Goal: Task Accomplishment & Management: Manage account settings

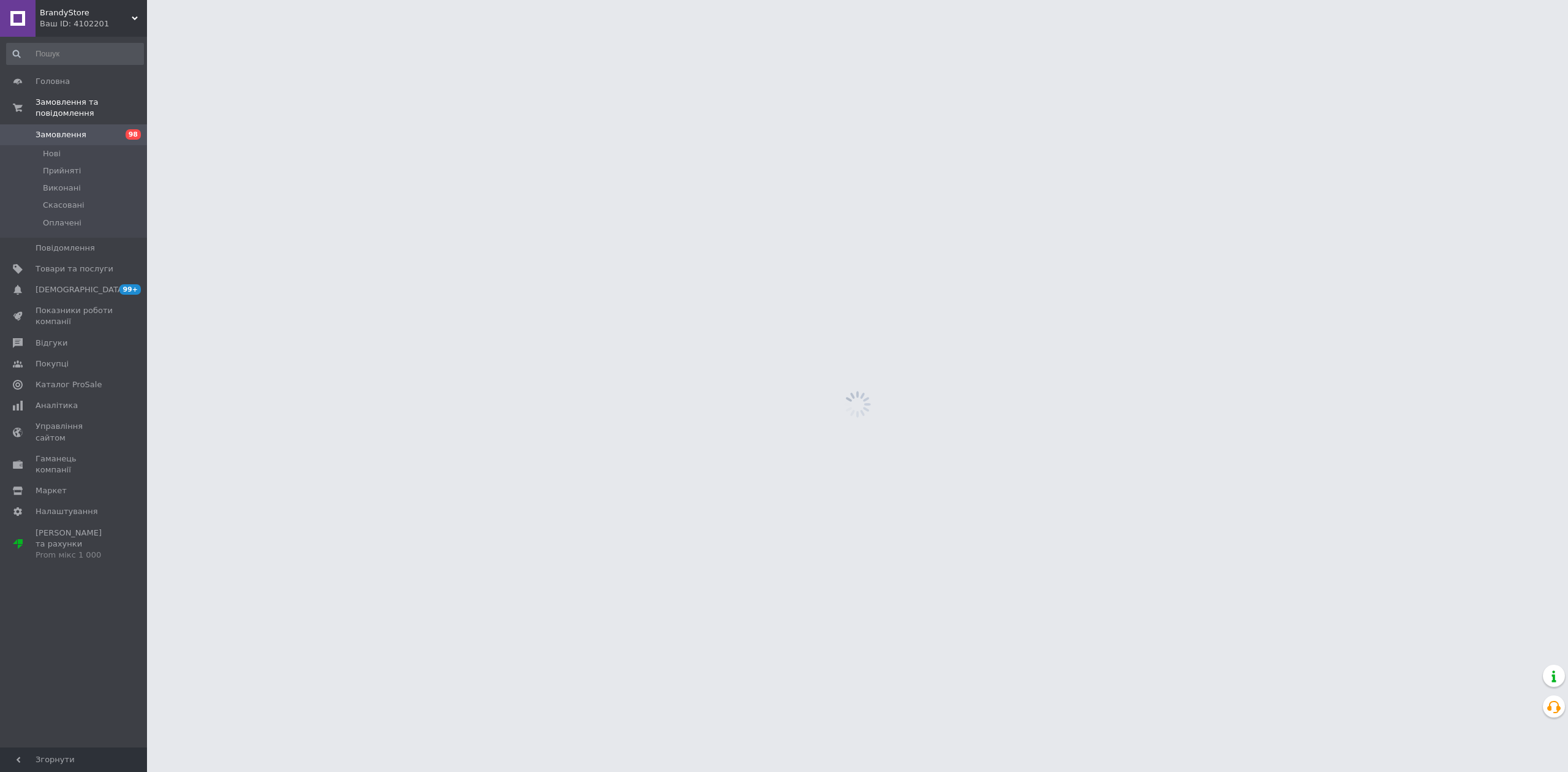
click at [1542, 702] on div "Чат з покупцем Тех підтримка" at bounding box center [1553, 693] width 22 height 66
click at [1541, 702] on button "Чат з покупцем" at bounding box center [1552, 709] width 25 height 25
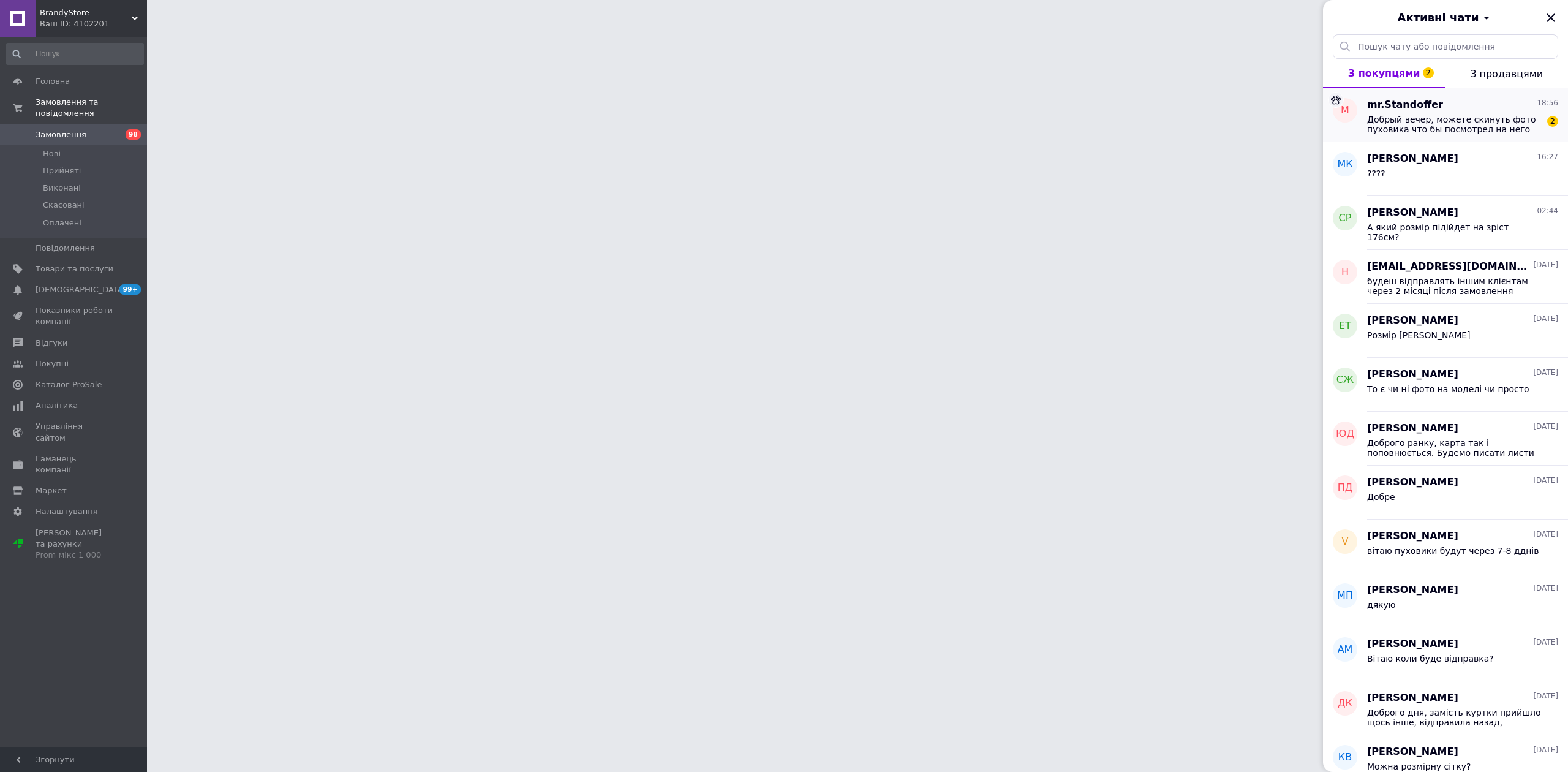
click at [1370, 113] on div "Добрый вечер, можете скинуть фото пуховика что бы посмотрел на него 2" at bounding box center [1462, 123] width 191 height 22
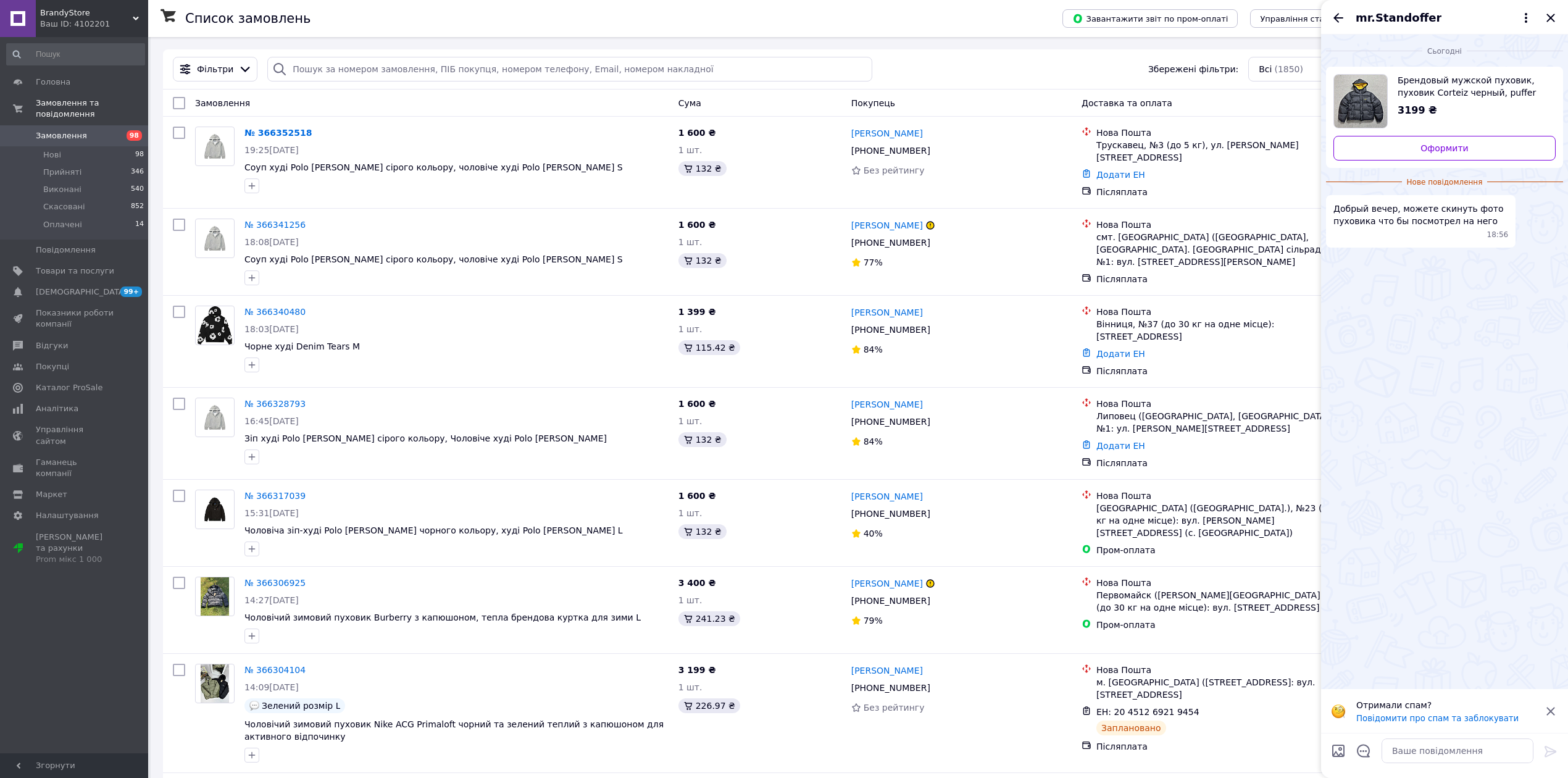
click at [1562, 23] on div "mr.Standoffer" at bounding box center [1444, 18] width 247 height 35
click at [1557, 19] on icon "Закрити" at bounding box center [1550, 18] width 15 height 15
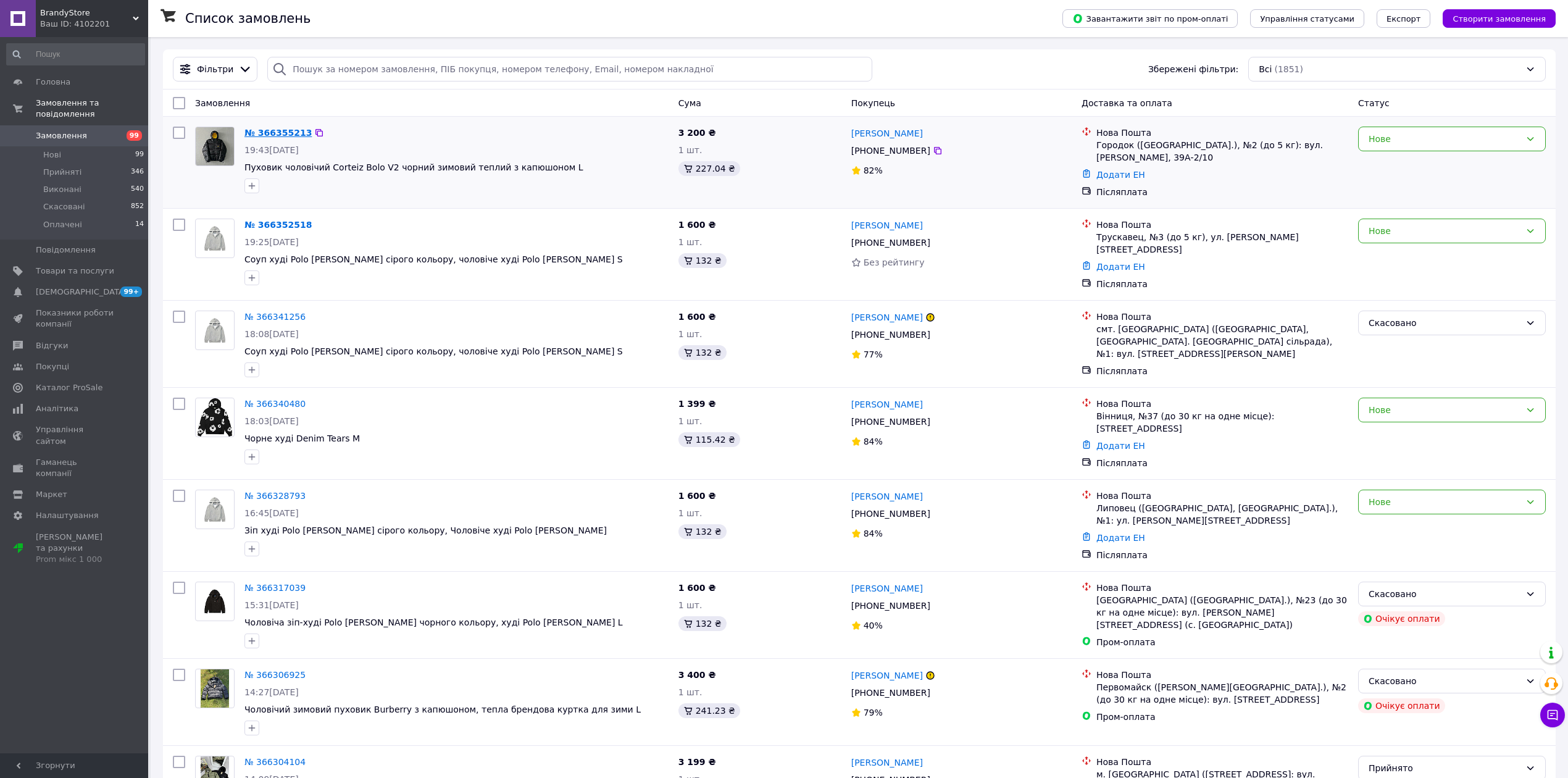
click at [289, 134] on link "№ 366355213" at bounding box center [277, 133] width 67 height 10
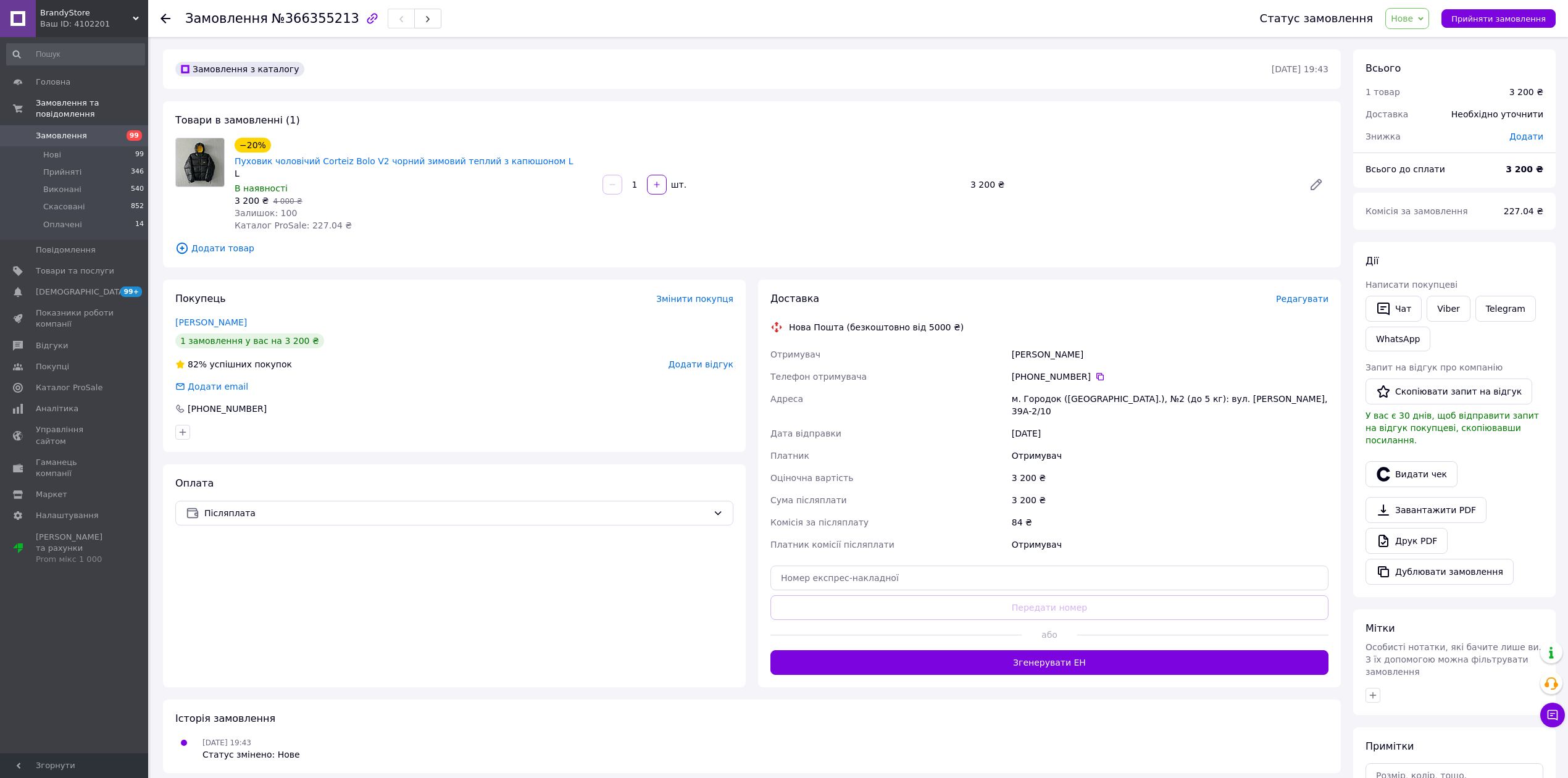
click at [164, 16] on icon at bounding box center [165, 18] width 10 height 10
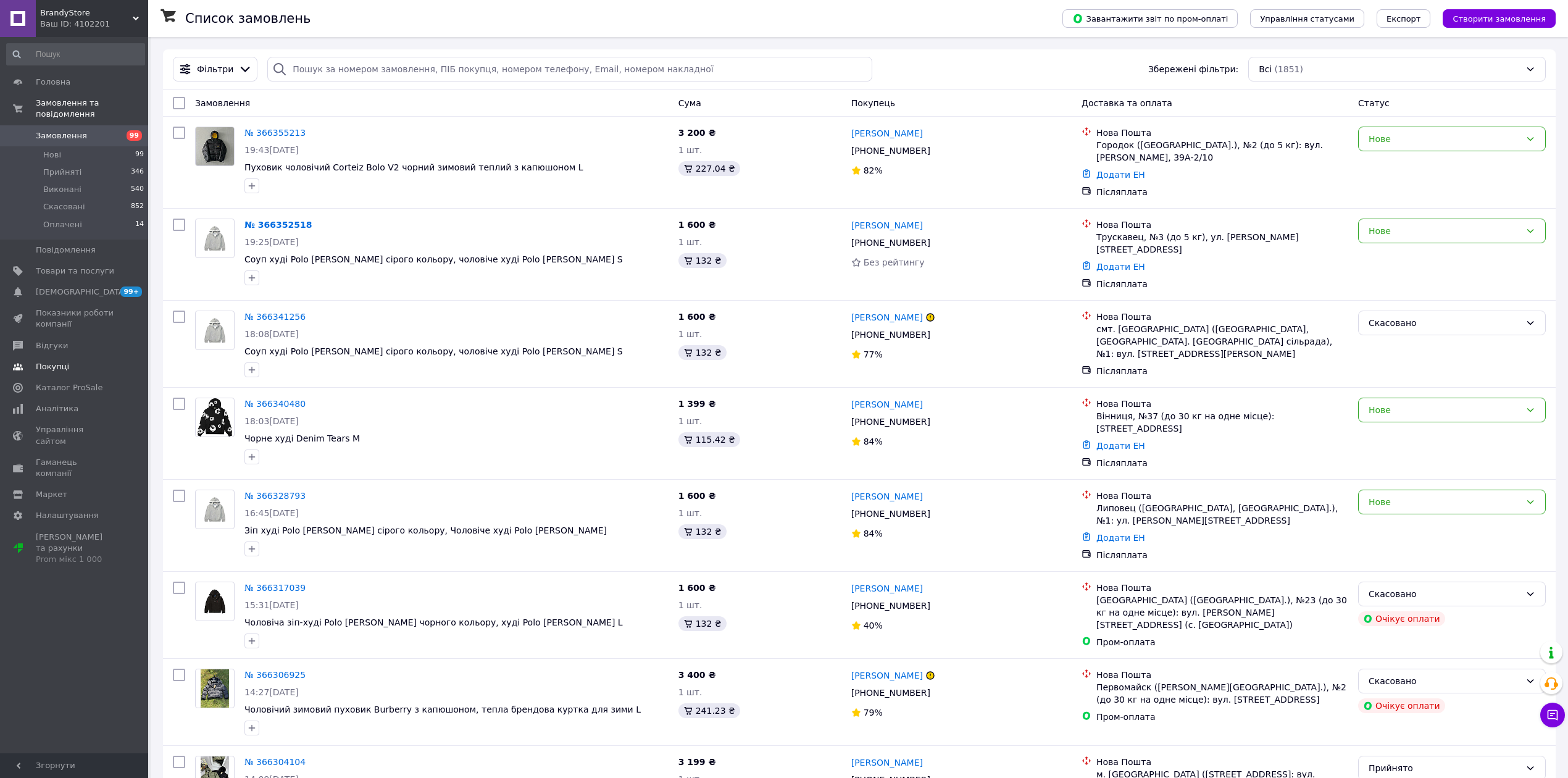
click at [84, 340] on span "Відгуки" at bounding box center [75, 346] width 78 height 11
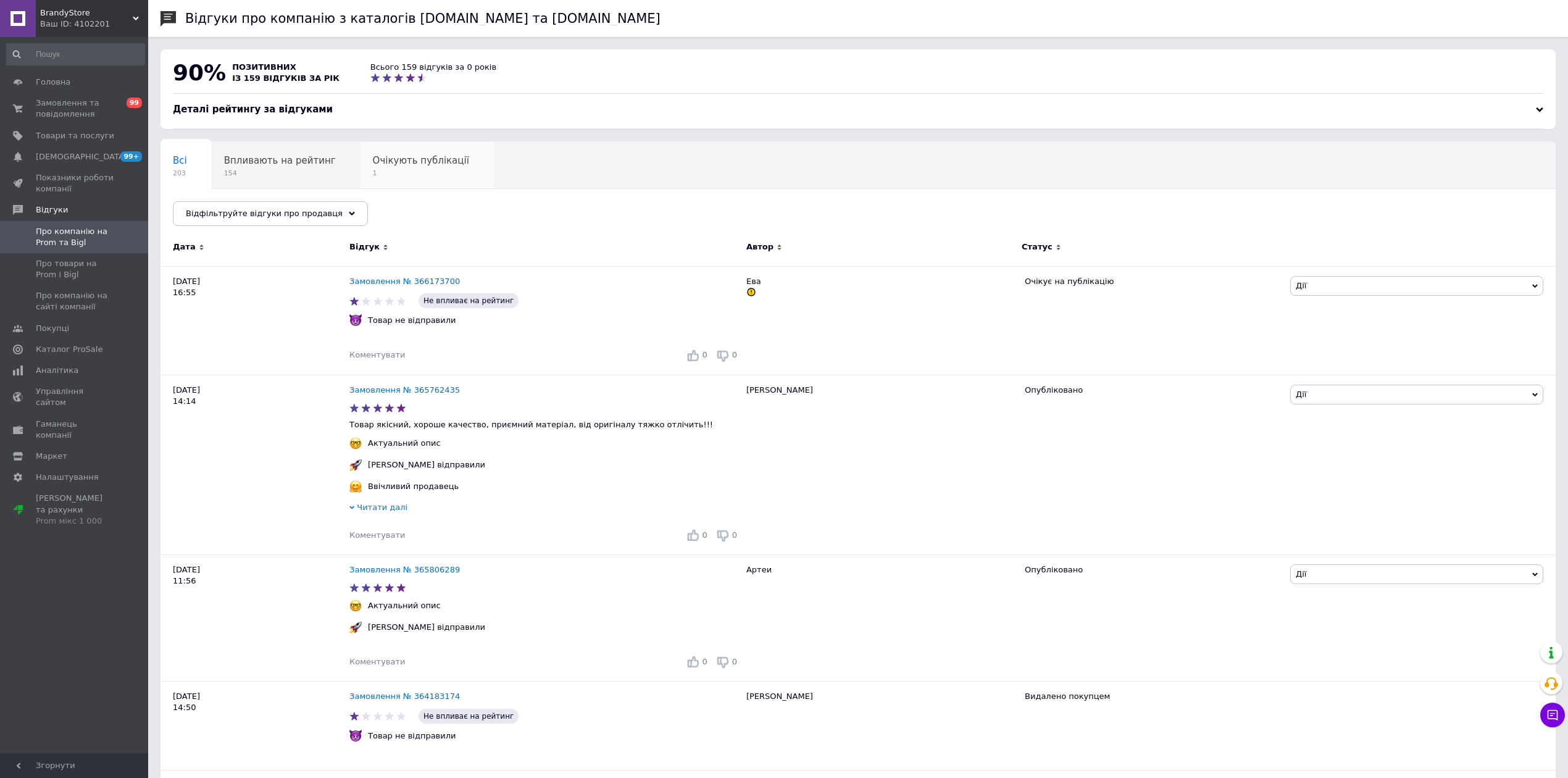
click at [394, 160] on span "Очікують публікації" at bounding box center [421, 160] width 96 height 11
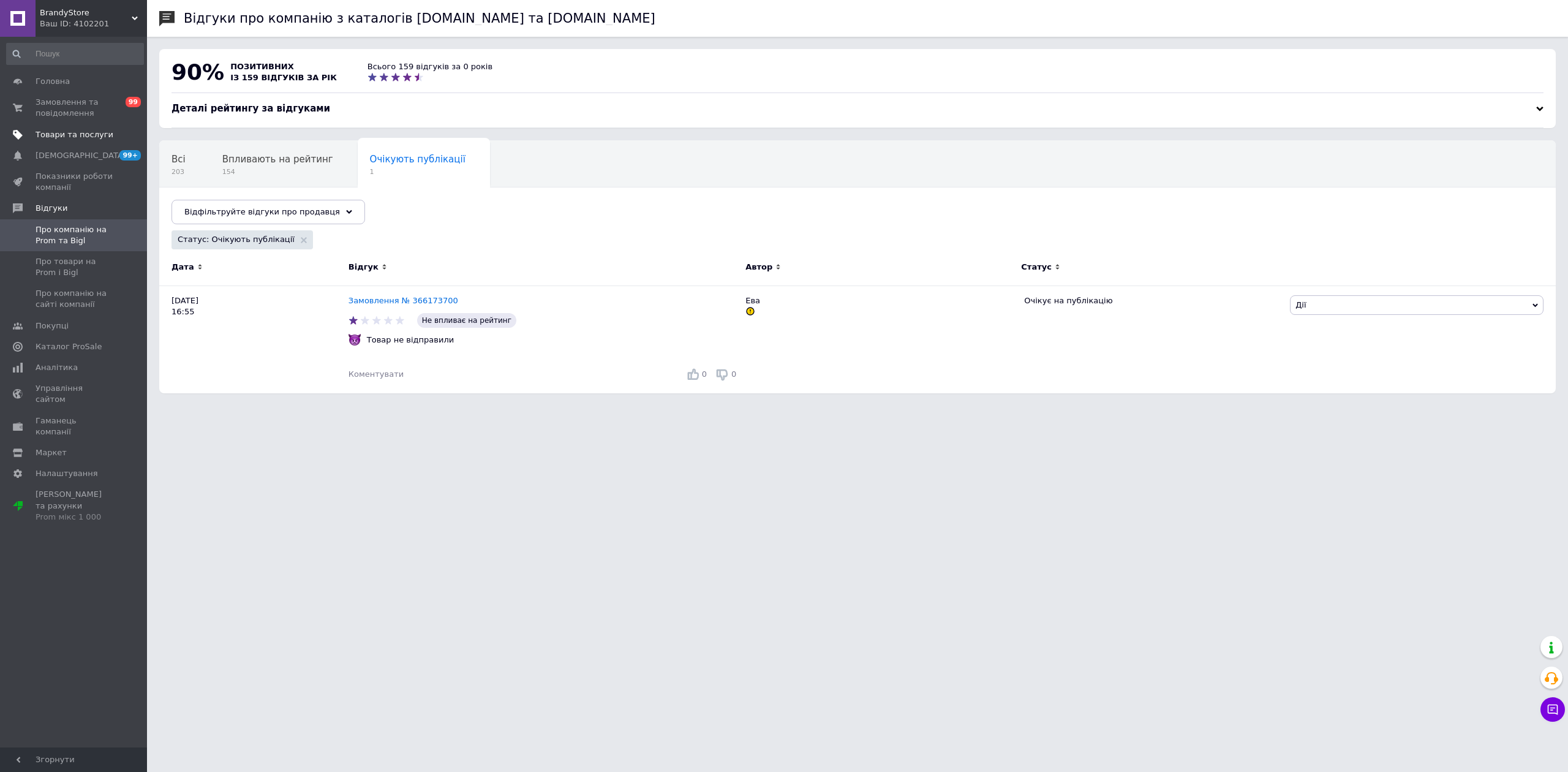
click at [89, 129] on span "Товари та послуги" at bounding box center [74, 134] width 78 height 11
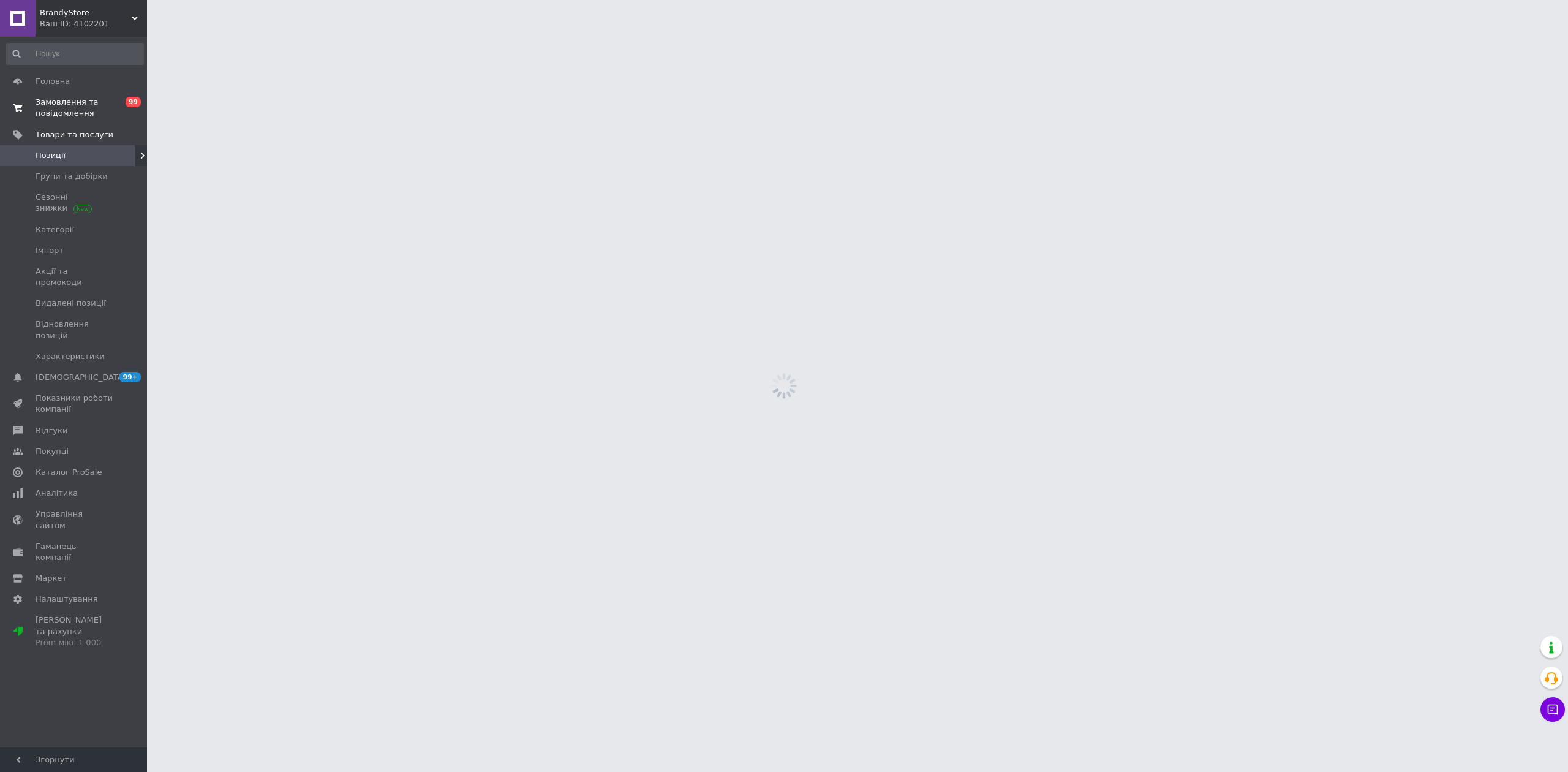
click at [86, 105] on span "Замовлення та повідомлення" at bounding box center [74, 108] width 78 height 22
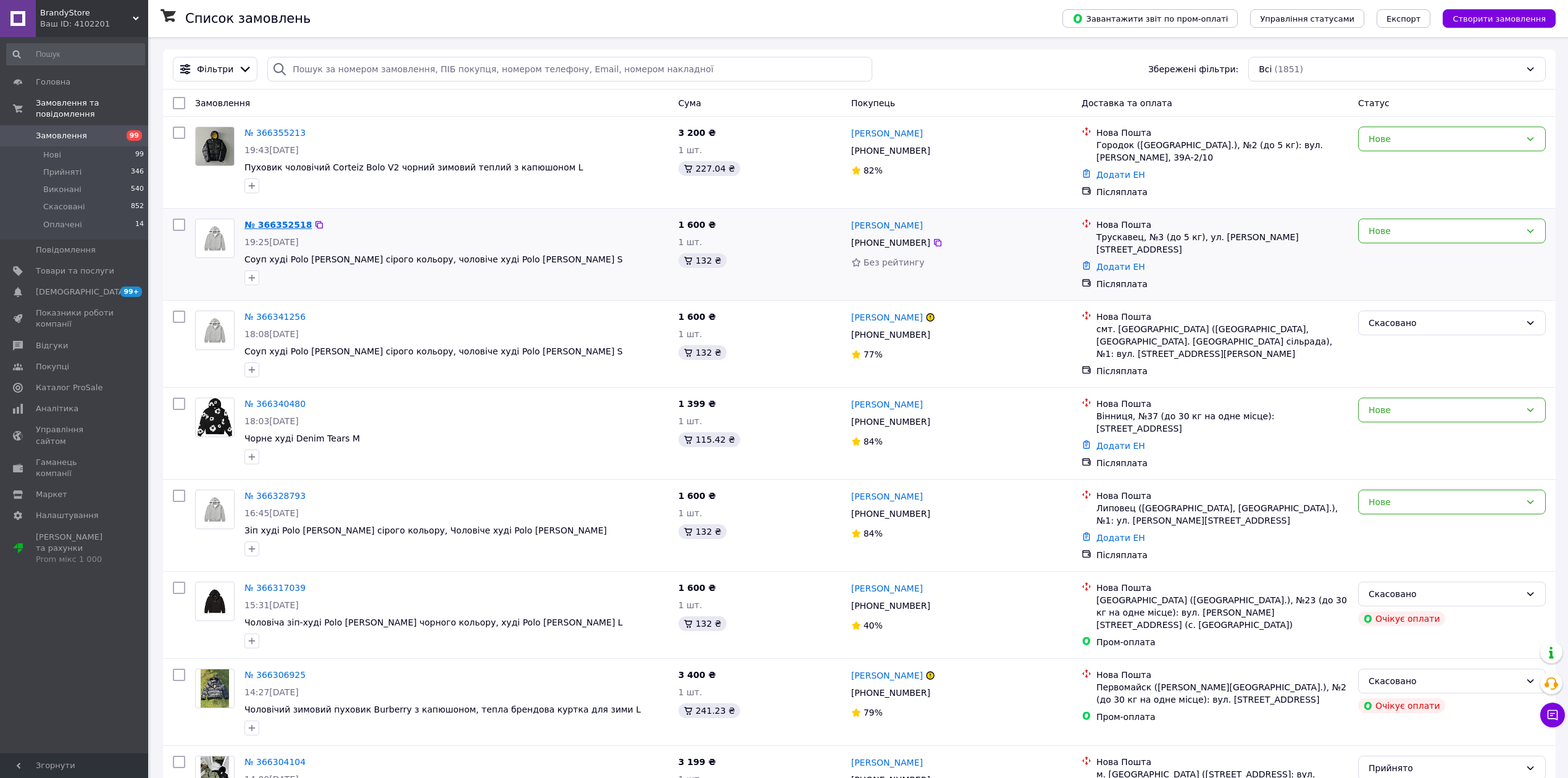
click at [272, 230] on link "№ 366352518" at bounding box center [277, 224] width 67 height 10
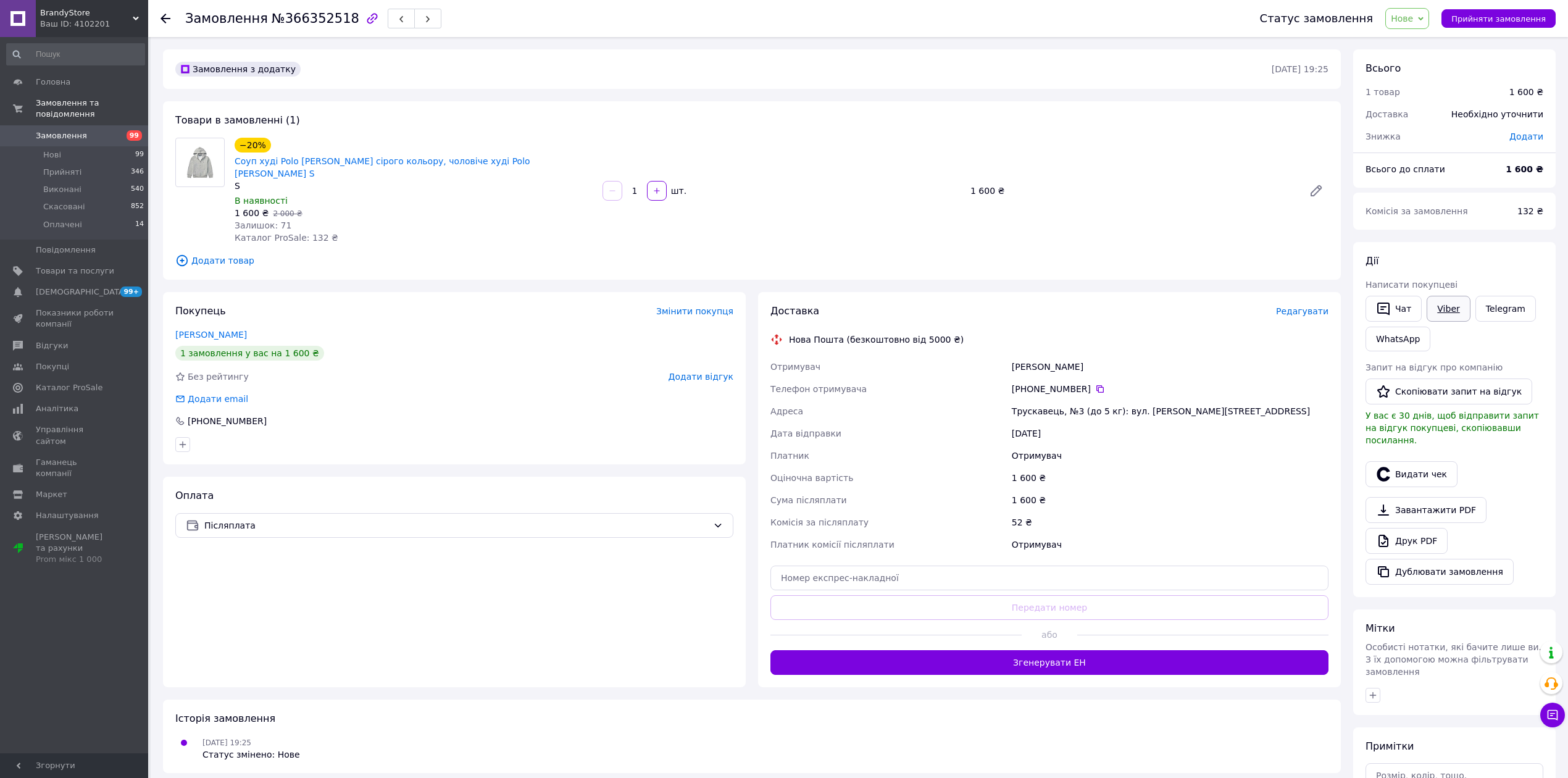
click at [1437, 298] on link "Viber" at bounding box center [1448, 309] width 43 height 26
click at [128, 163] on li "Прийняті 346" at bounding box center [76, 171] width 151 height 18
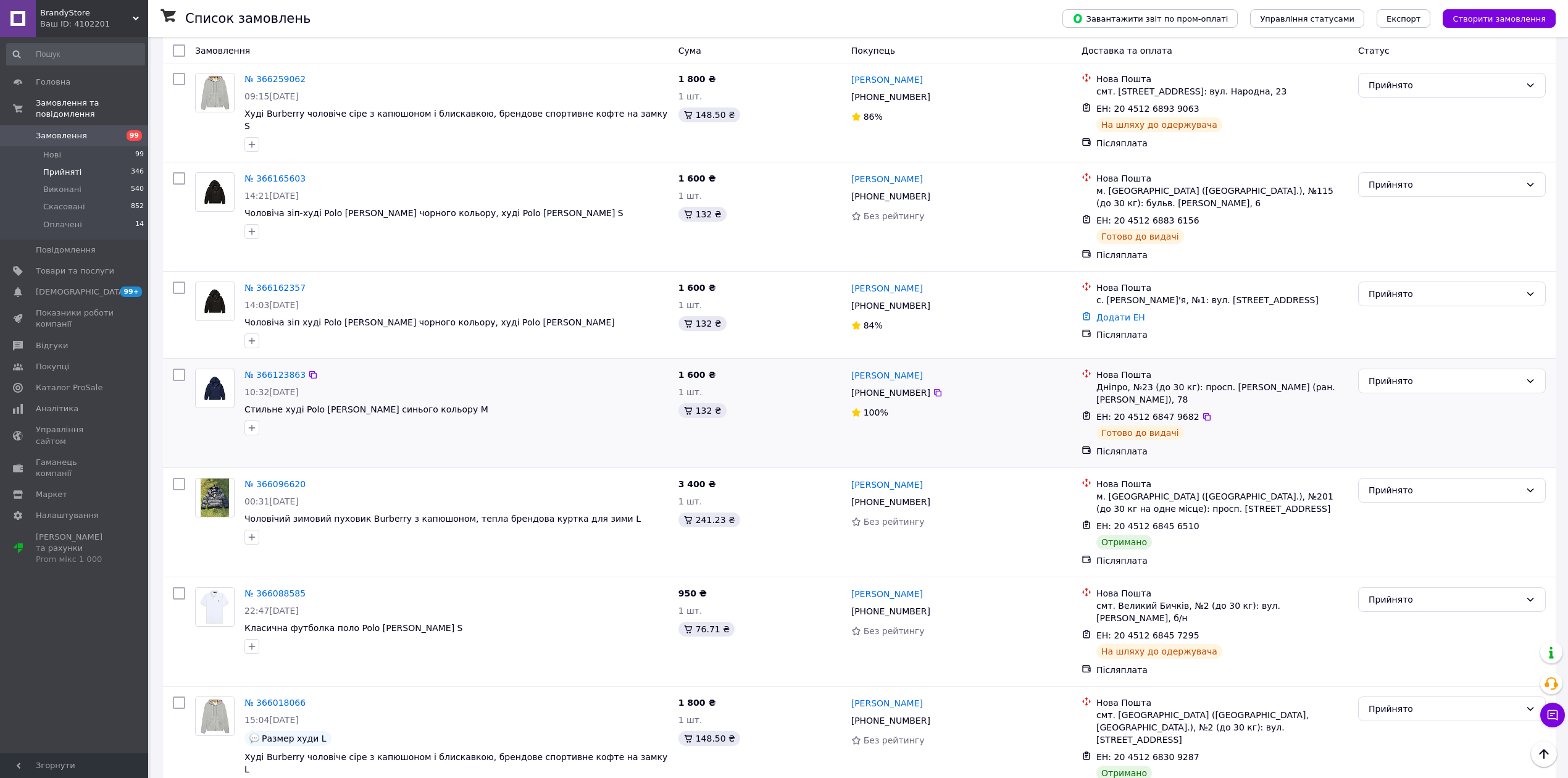
scroll to position [329, 0]
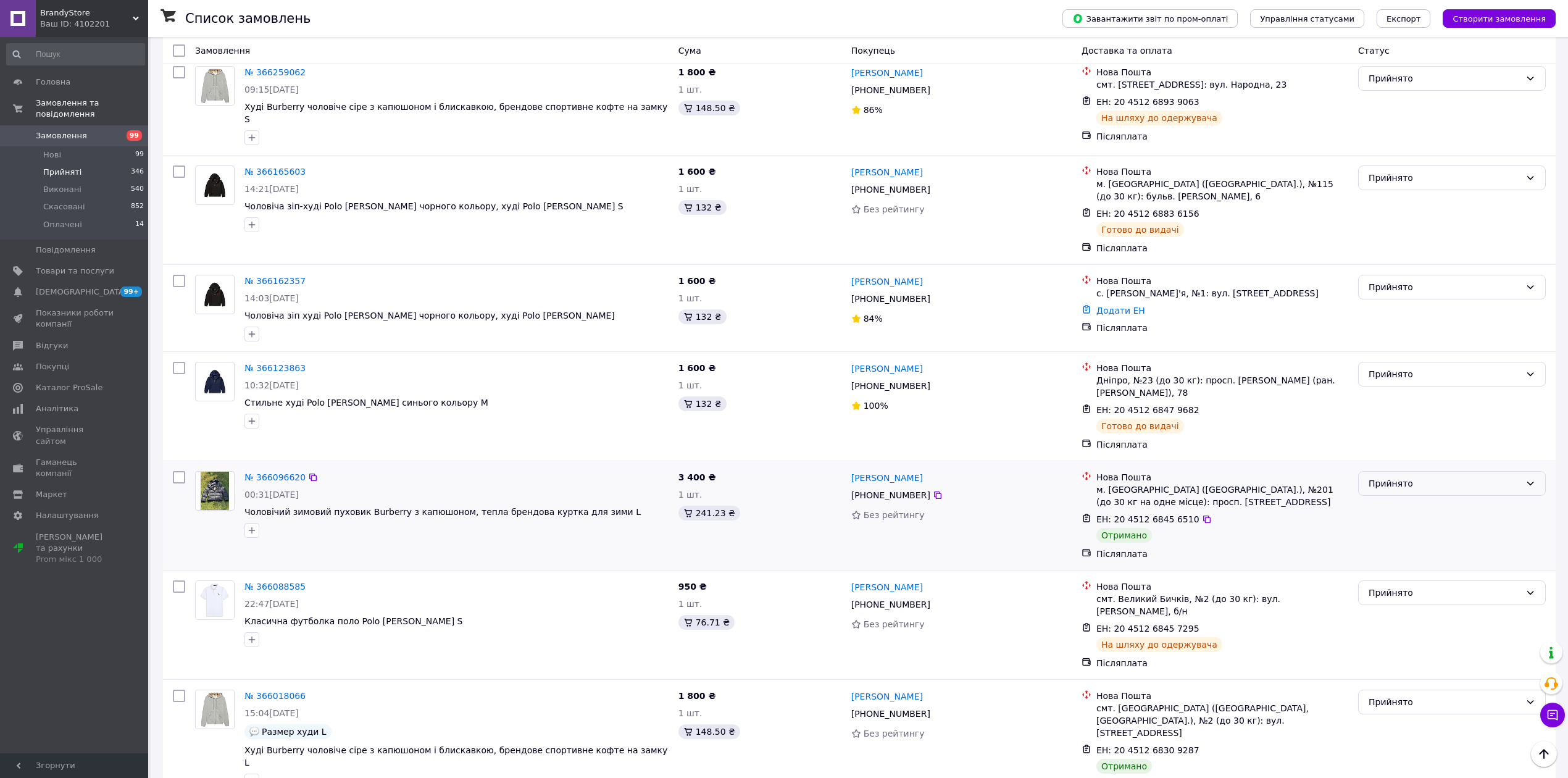
click at [1397, 477] on div "Прийнято" at bounding box center [1444, 483] width 152 height 14
click at [1397, 506] on li "Виконано" at bounding box center [1452, 511] width 186 height 22
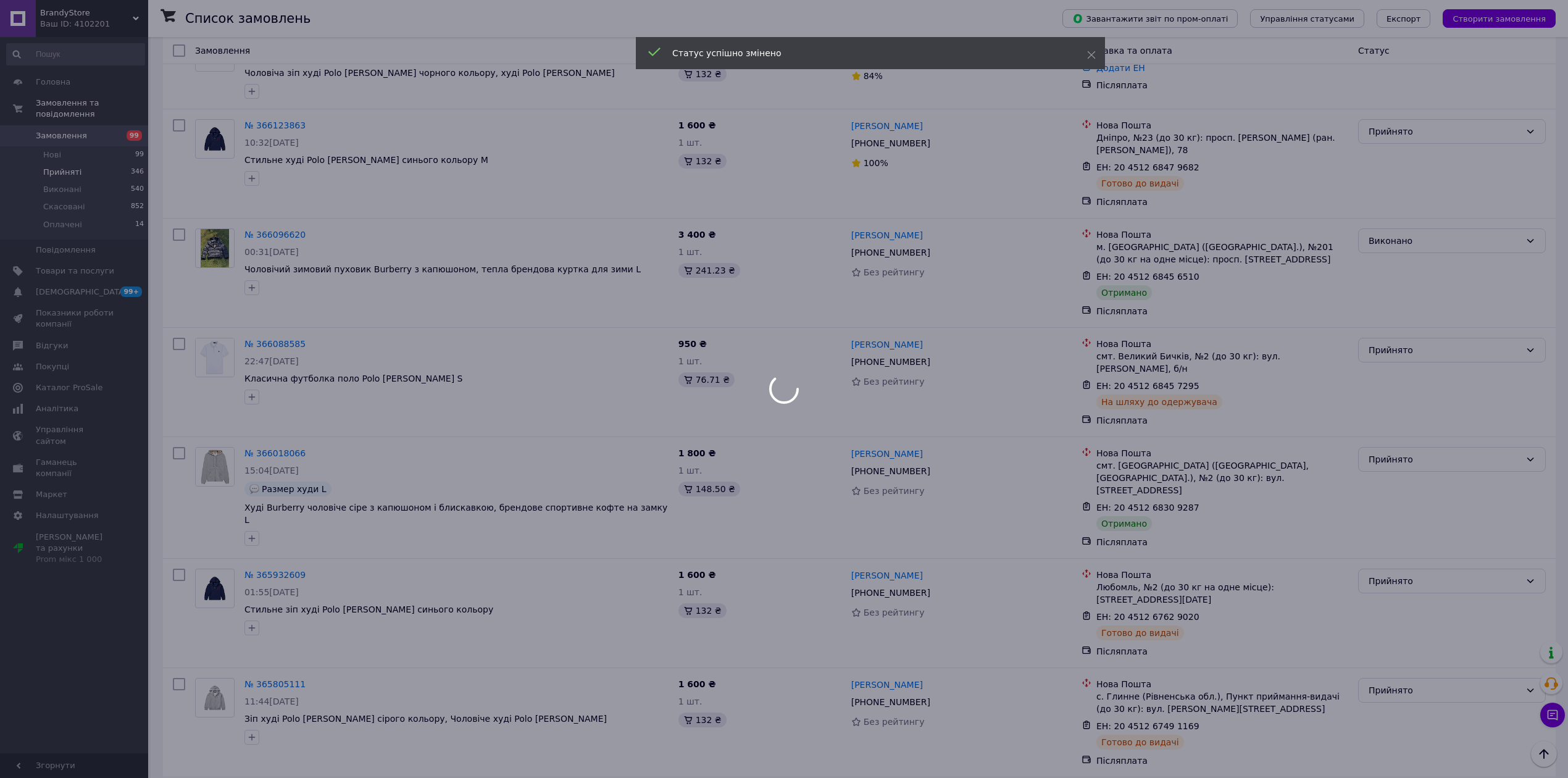
scroll to position [576, 0]
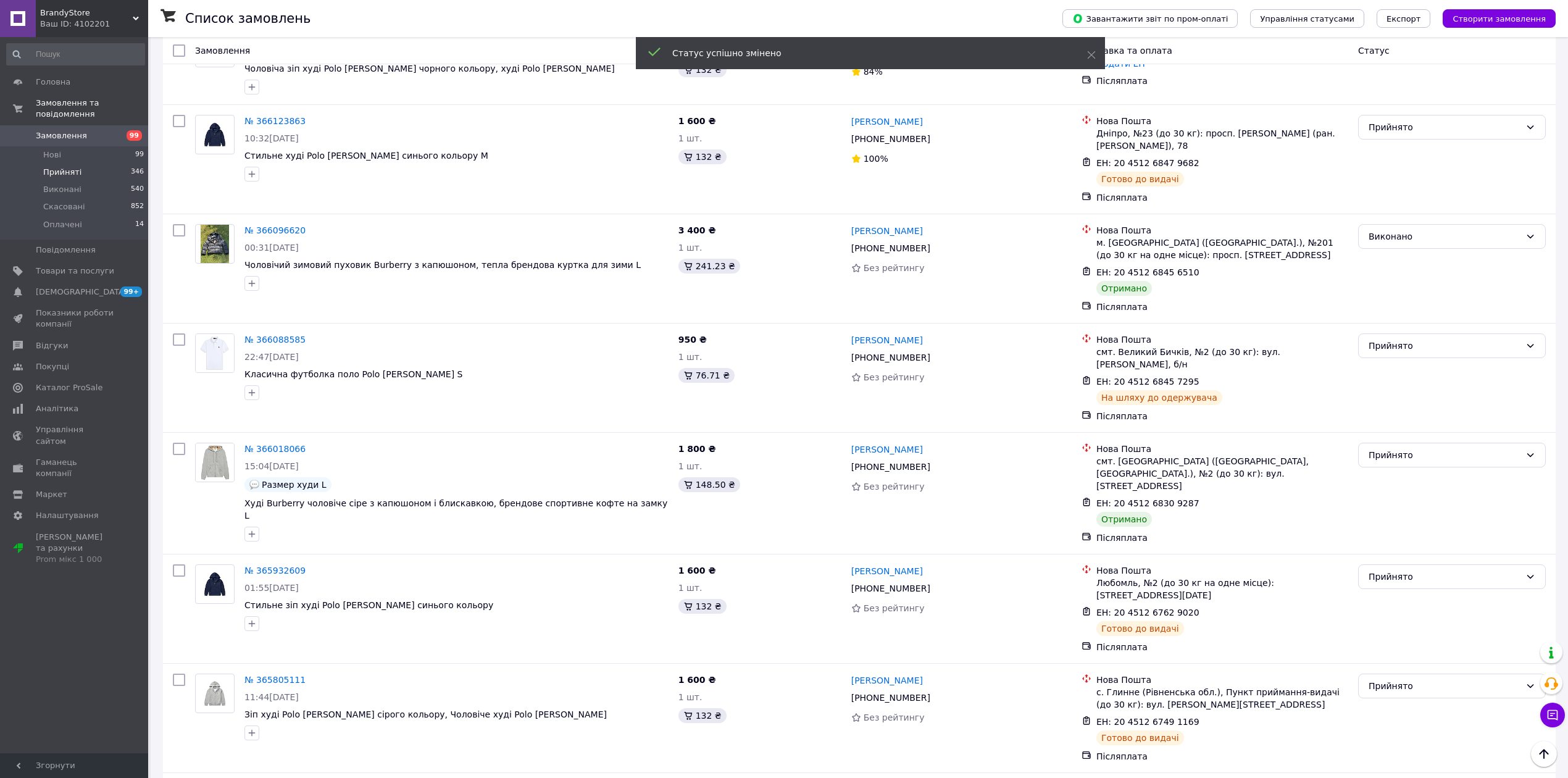
click at [1390, 448] on div "Прийнято" at bounding box center [1444, 454] width 152 height 14
click at [1396, 465] on li "Виконано" at bounding box center [1452, 470] width 186 height 22
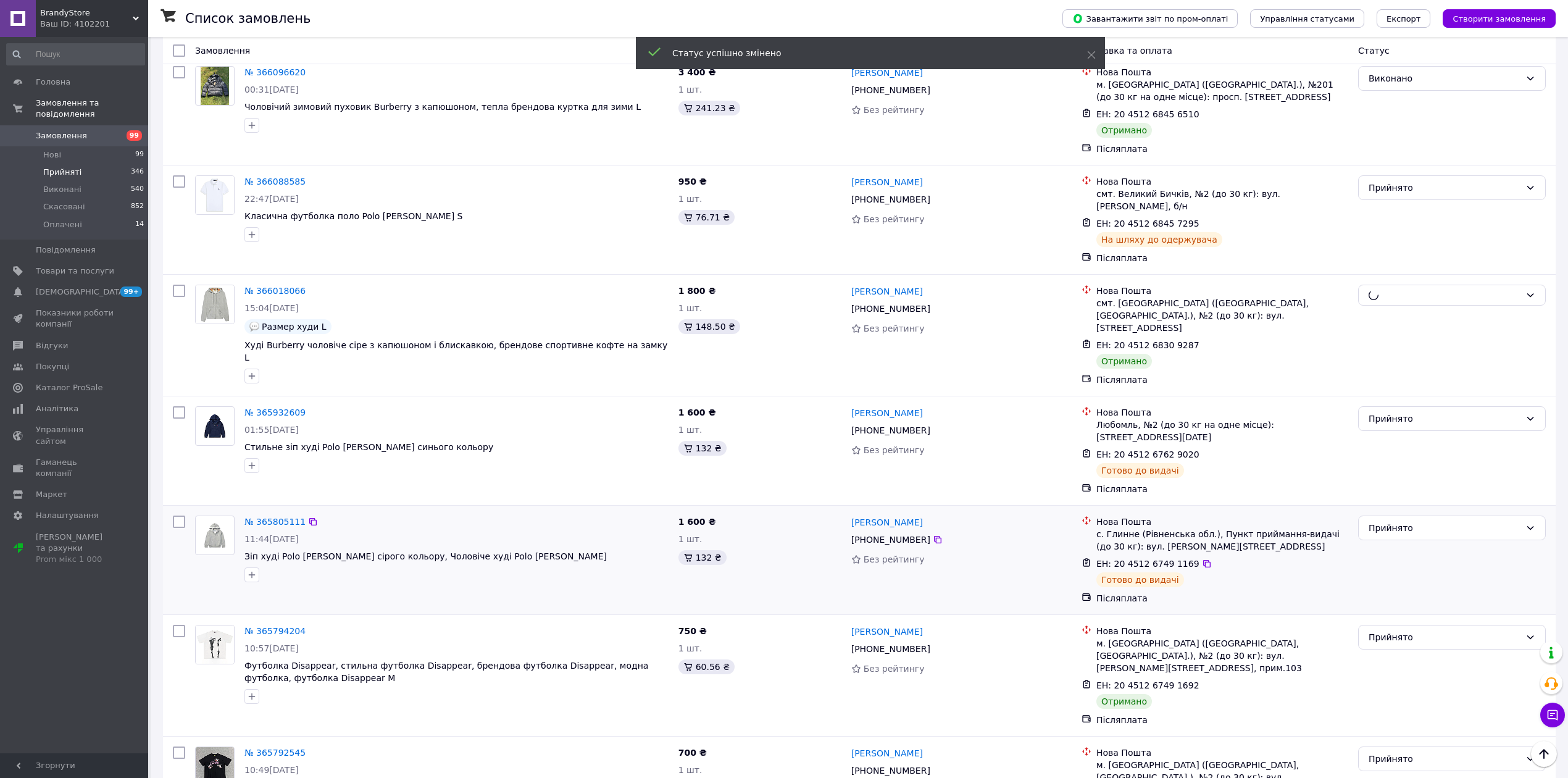
scroll to position [741, 0]
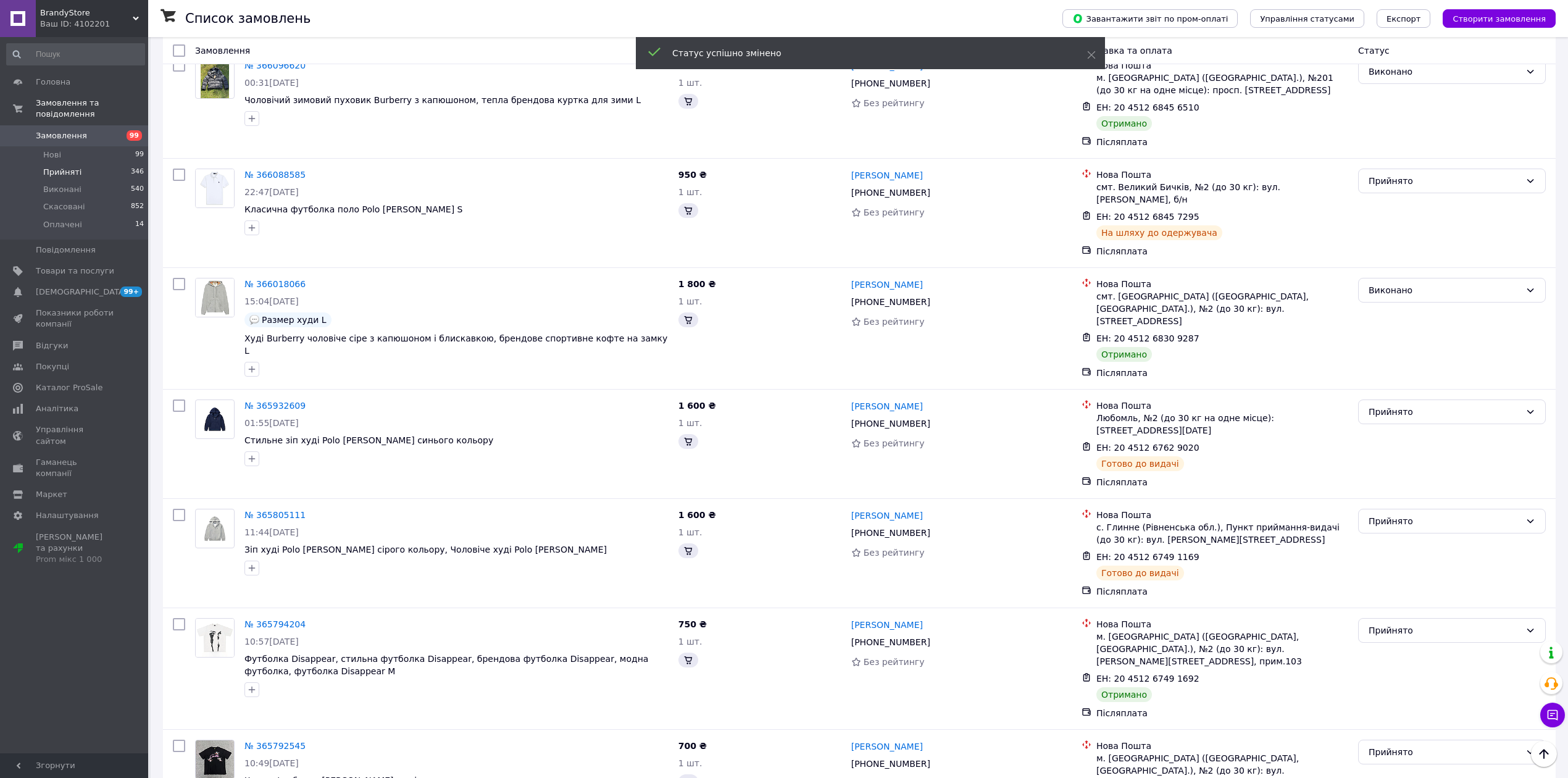
click at [1399, 623] on div "Прийнято" at bounding box center [1444, 630] width 152 height 14
click at [1397, 618] on li "Виконано" at bounding box center [1452, 621] width 186 height 22
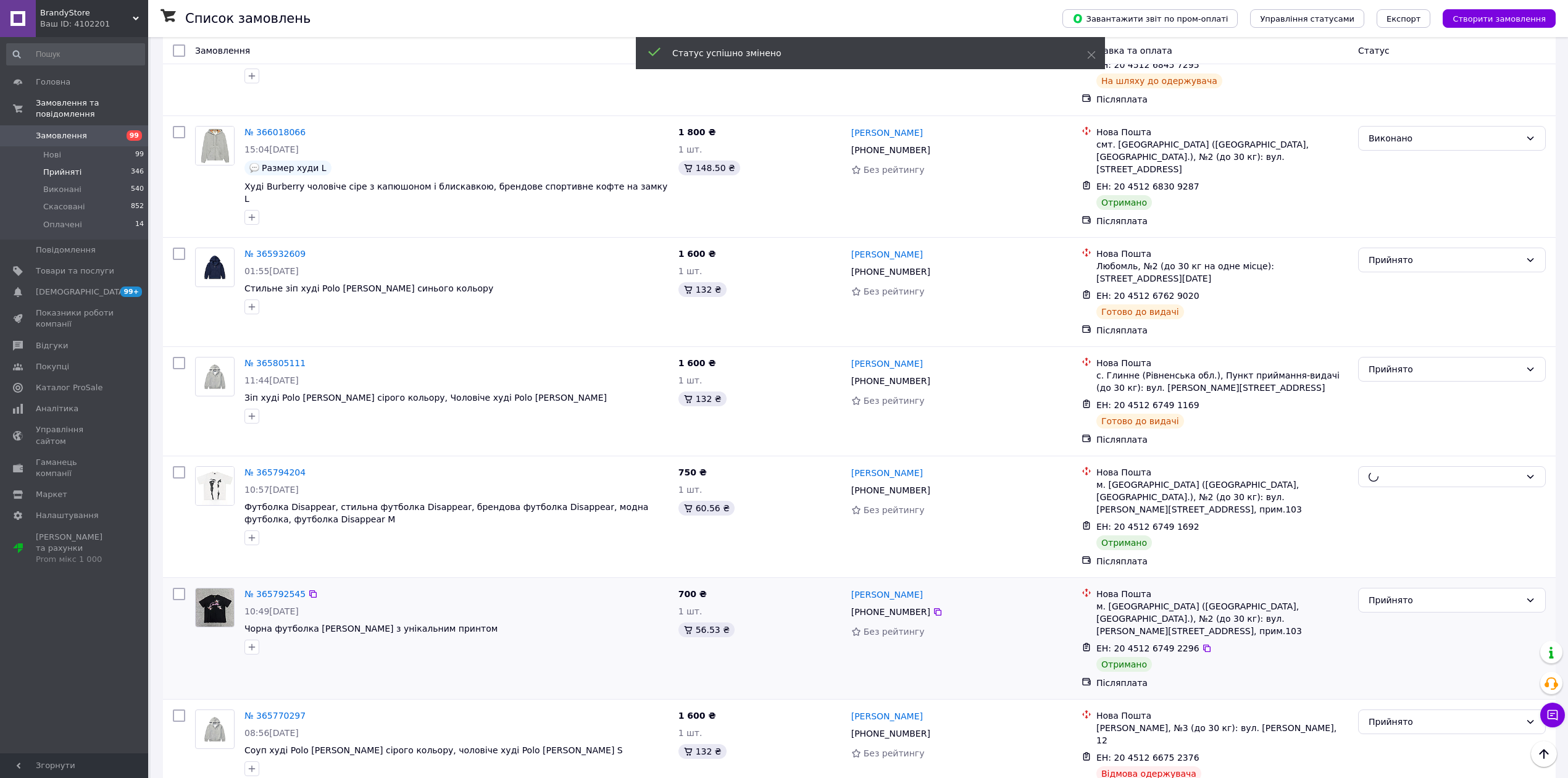
scroll to position [905, 0]
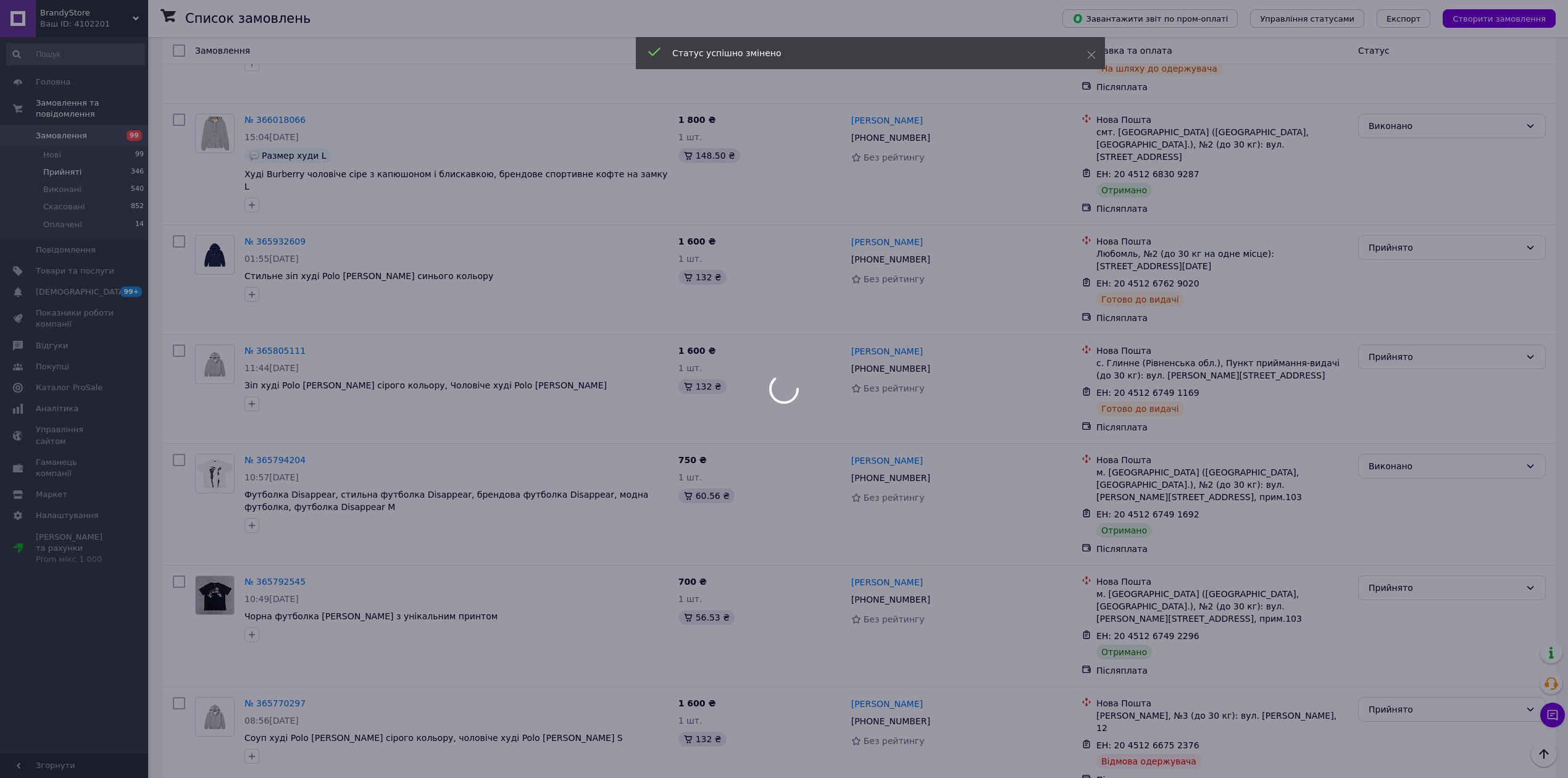
click at [1388, 535] on div at bounding box center [784, 389] width 1568 height 778
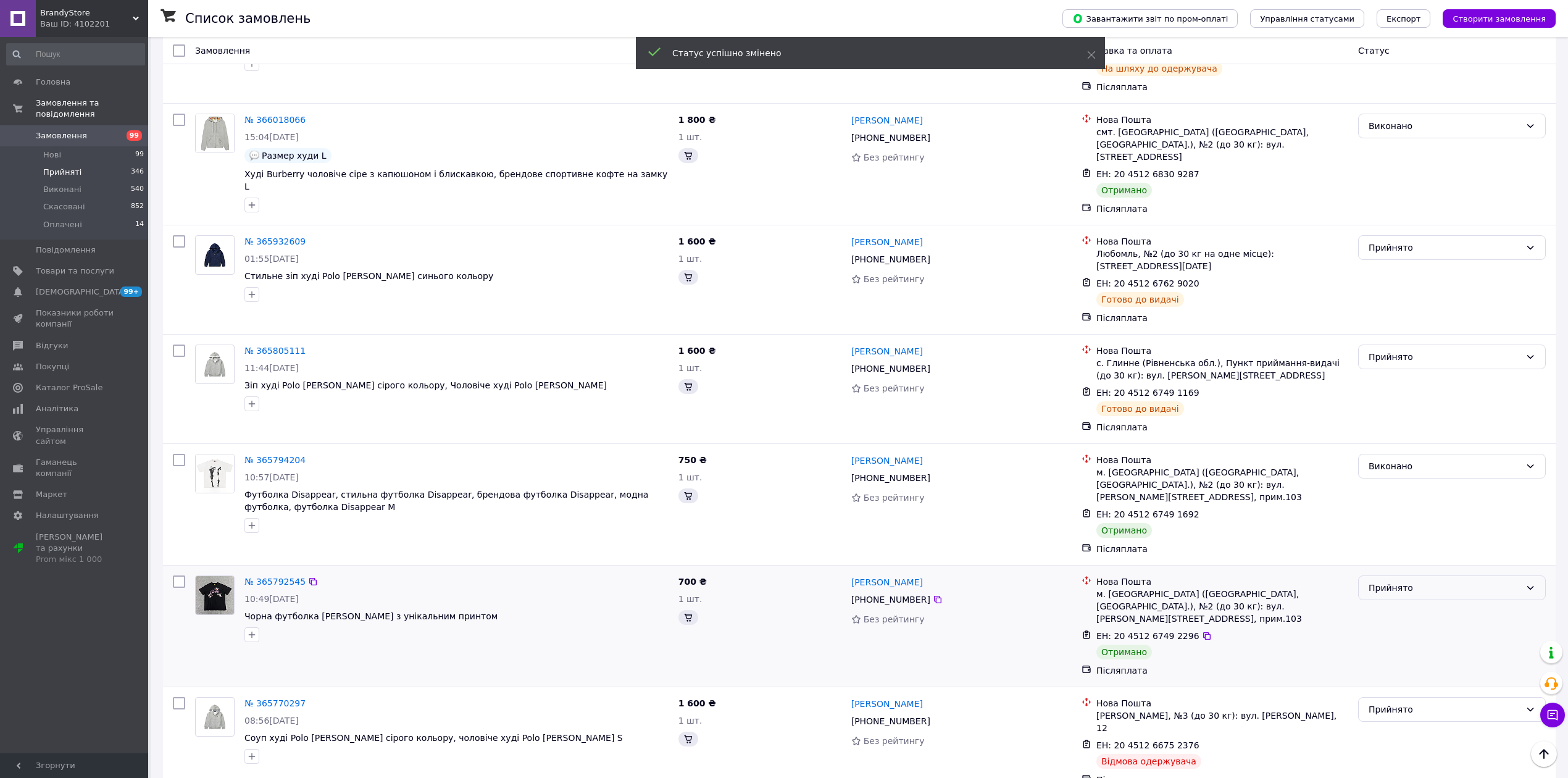
click at [1388, 581] on div "Прийнято" at bounding box center [1444, 587] width 152 height 14
click at [1390, 560] on li "Виконано" at bounding box center [1452, 566] width 186 height 22
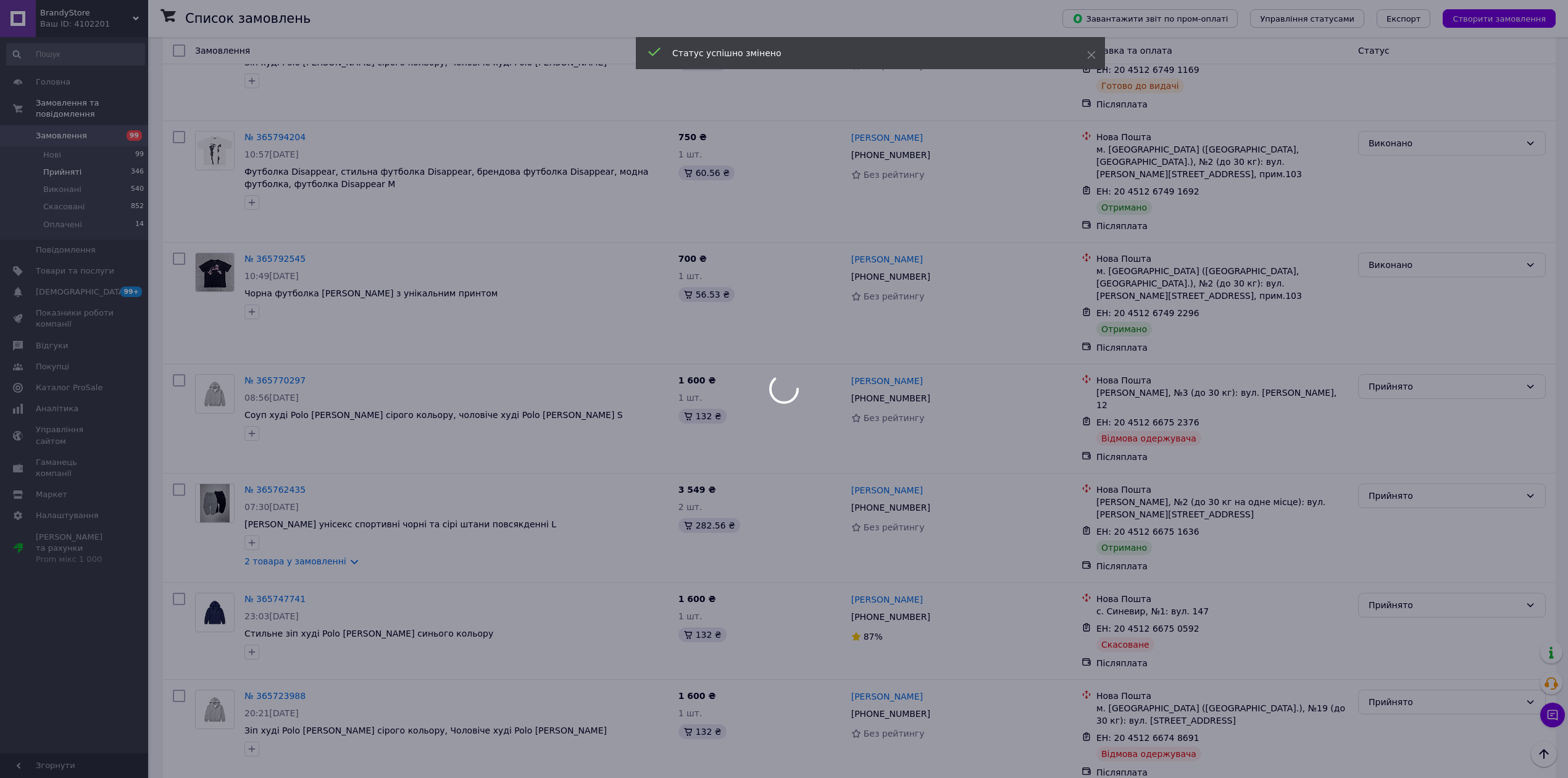
scroll to position [1235, 0]
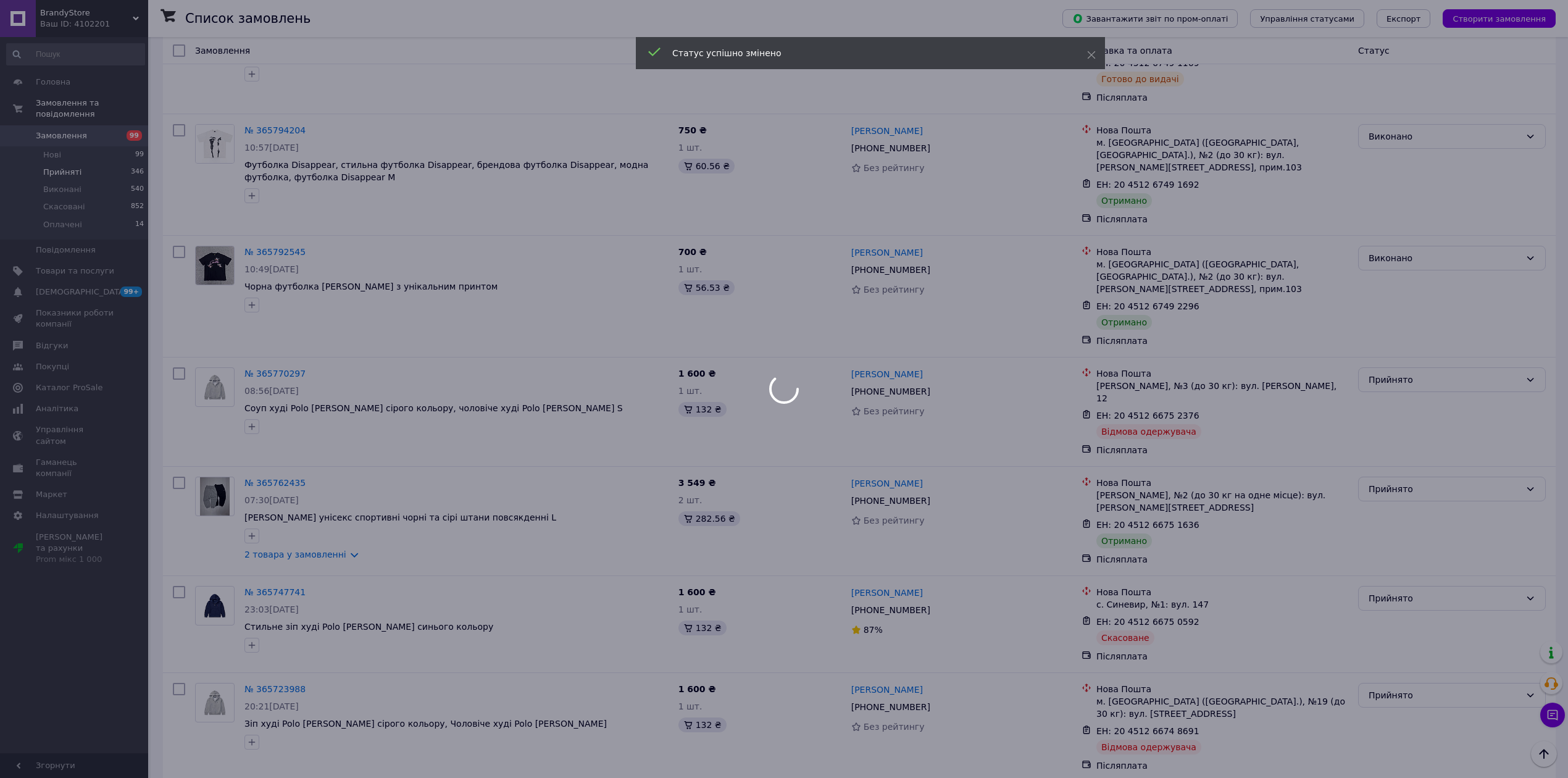
click at [1396, 422] on div at bounding box center [784, 389] width 1568 height 778
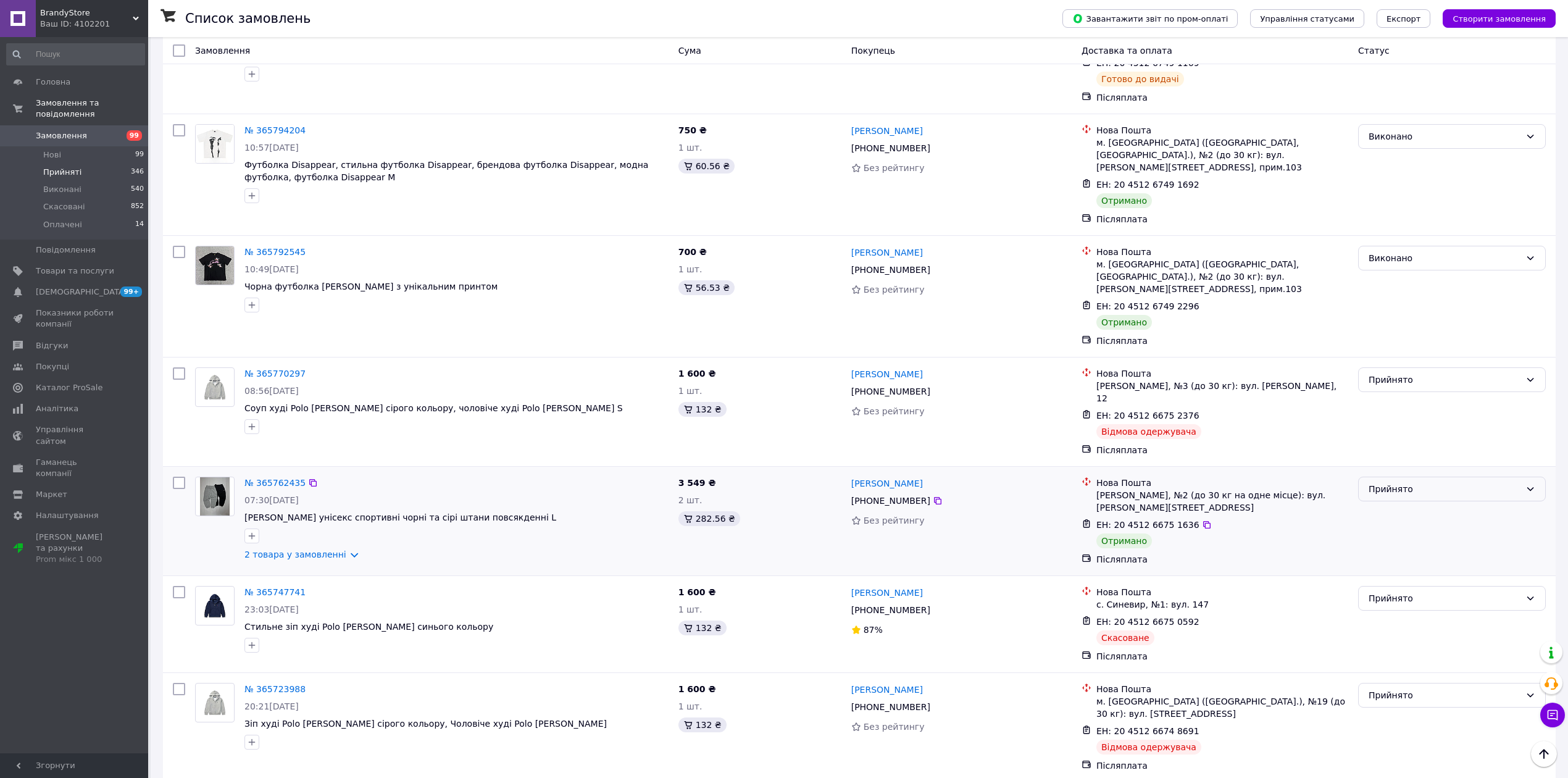
click at [1397, 482] on div "Прийнято" at bounding box center [1444, 489] width 152 height 14
click at [1397, 440] on li "Виконано" at bounding box center [1452, 444] width 186 height 22
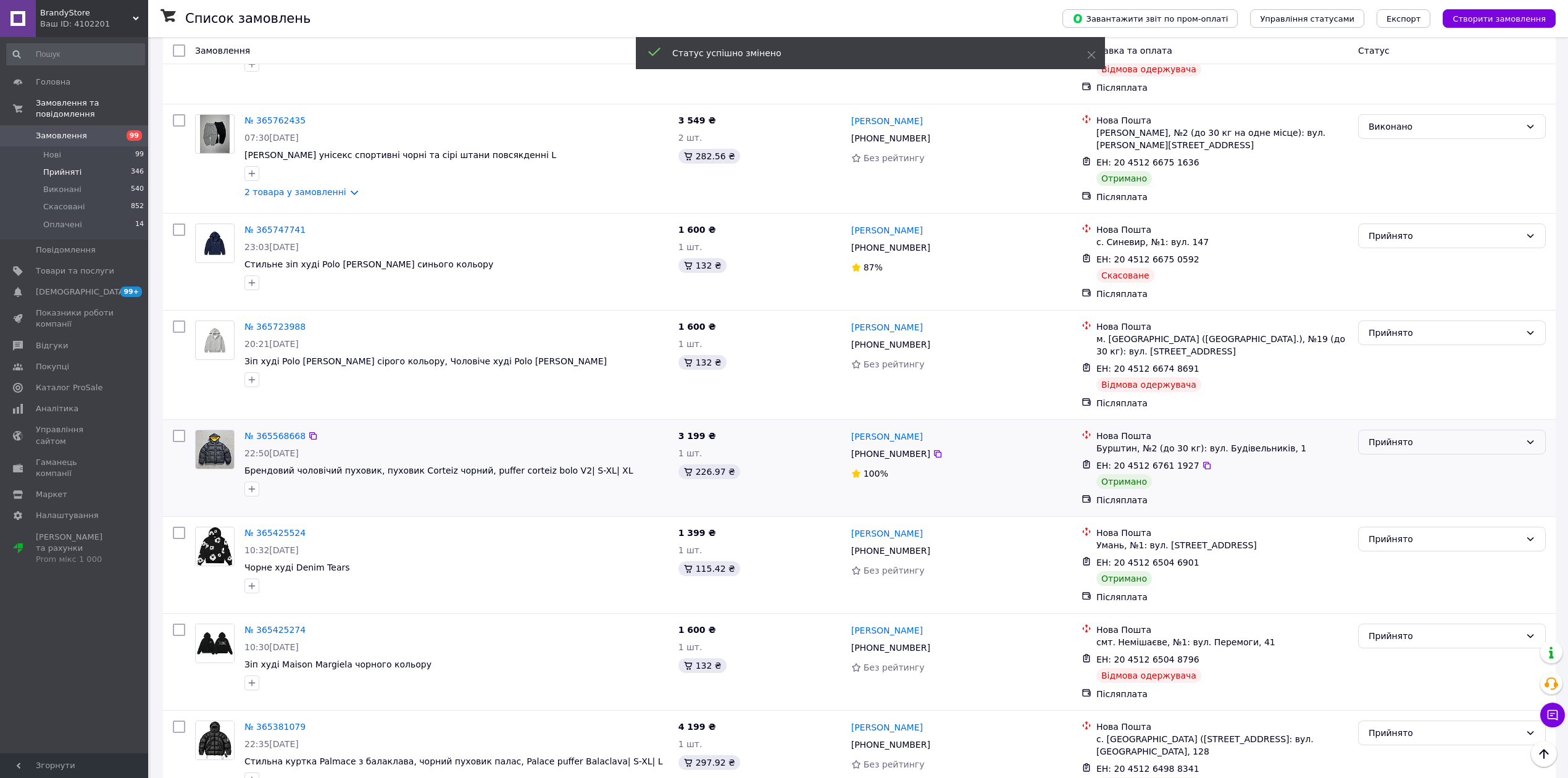
scroll to position [1246, 0]
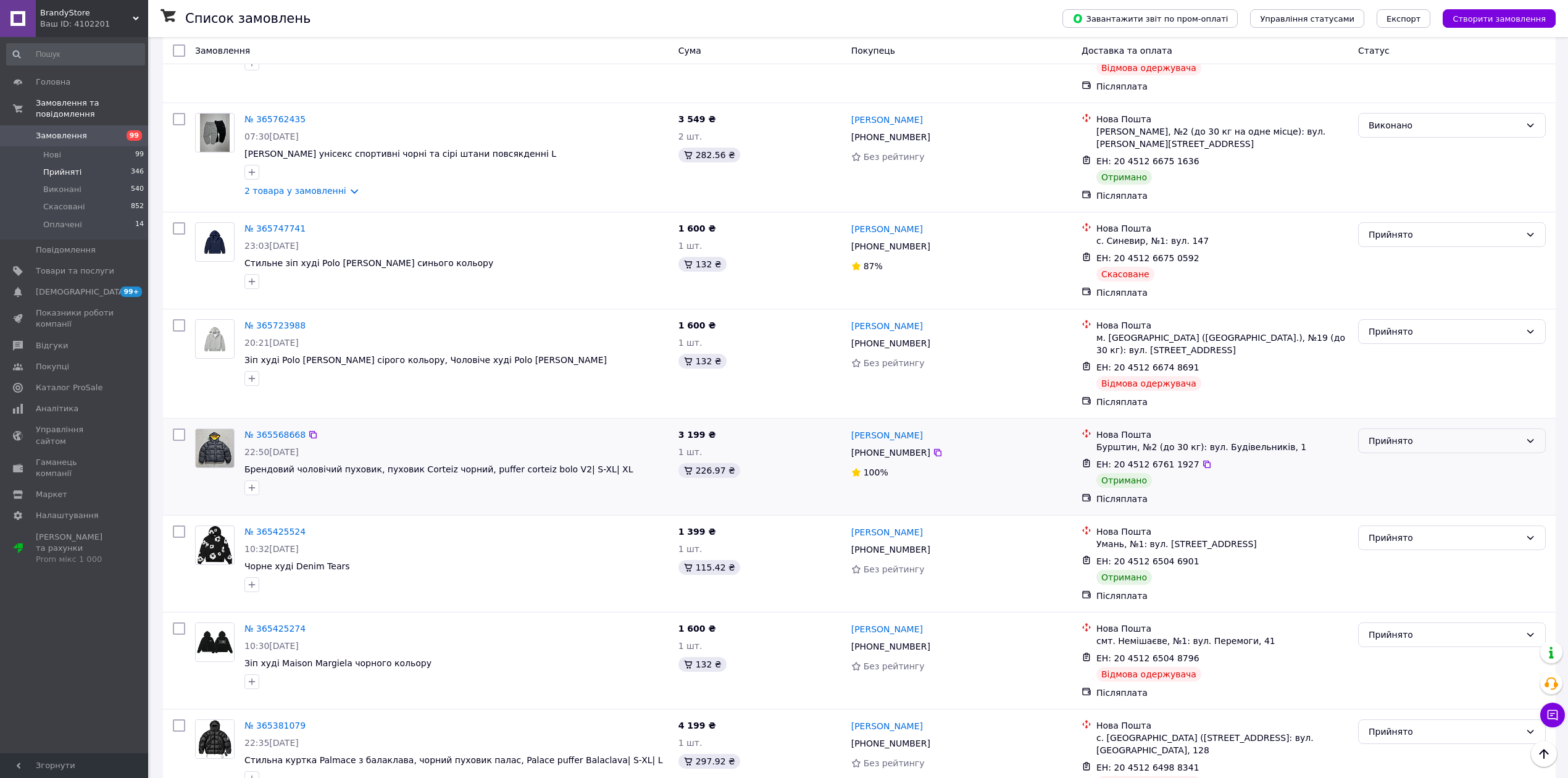
click at [1403, 434] on div "Прийнято" at bounding box center [1444, 441] width 152 height 14
click at [1403, 395] on li "Виконано" at bounding box center [1452, 403] width 186 height 22
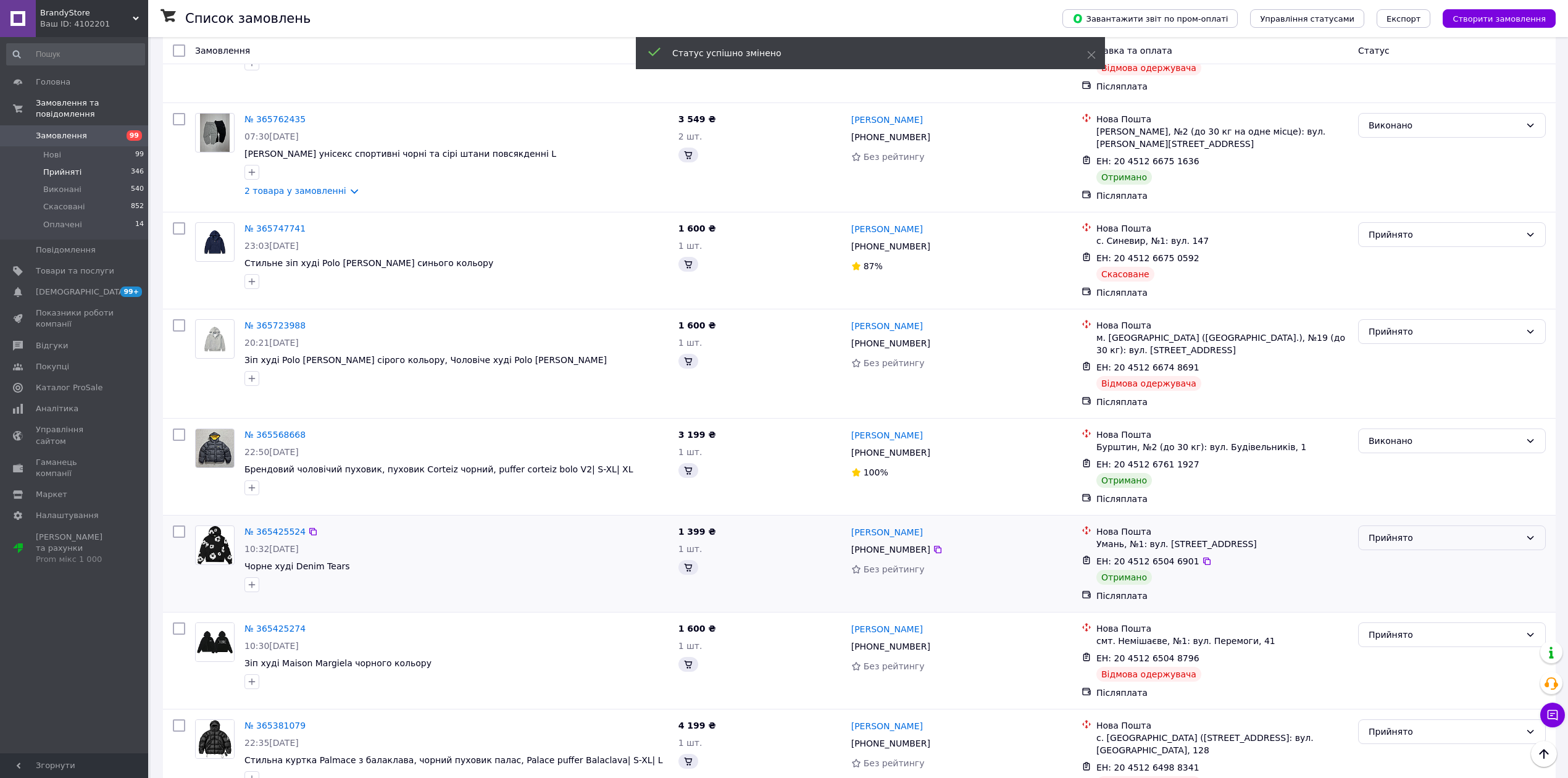
click at [1396, 531] on div "Прийнято" at bounding box center [1444, 537] width 152 height 14
click at [1392, 497] on li "Виконано" at bounding box center [1452, 500] width 186 height 22
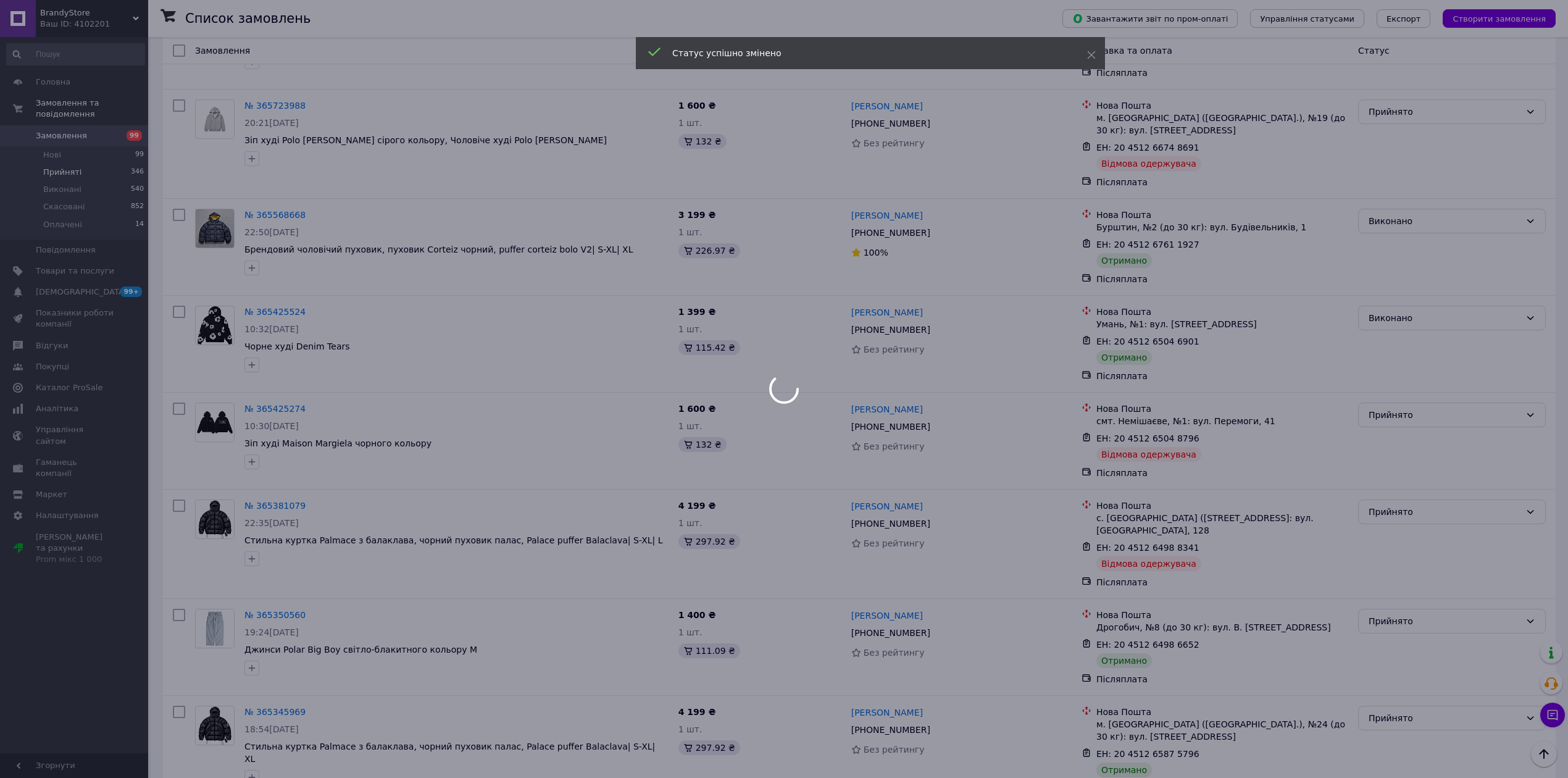
scroll to position [1468, 0]
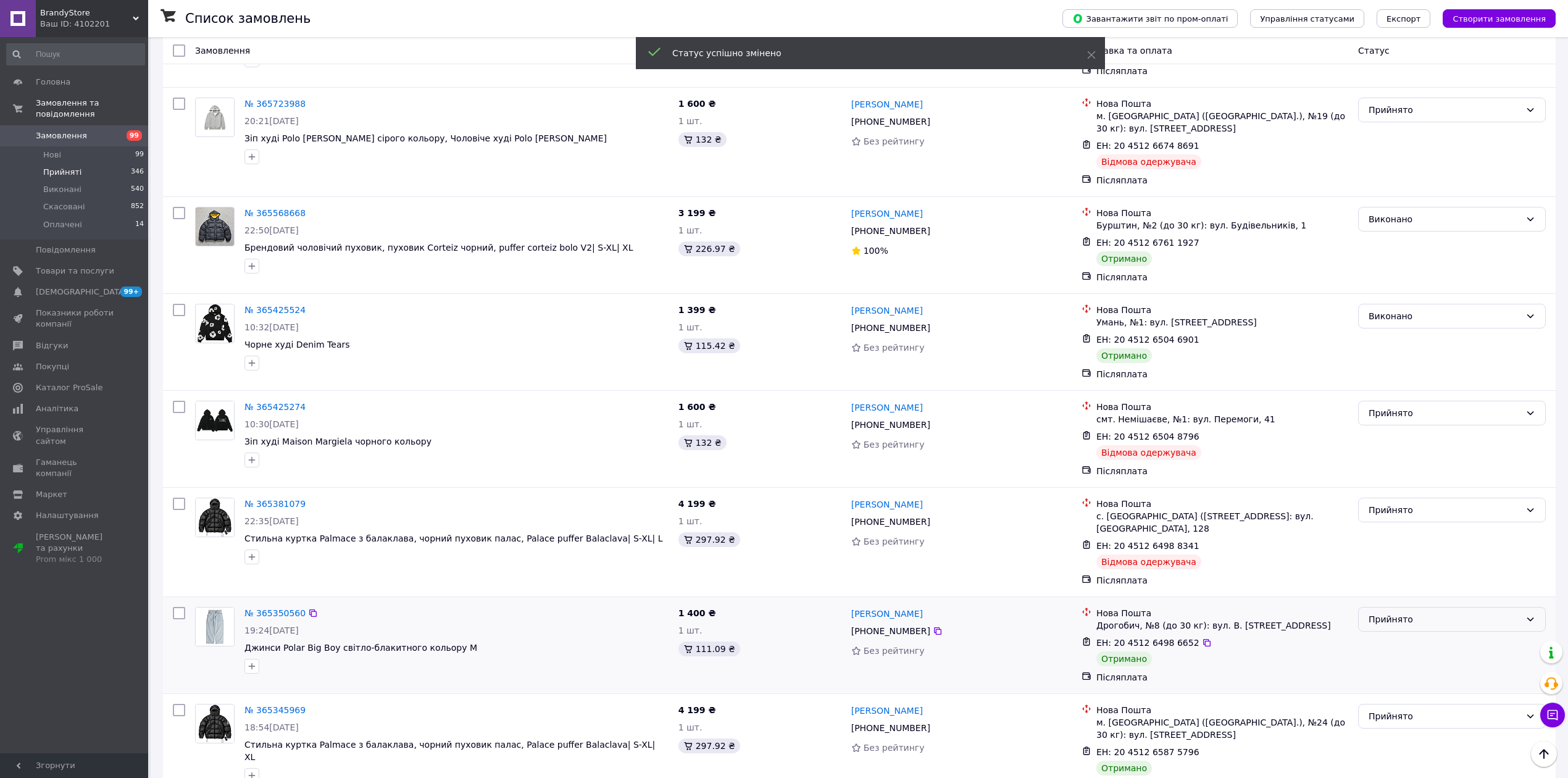
click at [1385, 612] on div "Прийнято" at bounding box center [1444, 619] width 152 height 14
click at [1388, 566] on li "Виконано" at bounding box center [1452, 570] width 186 height 22
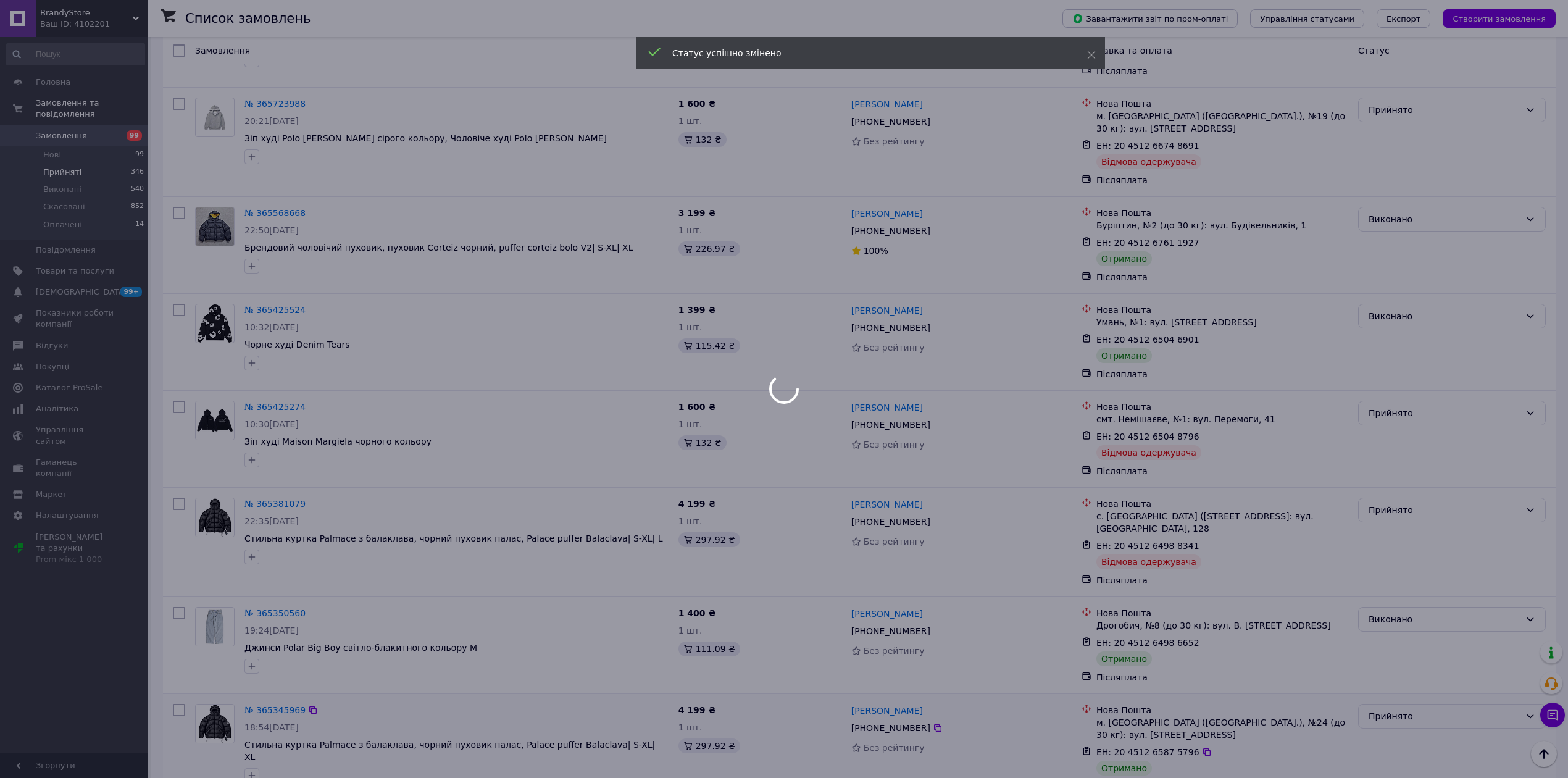
click at [1393, 710] on div "Прийнято" at bounding box center [1444, 716] width 152 height 14
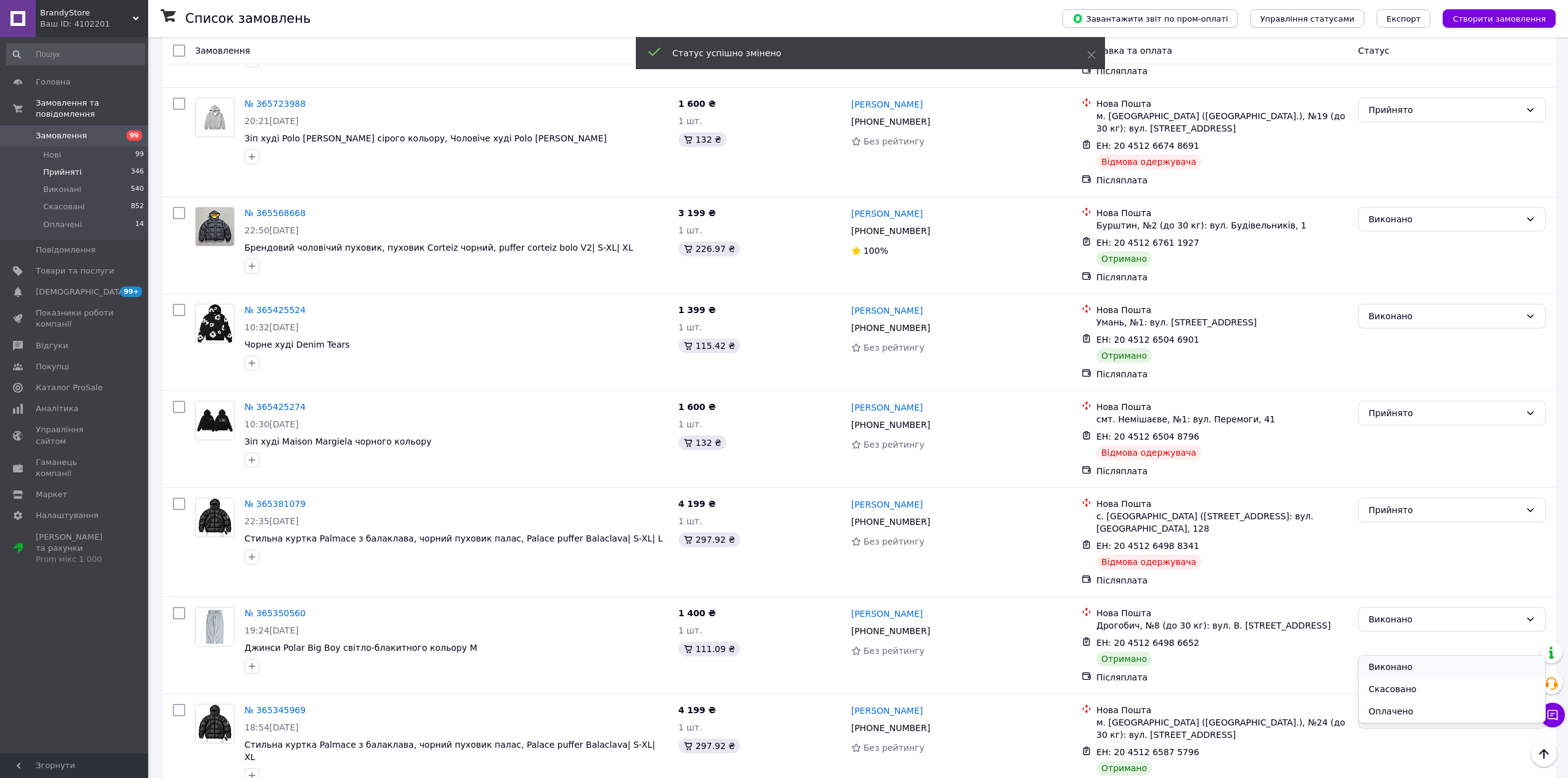
click at [1394, 663] on li "Виконано" at bounding box center [1452, 666] width 186 height 22
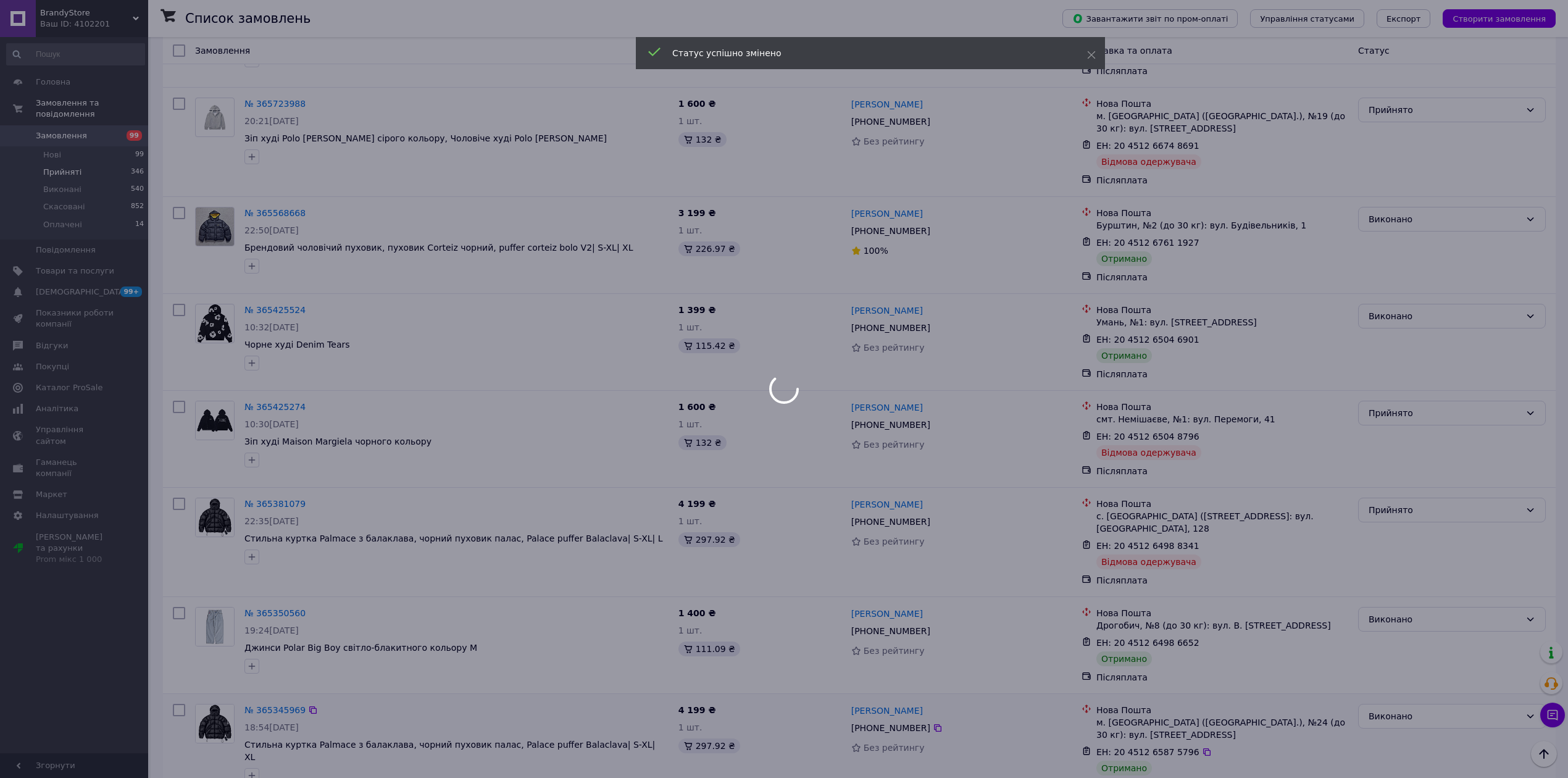
scroll to position [1492, 0]
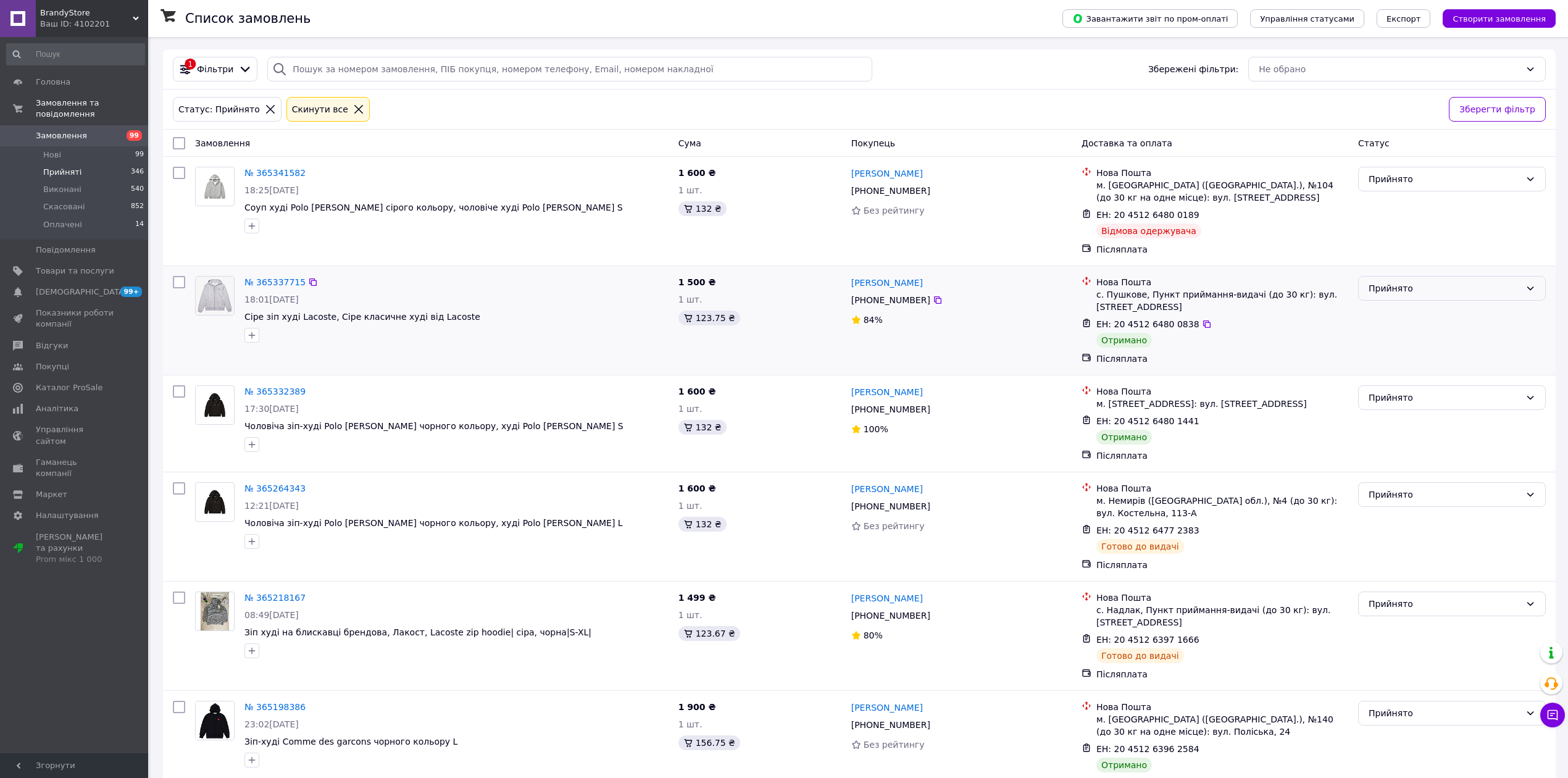
click at [1413, 295] on div "Прийнято" at bounding box center [1444, 288] width 152 height 14
click at [1406, 322] on li "Виконано" at bounding box center [1452, 317] width 186 height 22
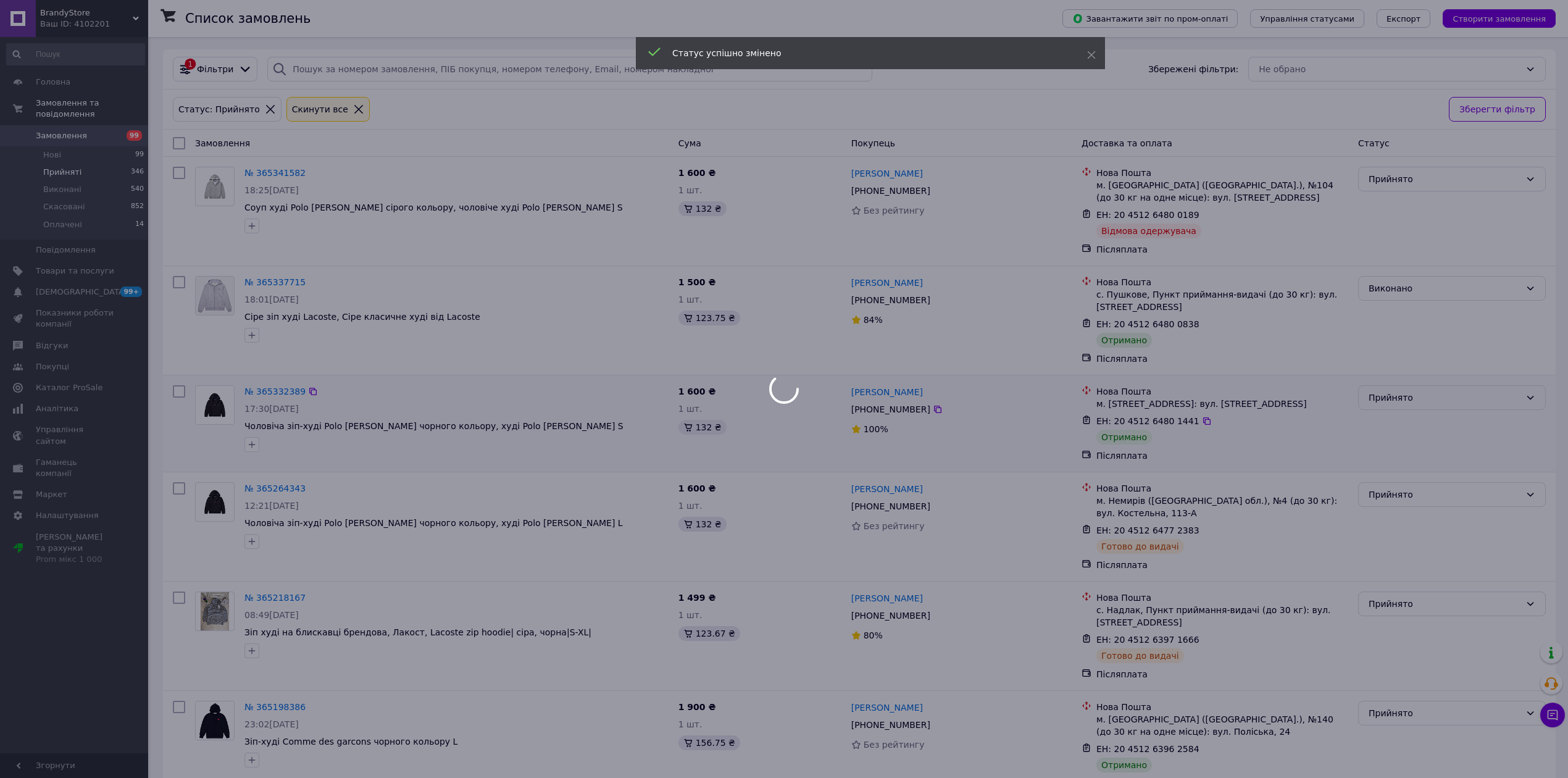
click at [1403, 388] on div at bounding box center [784, 389] width 1568 height 778
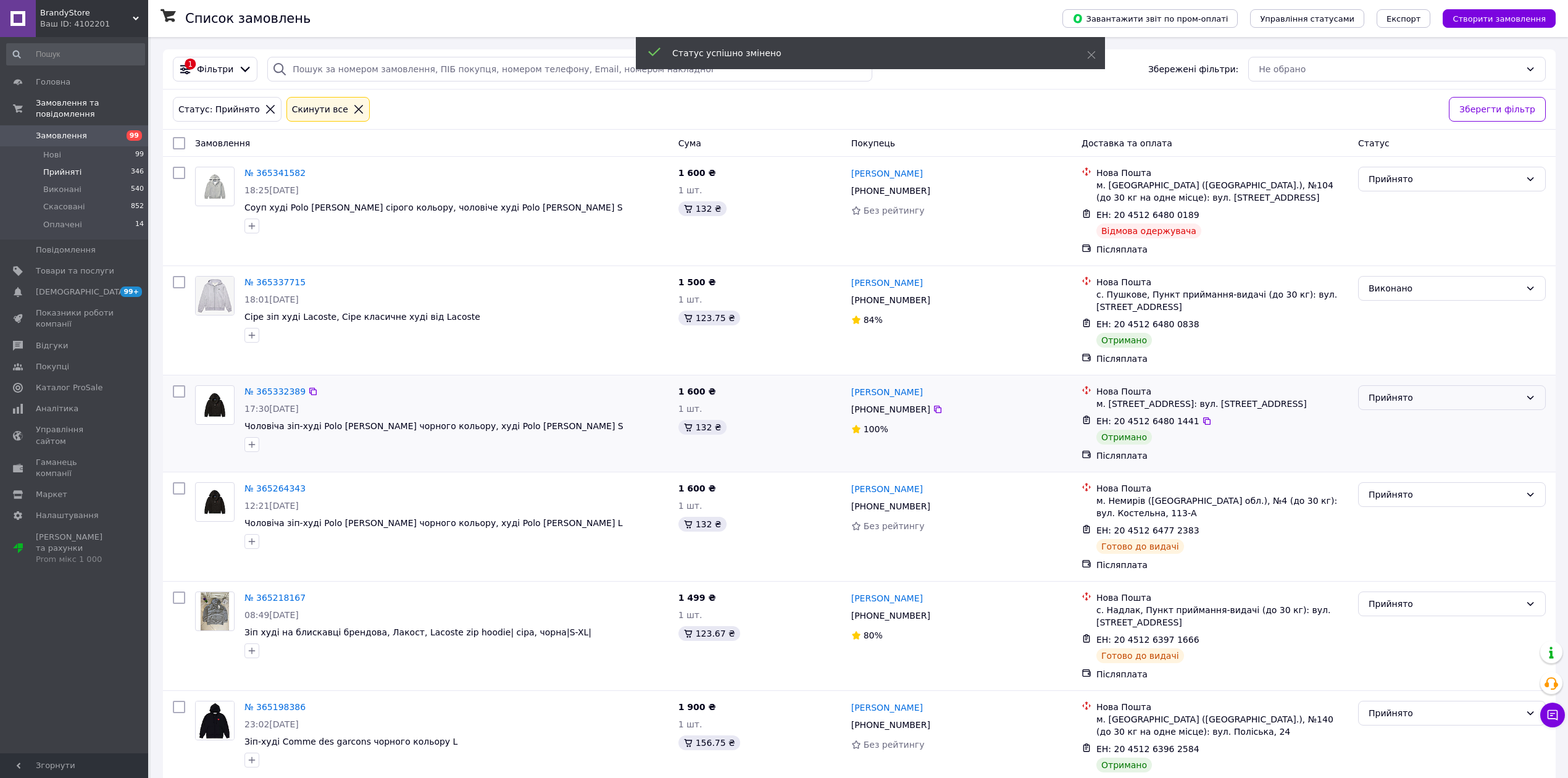
click at [1384, 410] on div "Прийнято" at bounding box center [1452, 397] width 188 height 25
click at [1394, 429] on li "Виконано" at bounding box center [1452, 427] width 186 height 22
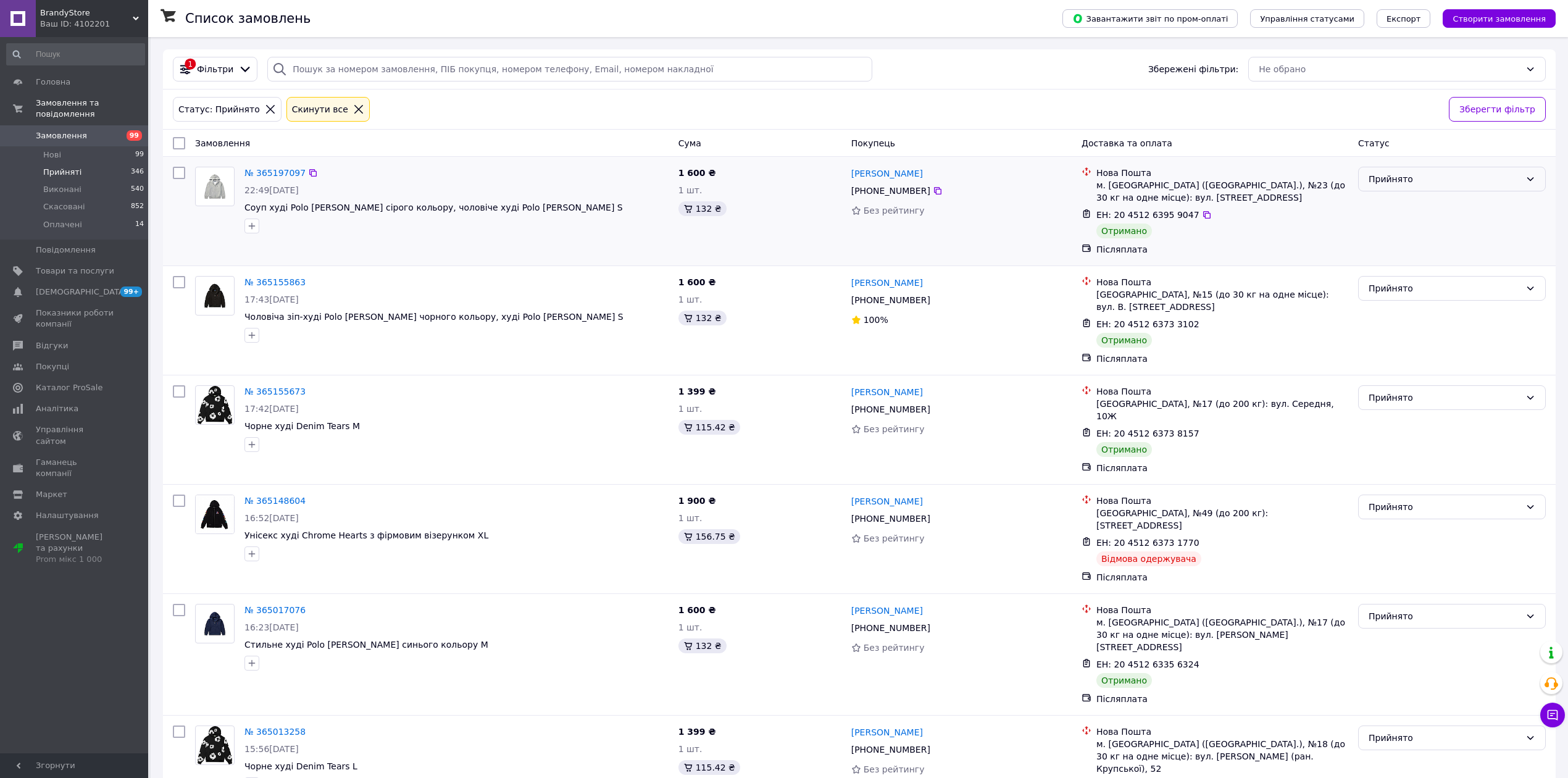
click at [1397, 186] on div "Прийнято" at bounding box center [1444, 179] width 152 height 14
click at [1382, 204] on li "Виконано" at bounding box center [1452, 207] width 186 height 22
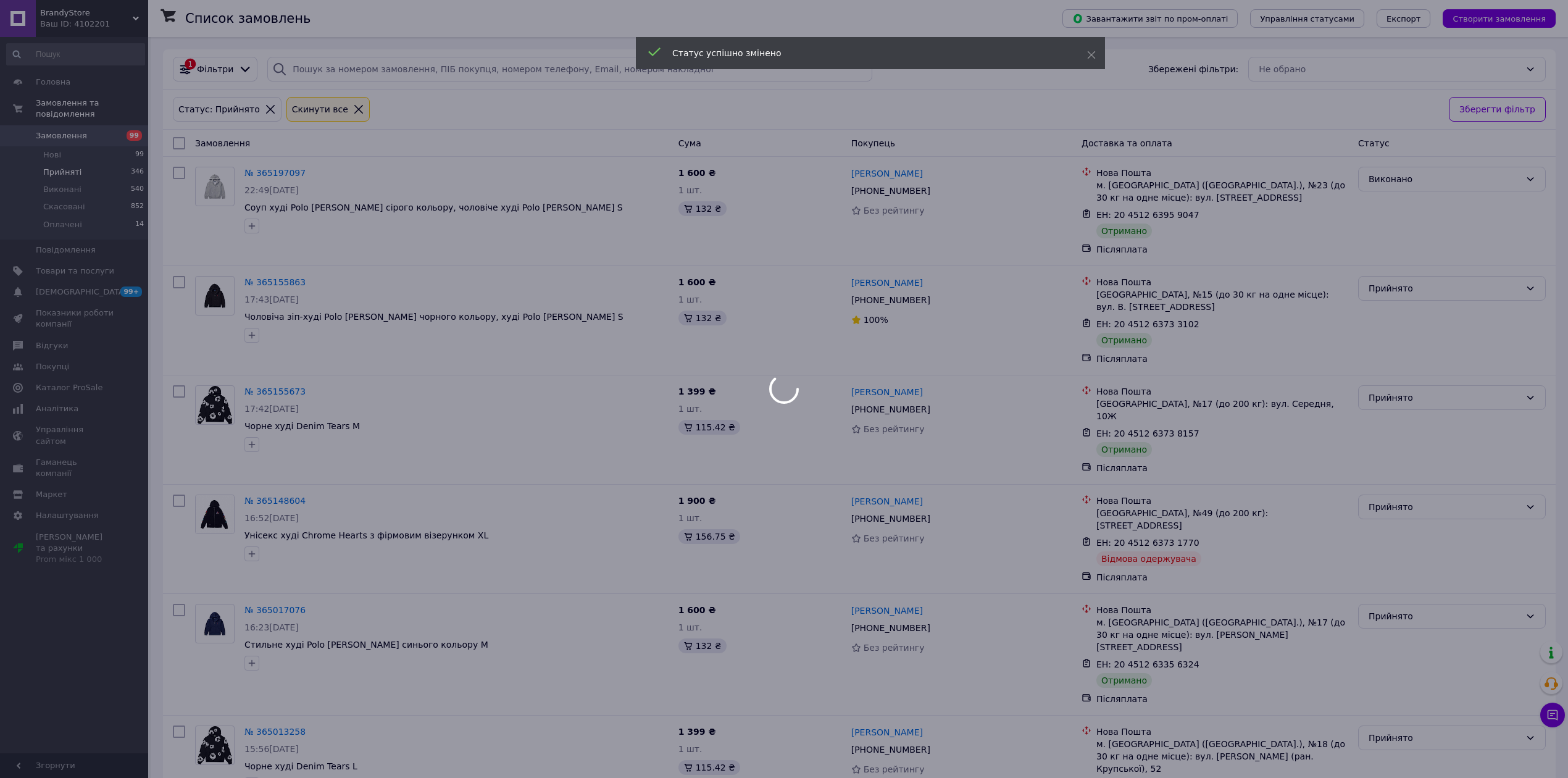
click at [1396, 287] on div at bounding box center [784, 389] width 1568 height 778
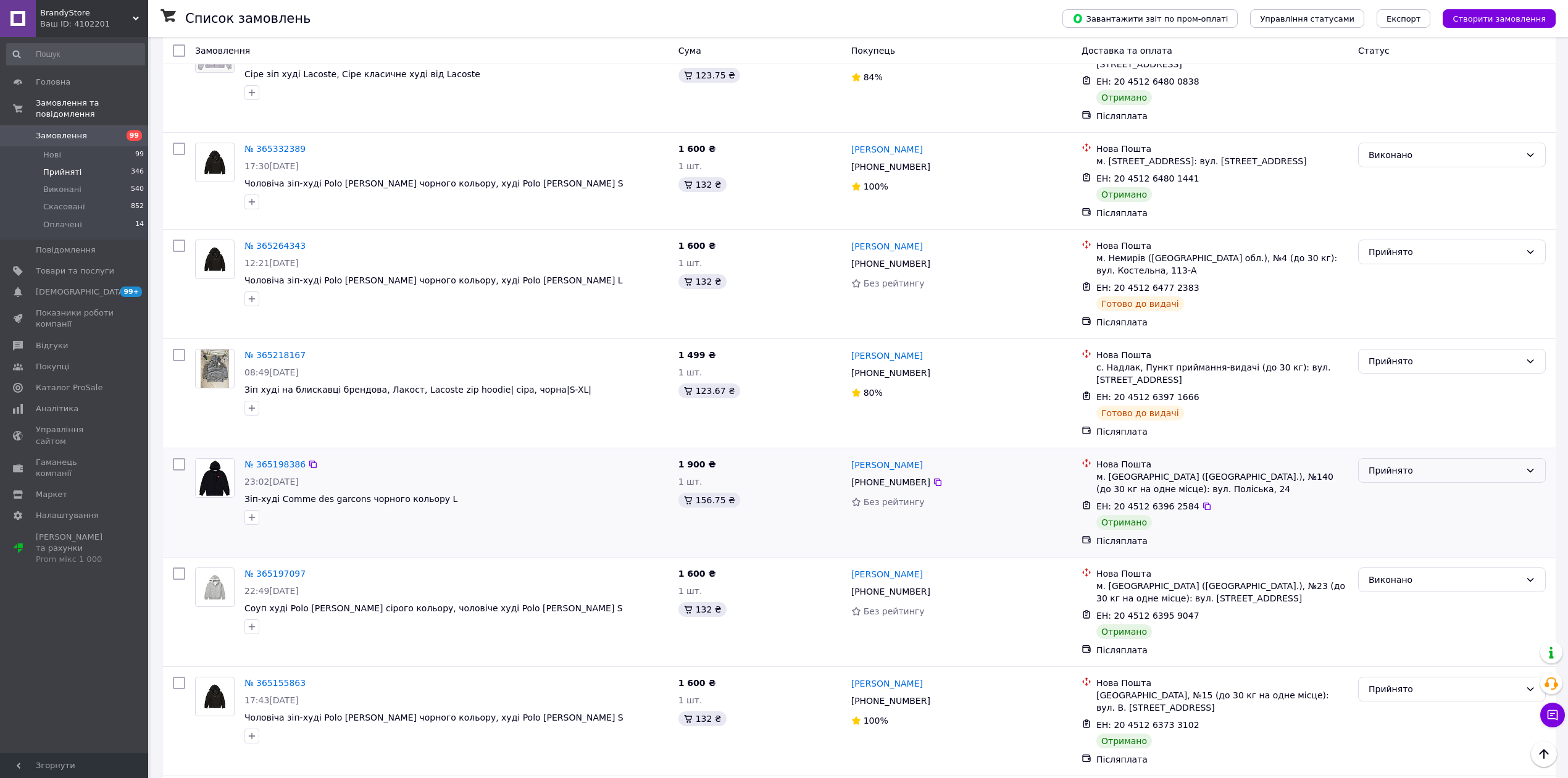
scroll to position [247, 0]
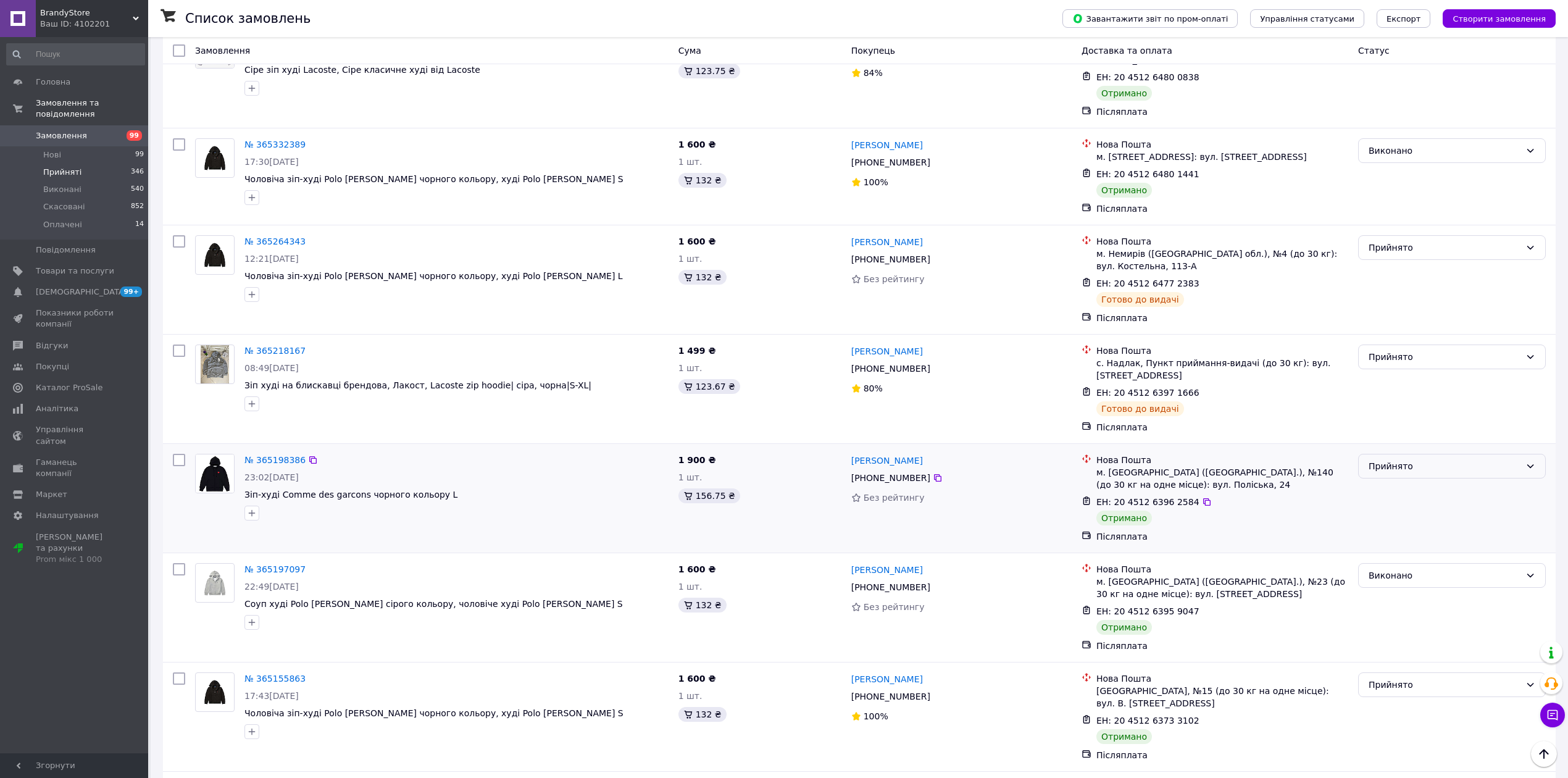
click at [1394, 477] on div "Прийнято" at bounding box center [1452, 466] width 188 height 25
click at [1397, 494] on li "Виконано" at bounding box center [1452, 496] width 186 height 22
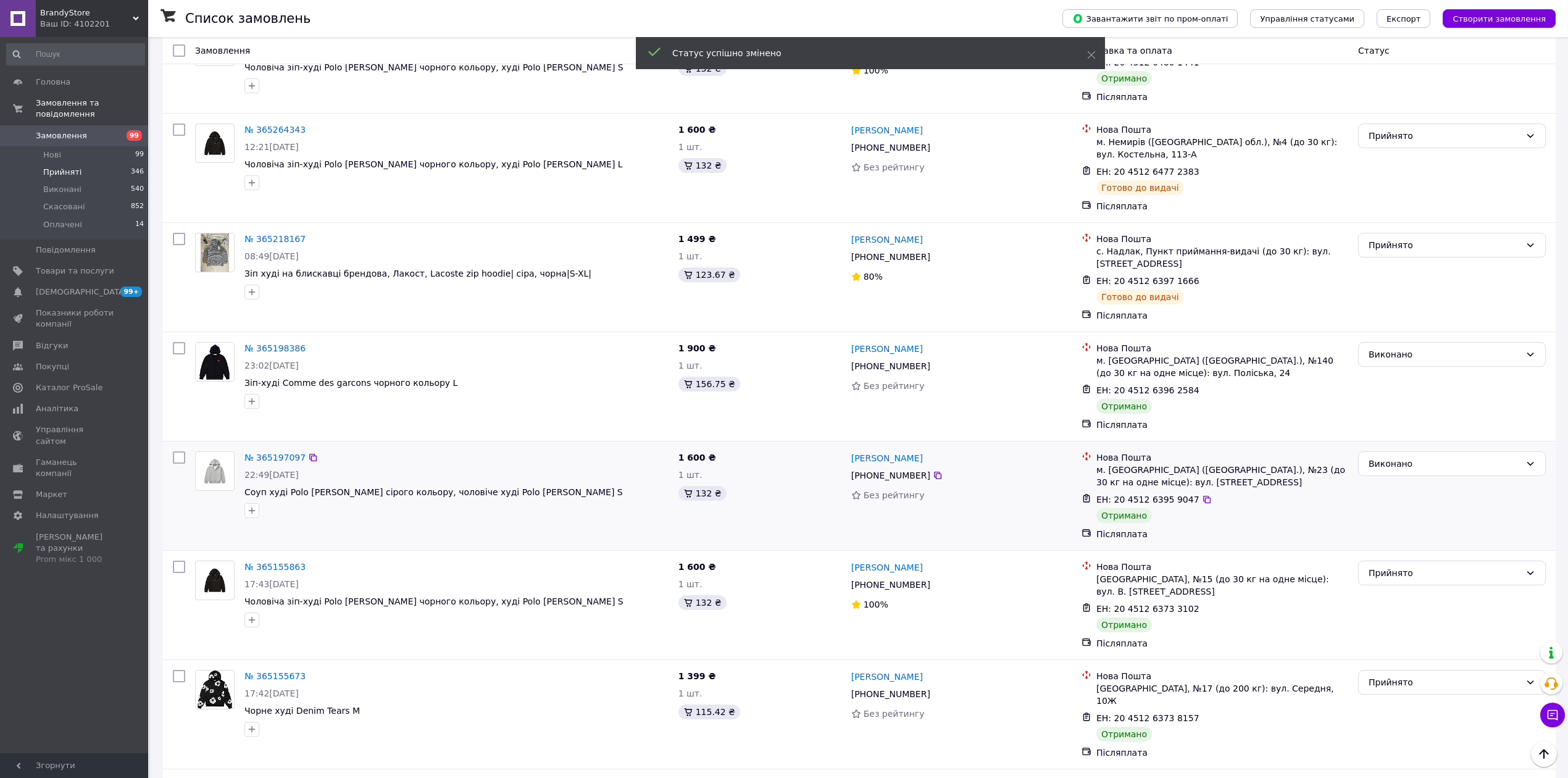
scroll to position [411, 0]
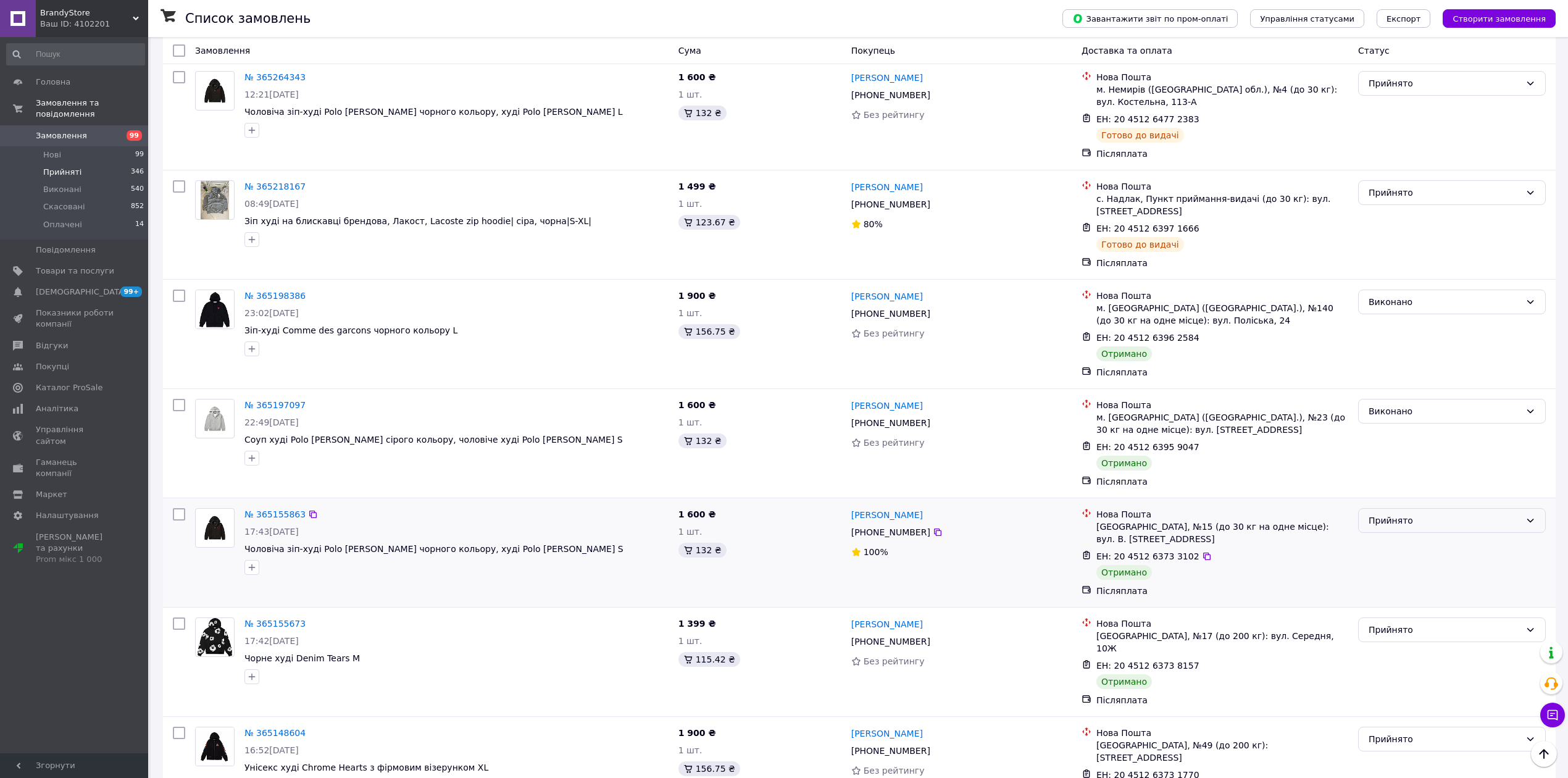
click at [1396, 520] on div "Прийнято" at bounding box center [1444, 520] width 152 height 14
click at [1403, 539] on li "Виконано" at bounding box center [1452, 550] width 186 height 22
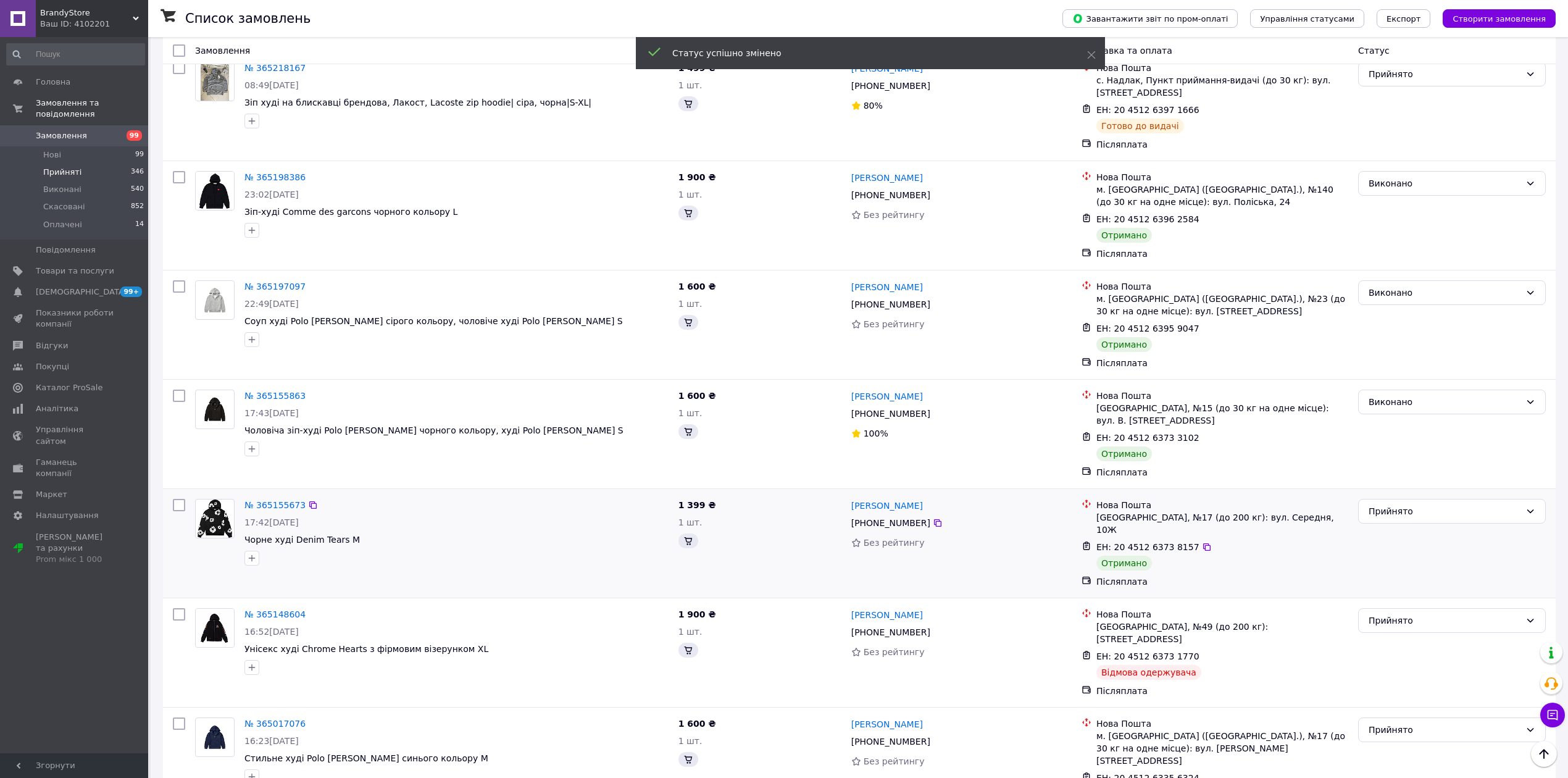
scroll to position [576, 0]
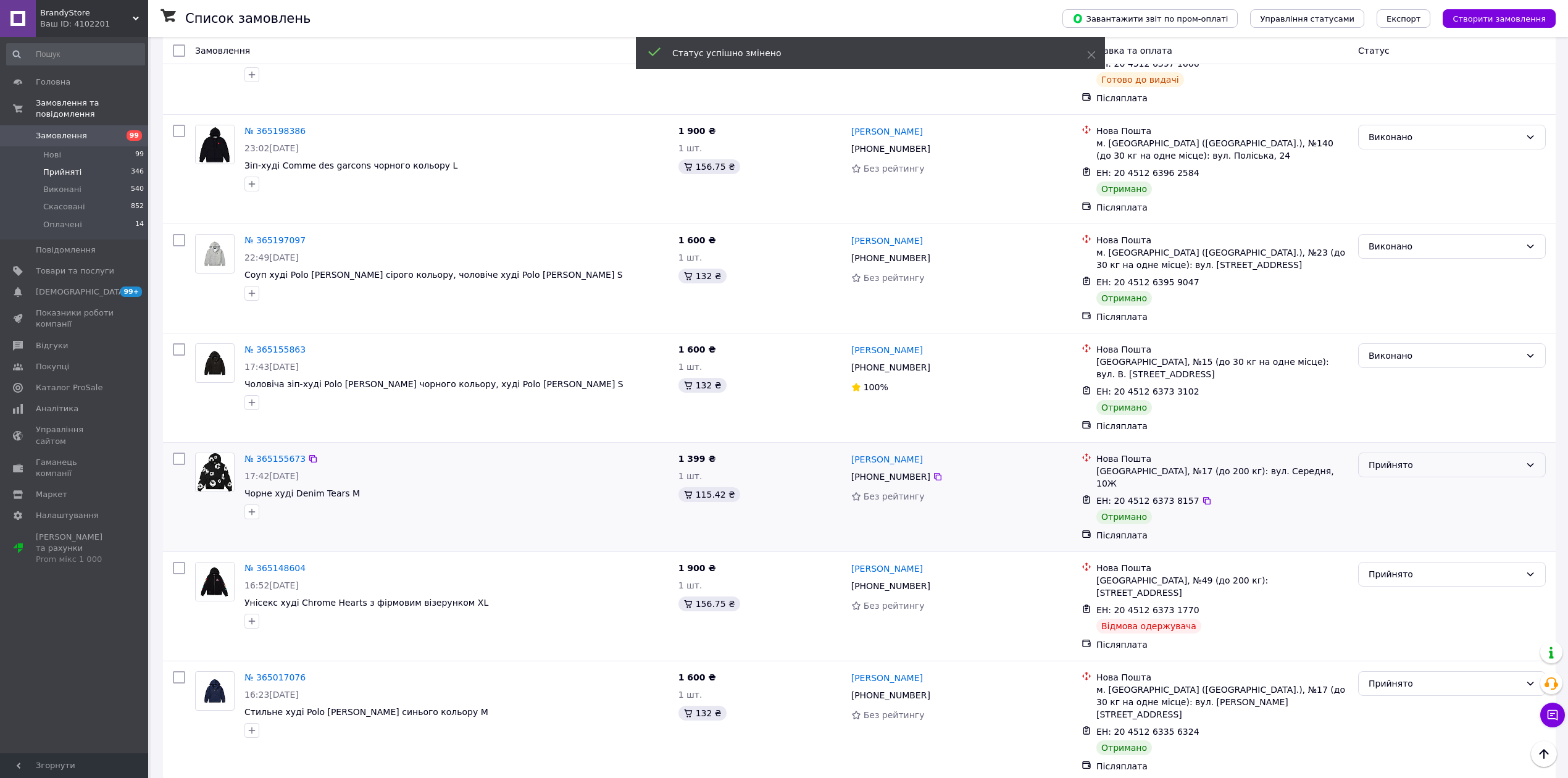
click at [1384, 469] on div "Прийнято" at bounding box center [1444, 465] width 152 height 14
click at [1385, 492] on li "Виконано" at bounding box center [1452, 494] width 186 height 22
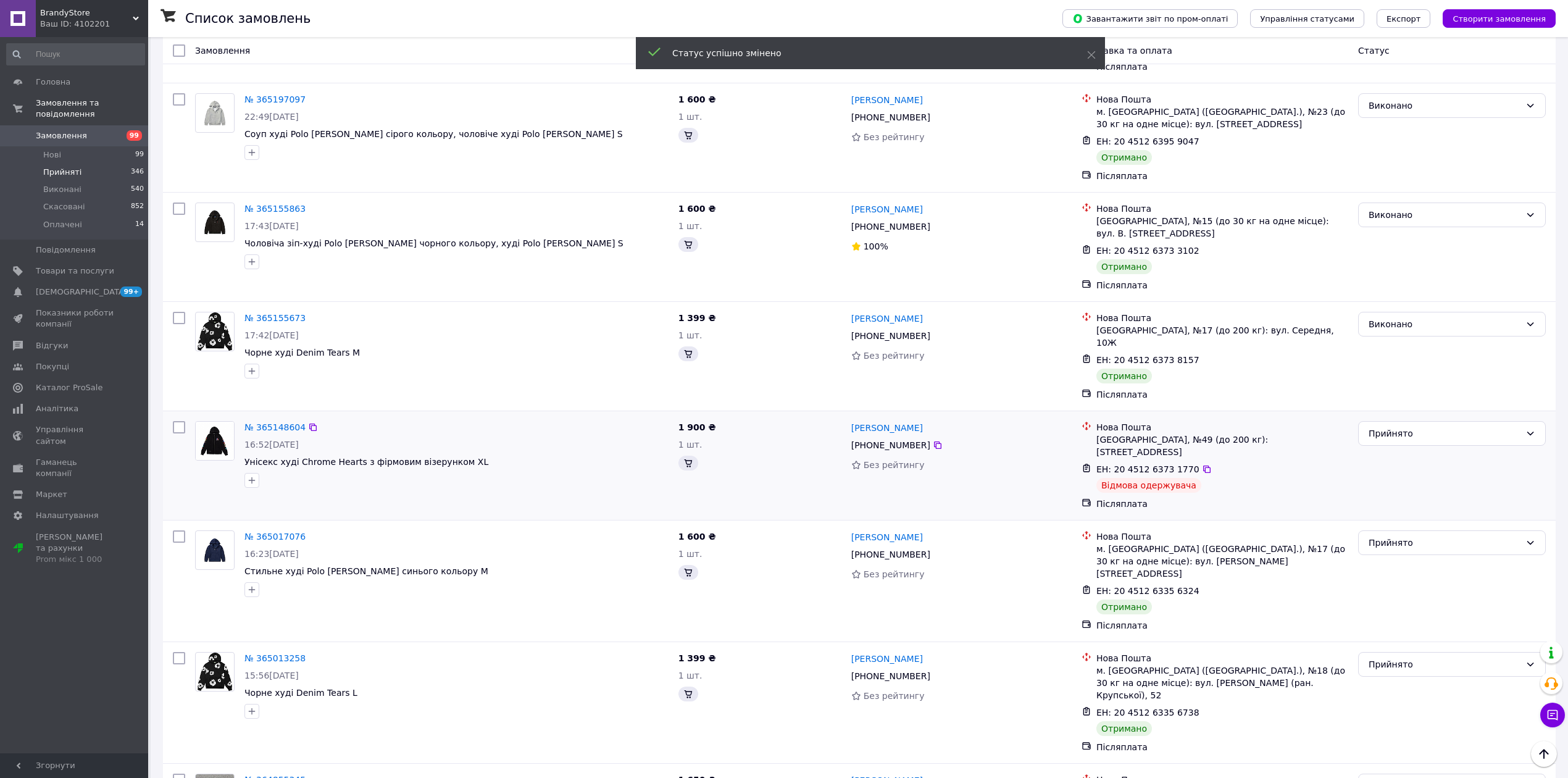
scroll to position [741, 0]
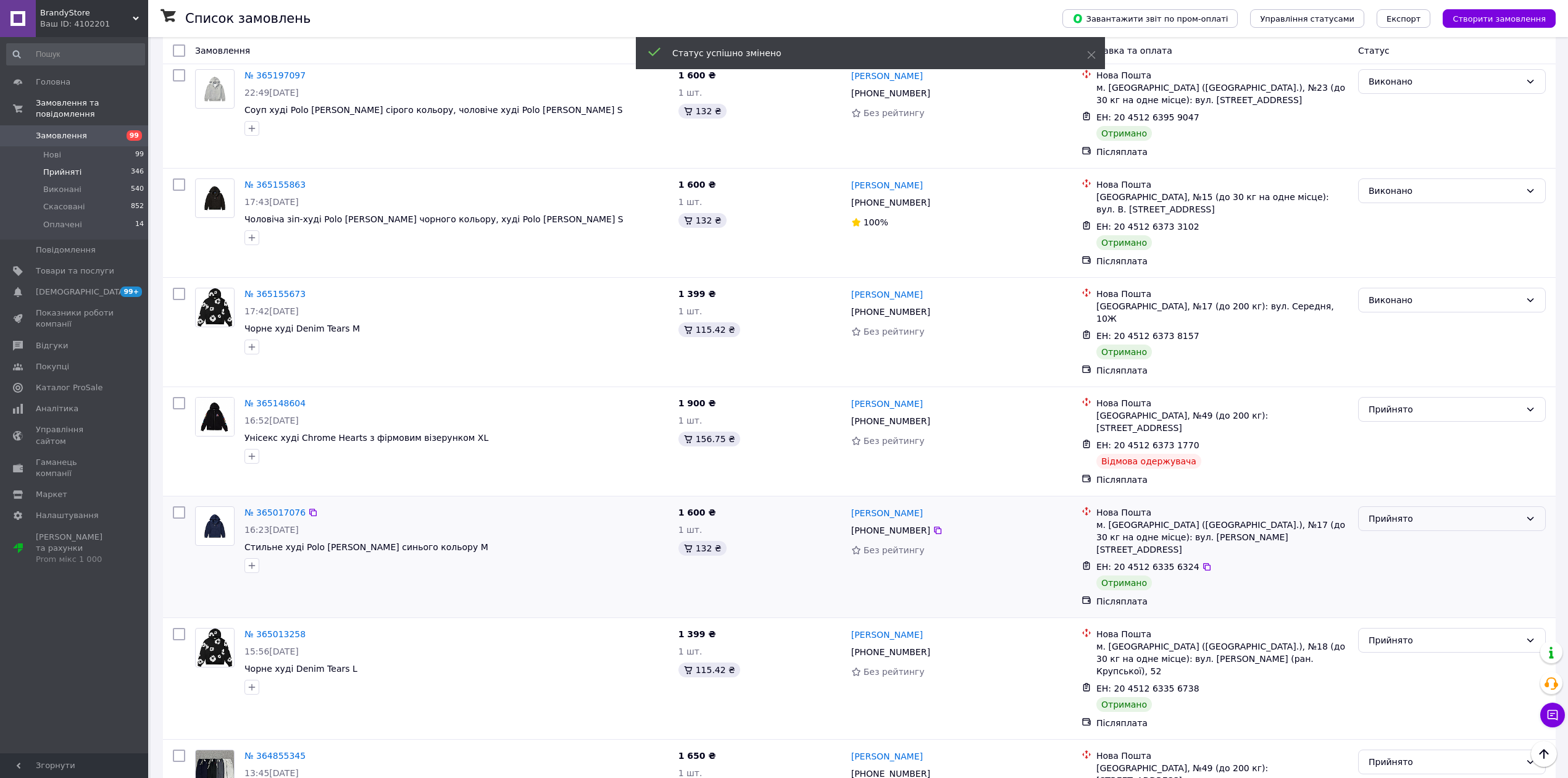
click at [1394, 512] on div "Прийнято" at bounding box center [1444, 518] width 152 height 14
click at [1394, 519] on li "Виконано" at bounding box center [1452, 525] width 186 height 22
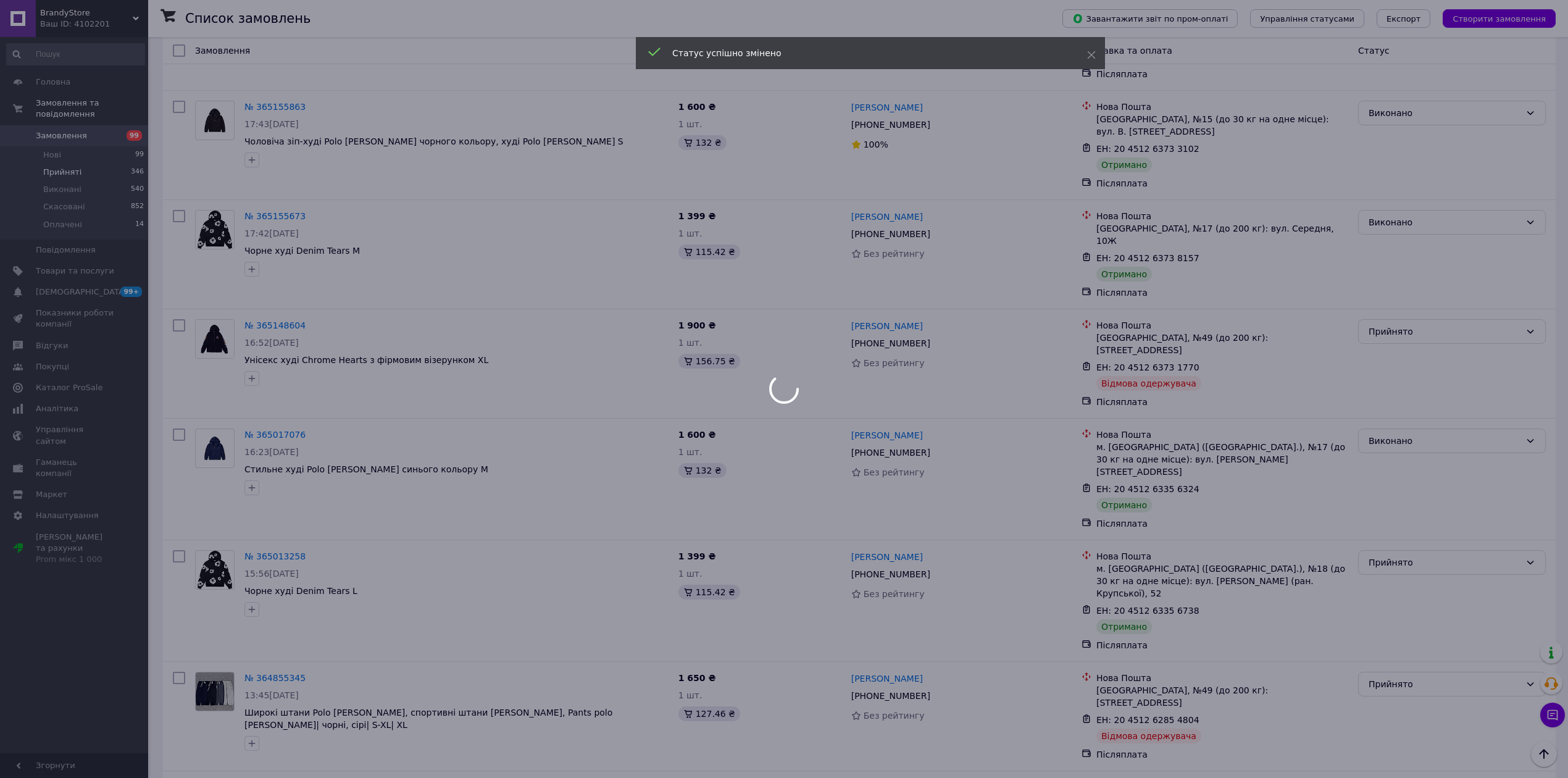
scroll to position [823, 0]
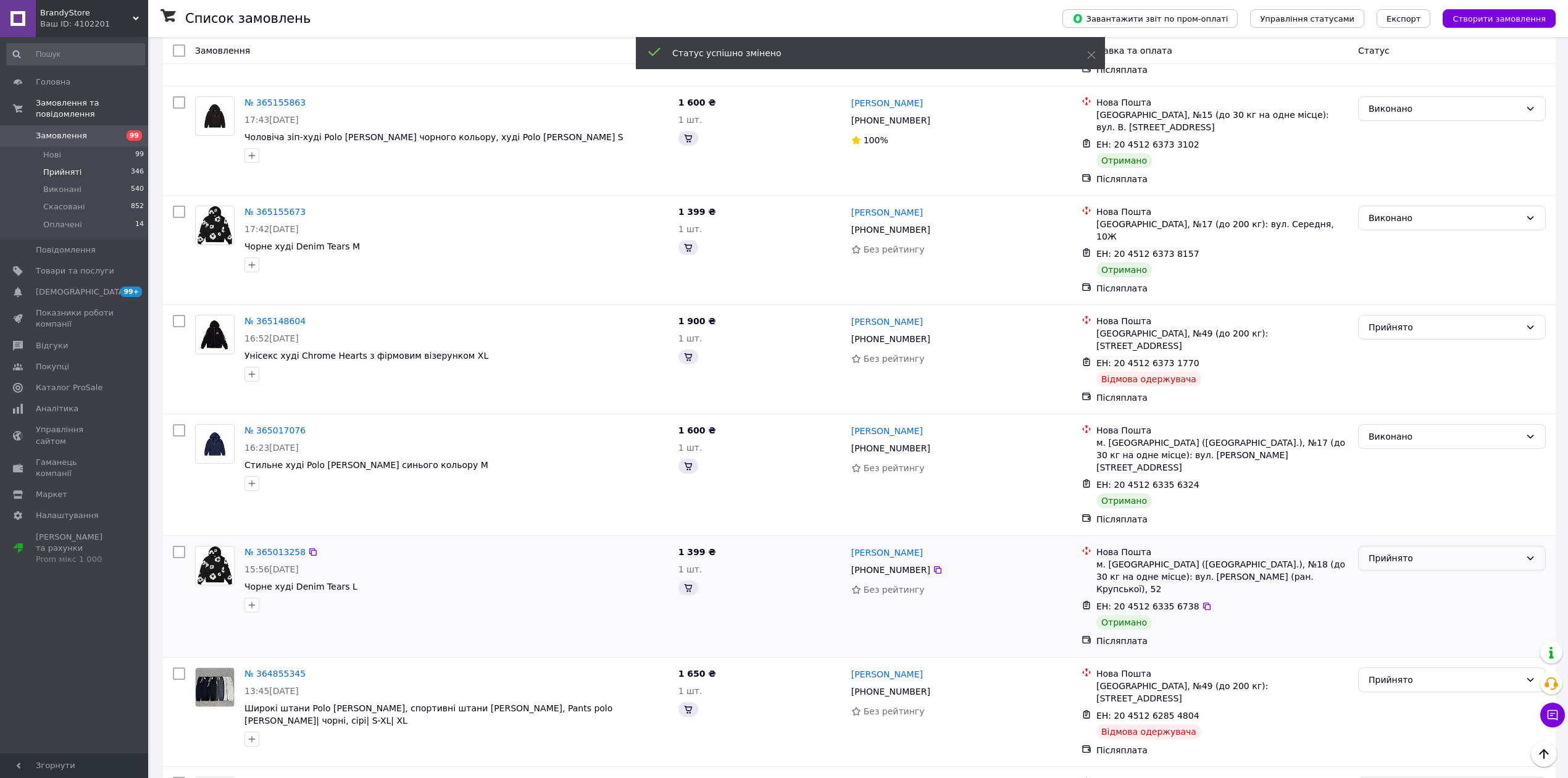
click at [1392, 530] on body "BrandyStore Ваш ID: 4102201 Сайт BrandyStore Кабінет покупця Перевірити стан си…" at bounding box center [784, 368] width 1568 height 2383
click at [1392, 551] on div "Прийнято" at bounding box center [1444, 558] width 152 height 14
click at [1394, 553] on li "Виконано" at bounding box center [1452, 551] width 186 height 22
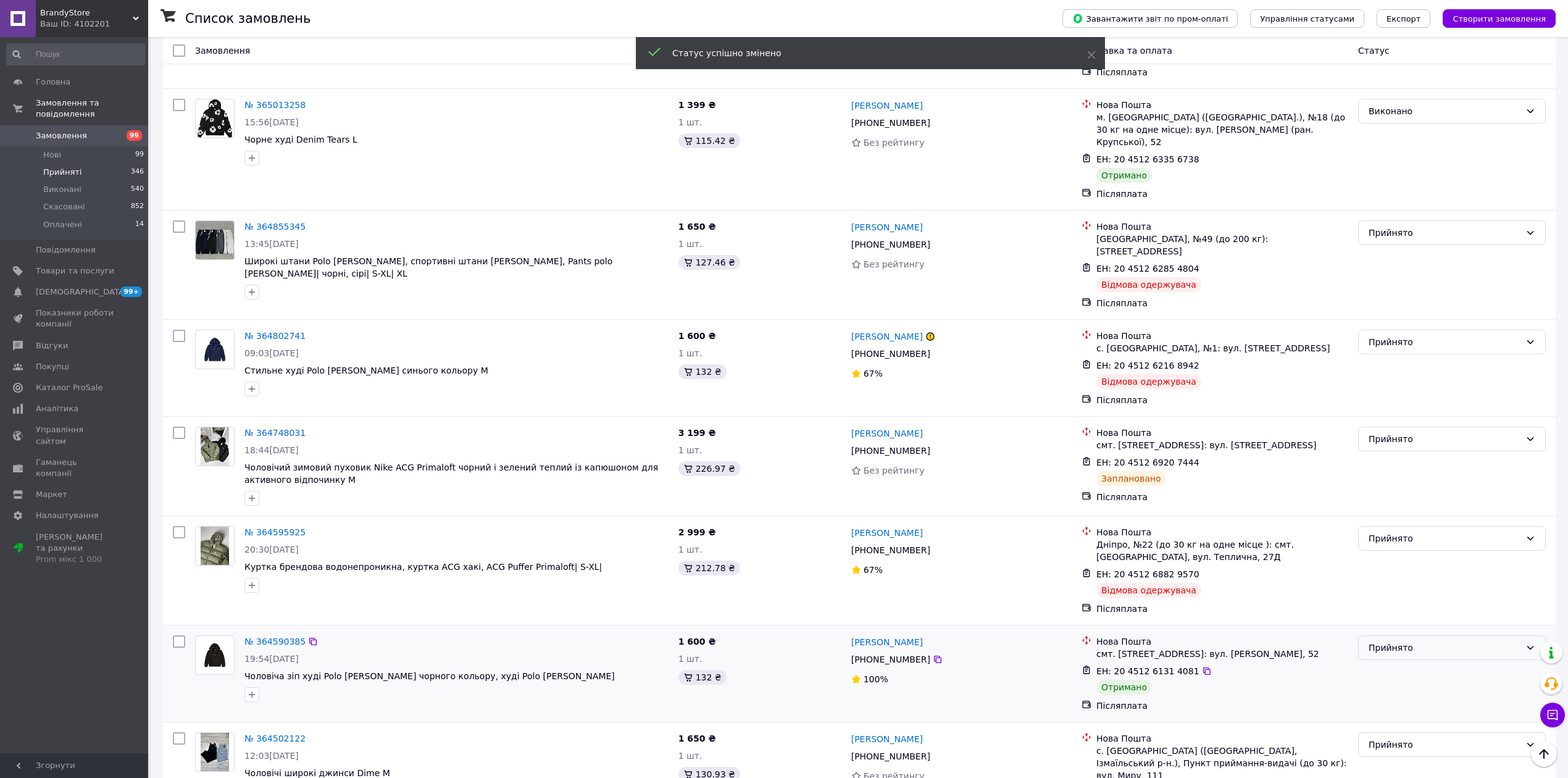
scroll to position [1317, 0]
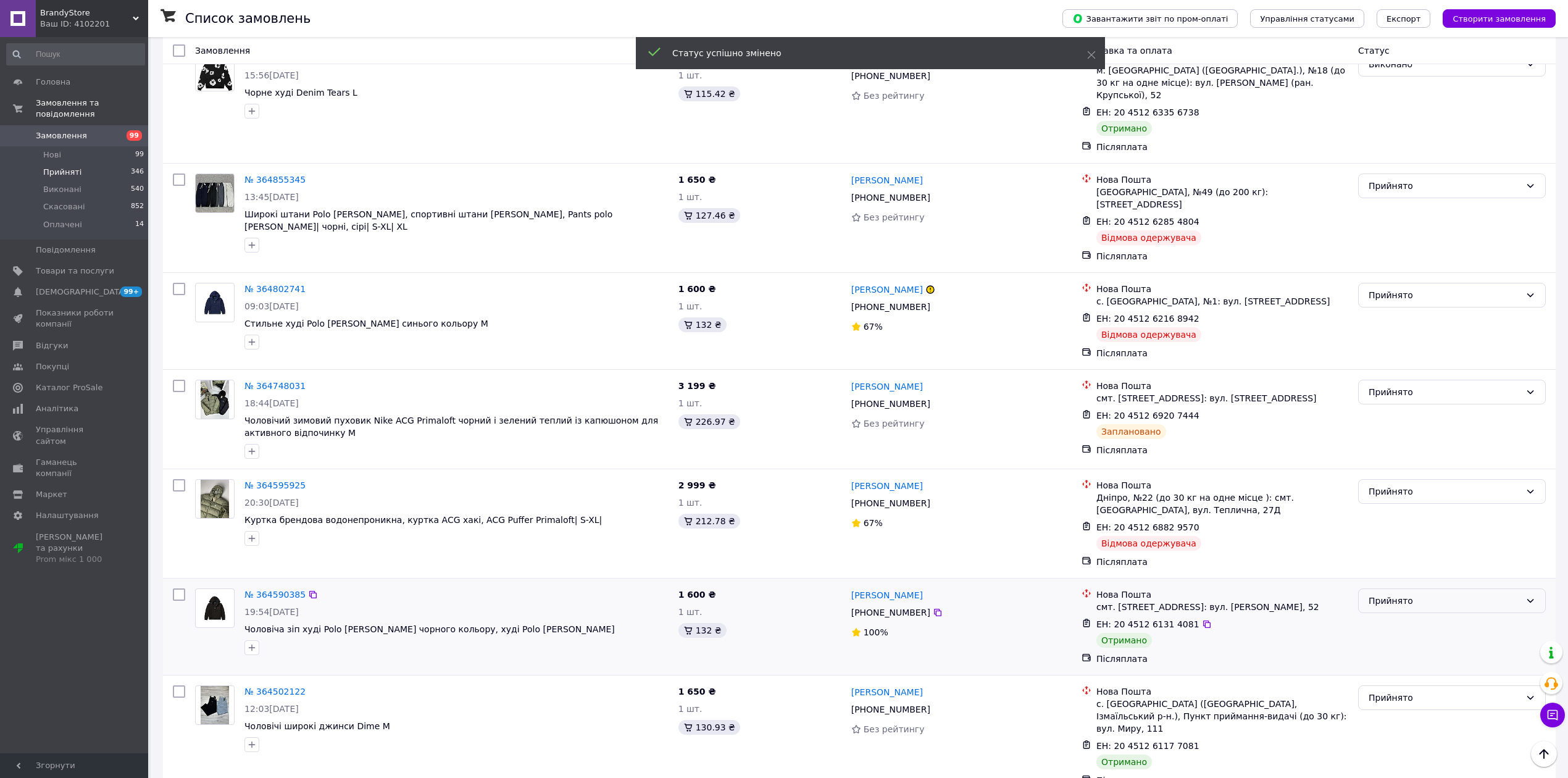
click at [1377, 594] on div "Прийнято" at bounding box center [1444, 600] width 152 height 14
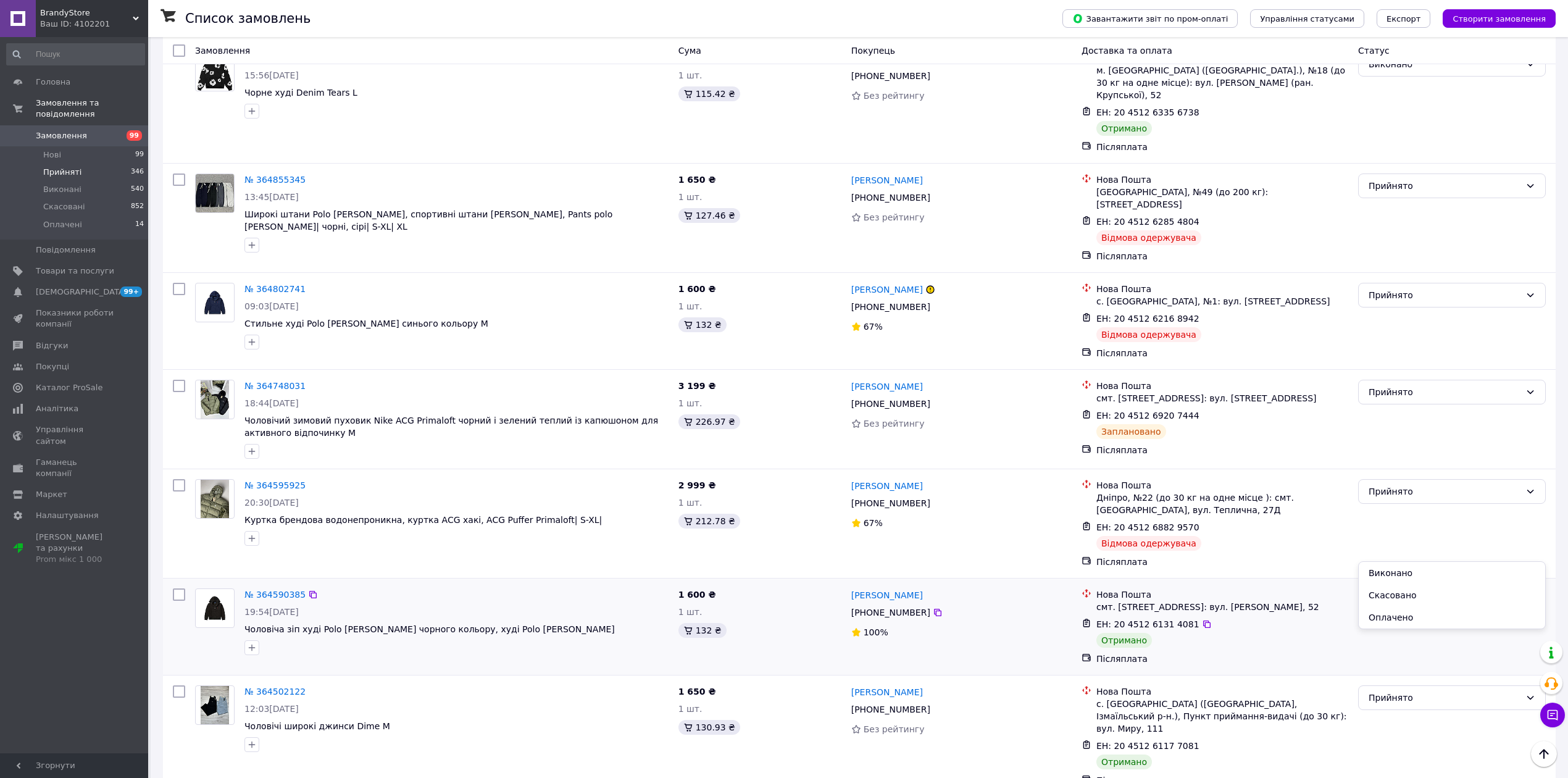
click at [1406, 571] on li "Виконано" at bounding box center [1452, 572] width 186 height 22
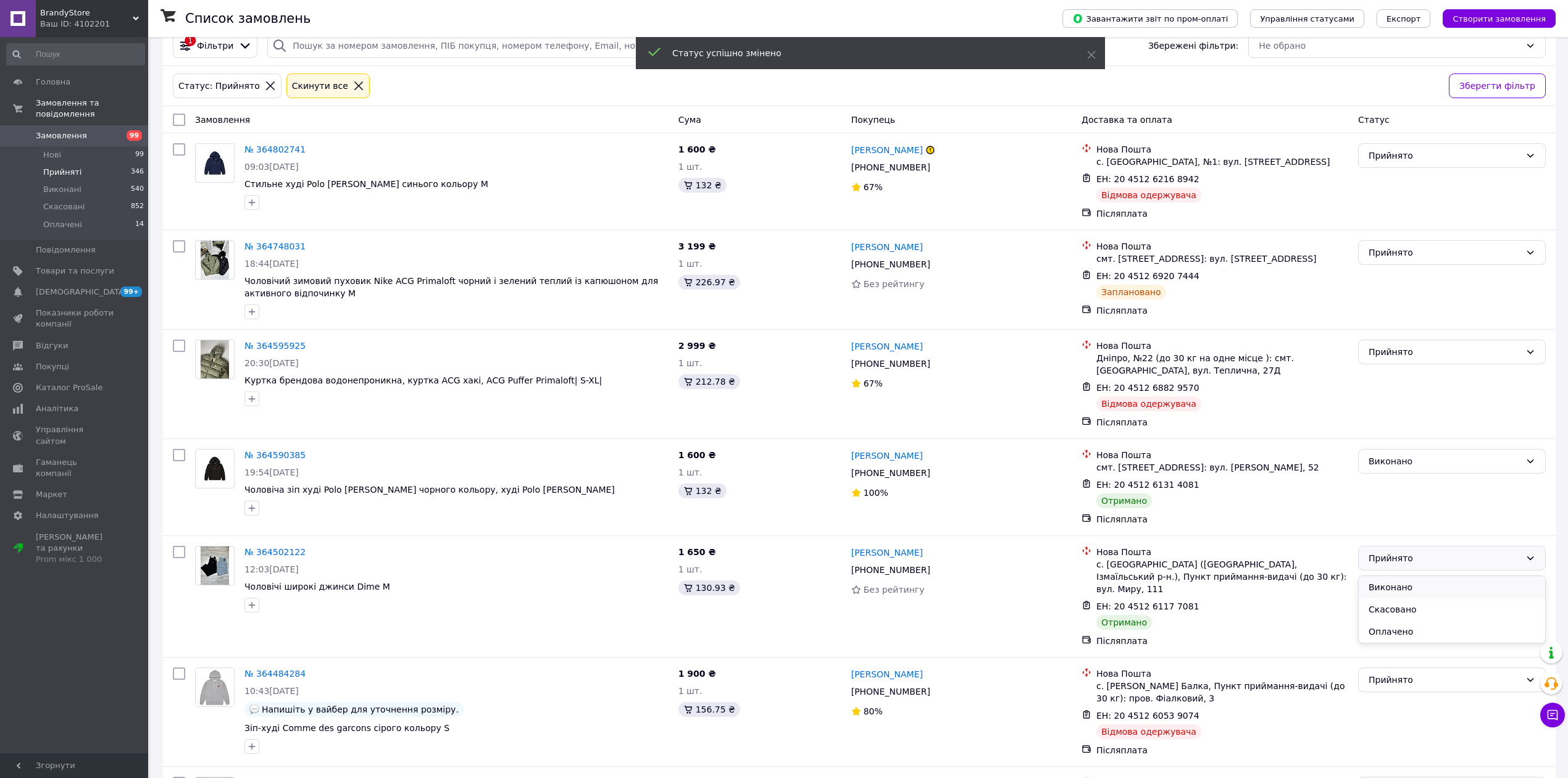
click at [1393, 579] on li "Виконано" at bounding box center [1452, 587] width 186 height 22
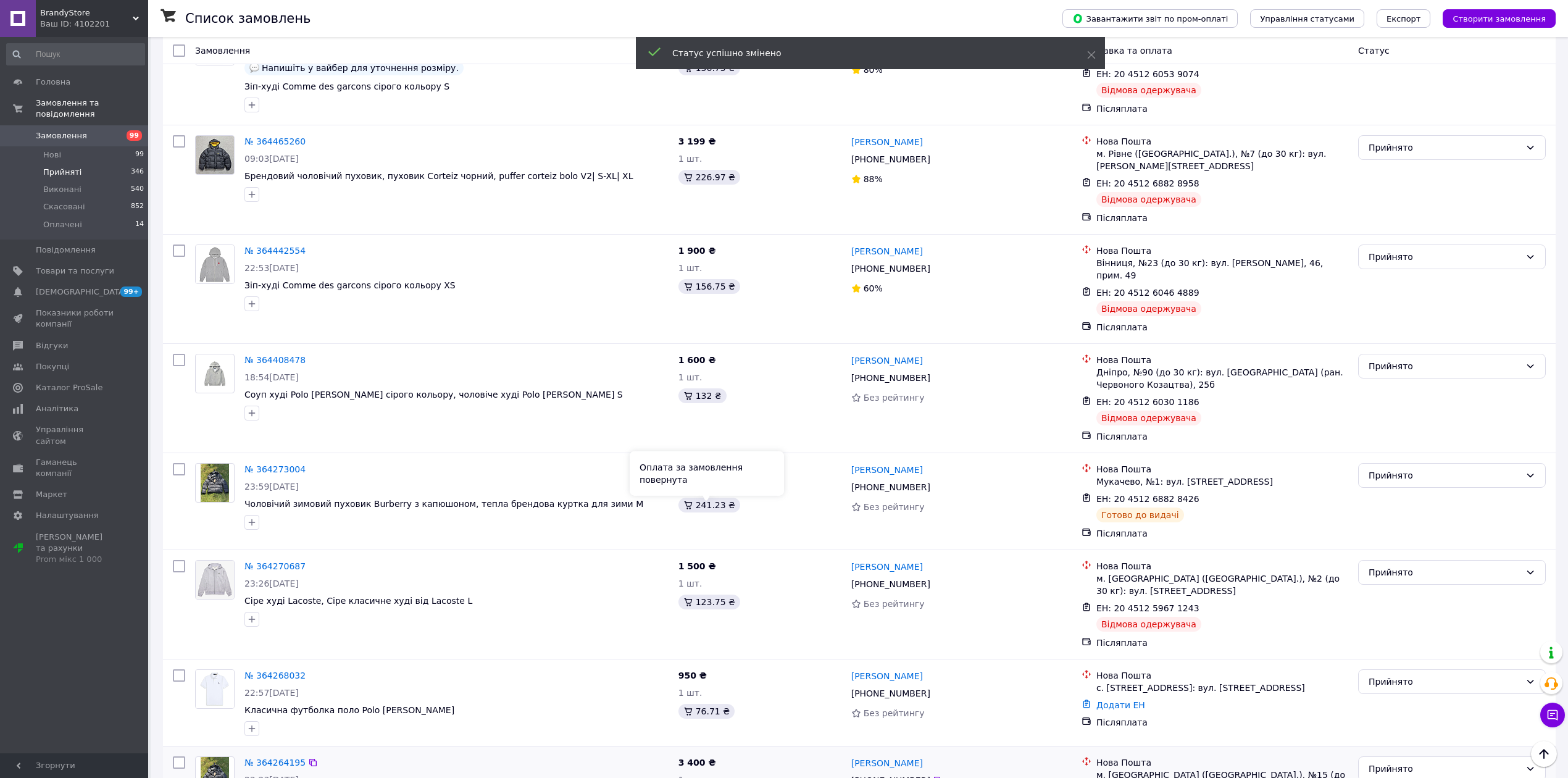
scroll to position [1479, 0]
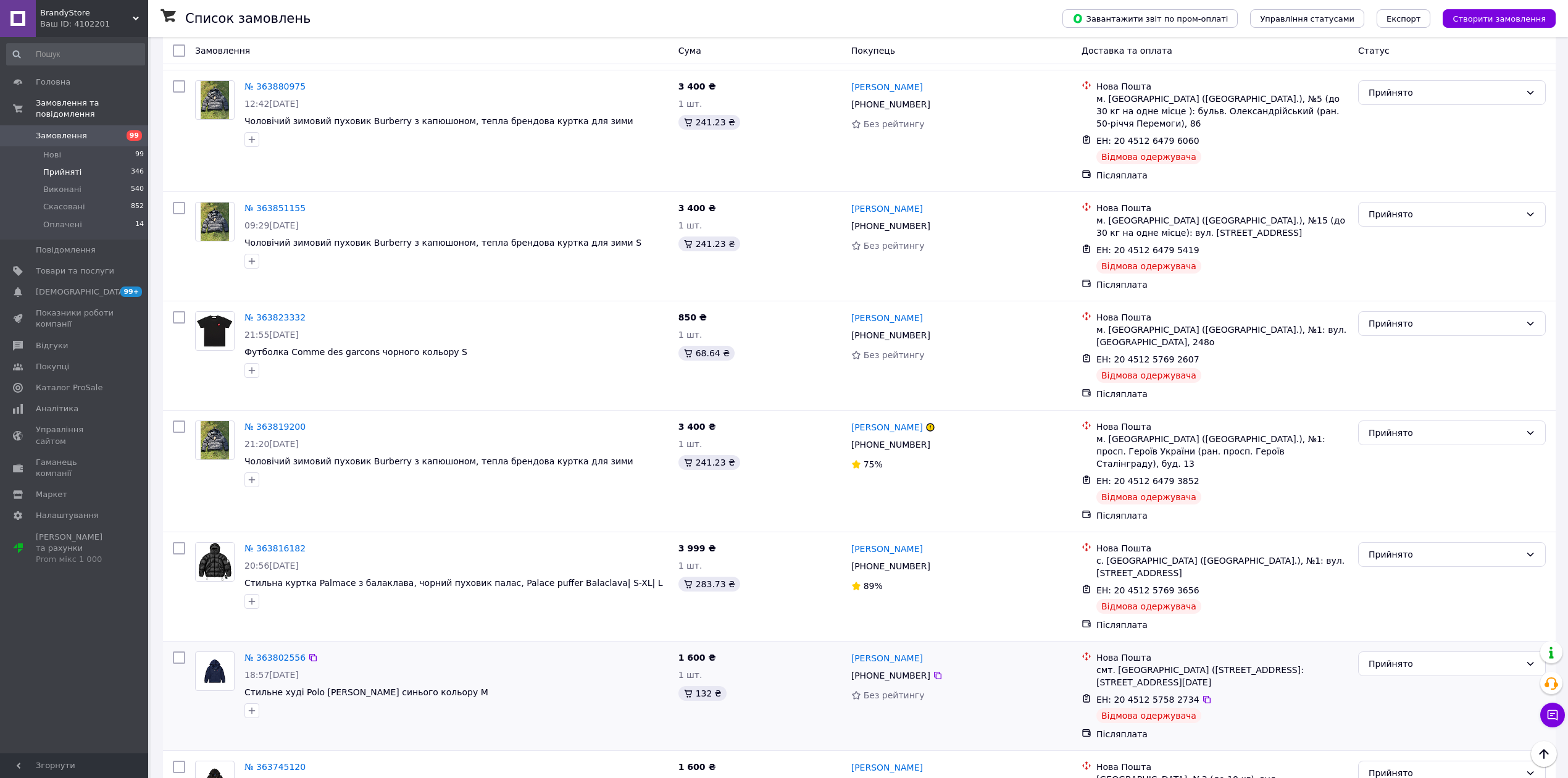
scroll to position [1497, 0]
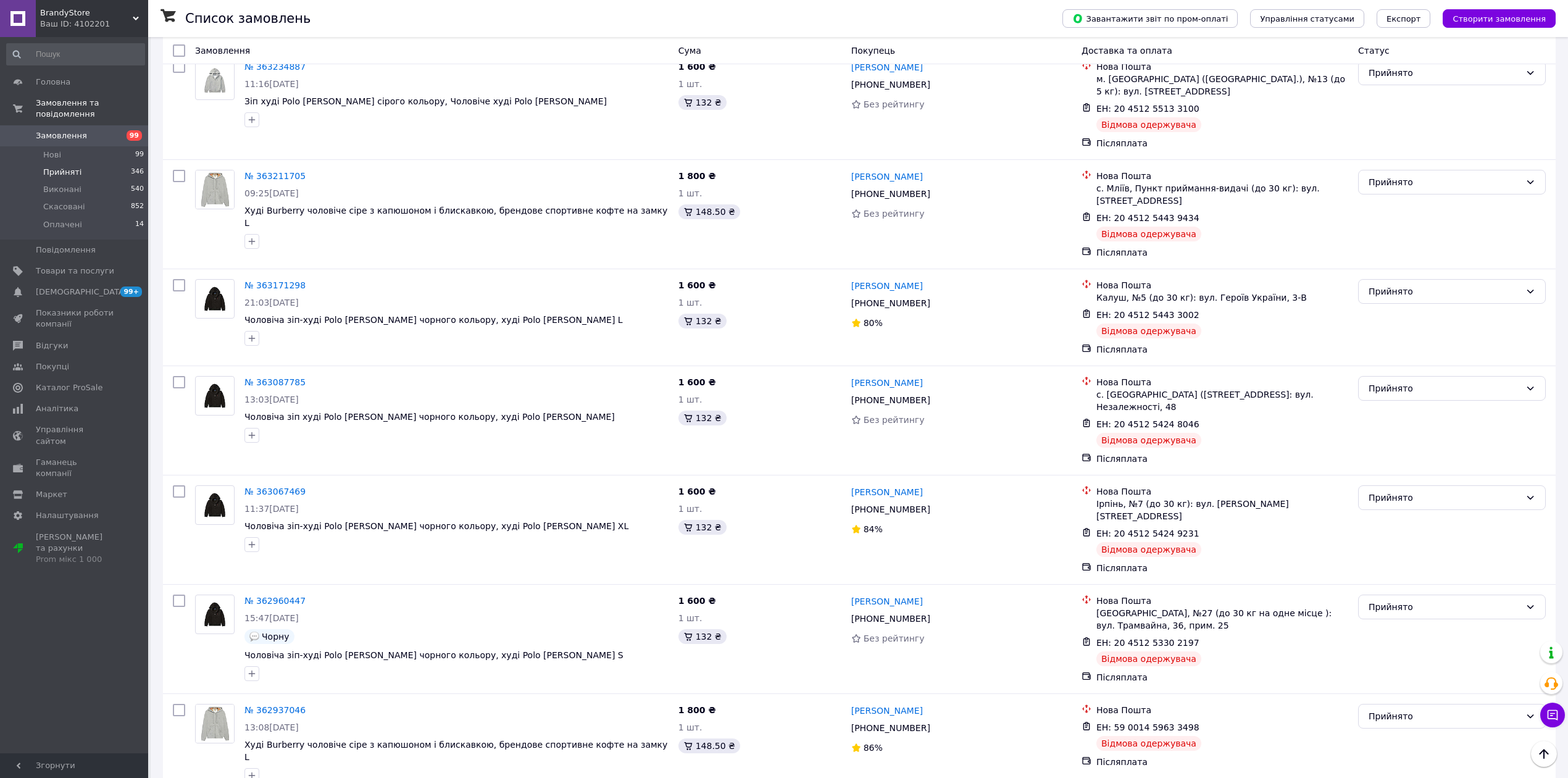
click at [124, 125] on link "Замовлення 99" at bounding box center [76, 136] width 151 height 21
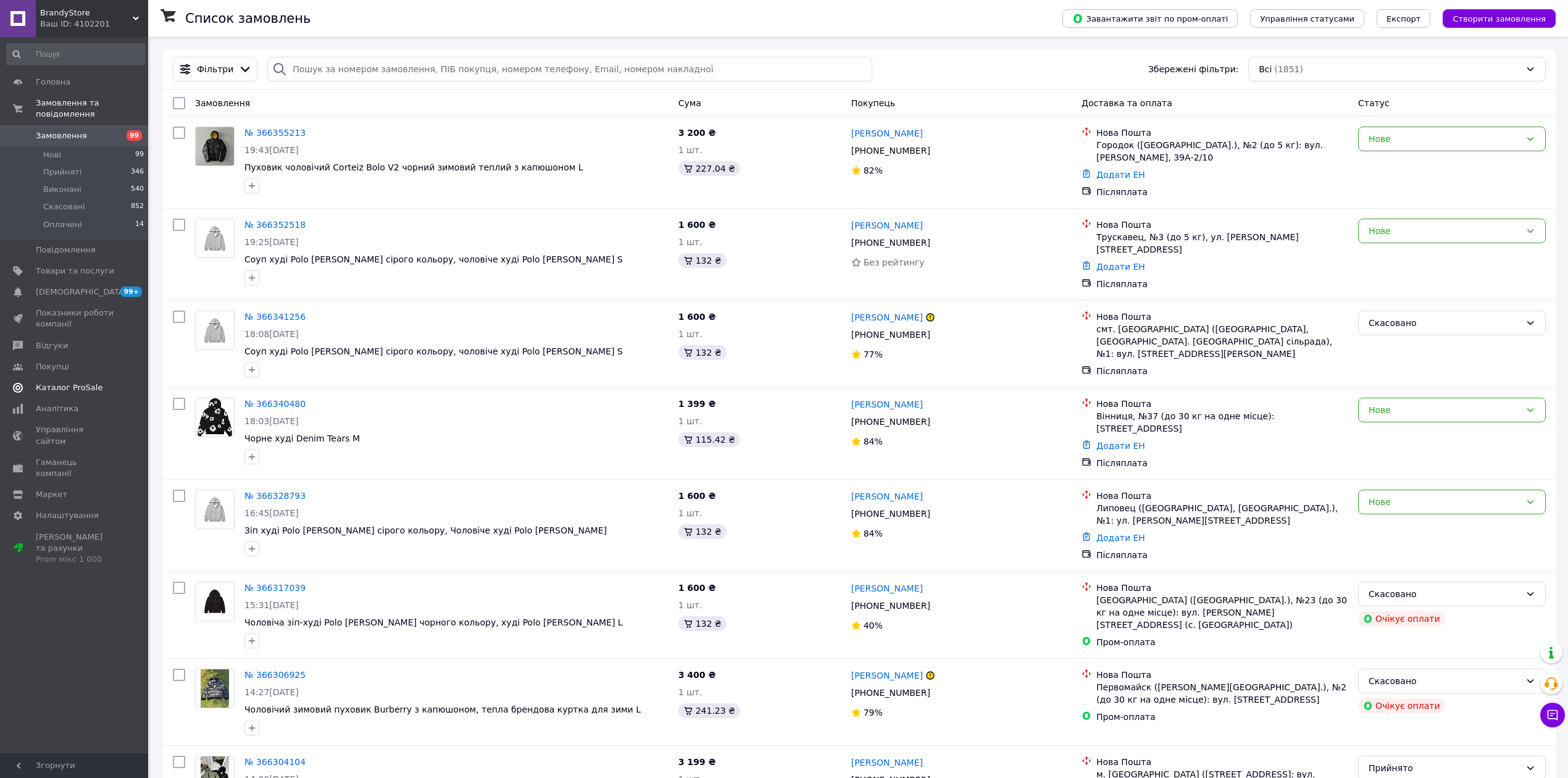
click at [77, 383] on span "Каталог ProSale" at bounding box center [69, 388] width 66 height 11
click at [89, 377] on link "Каталог ProSale" at bounding box center [76, 387] width 151 height 21
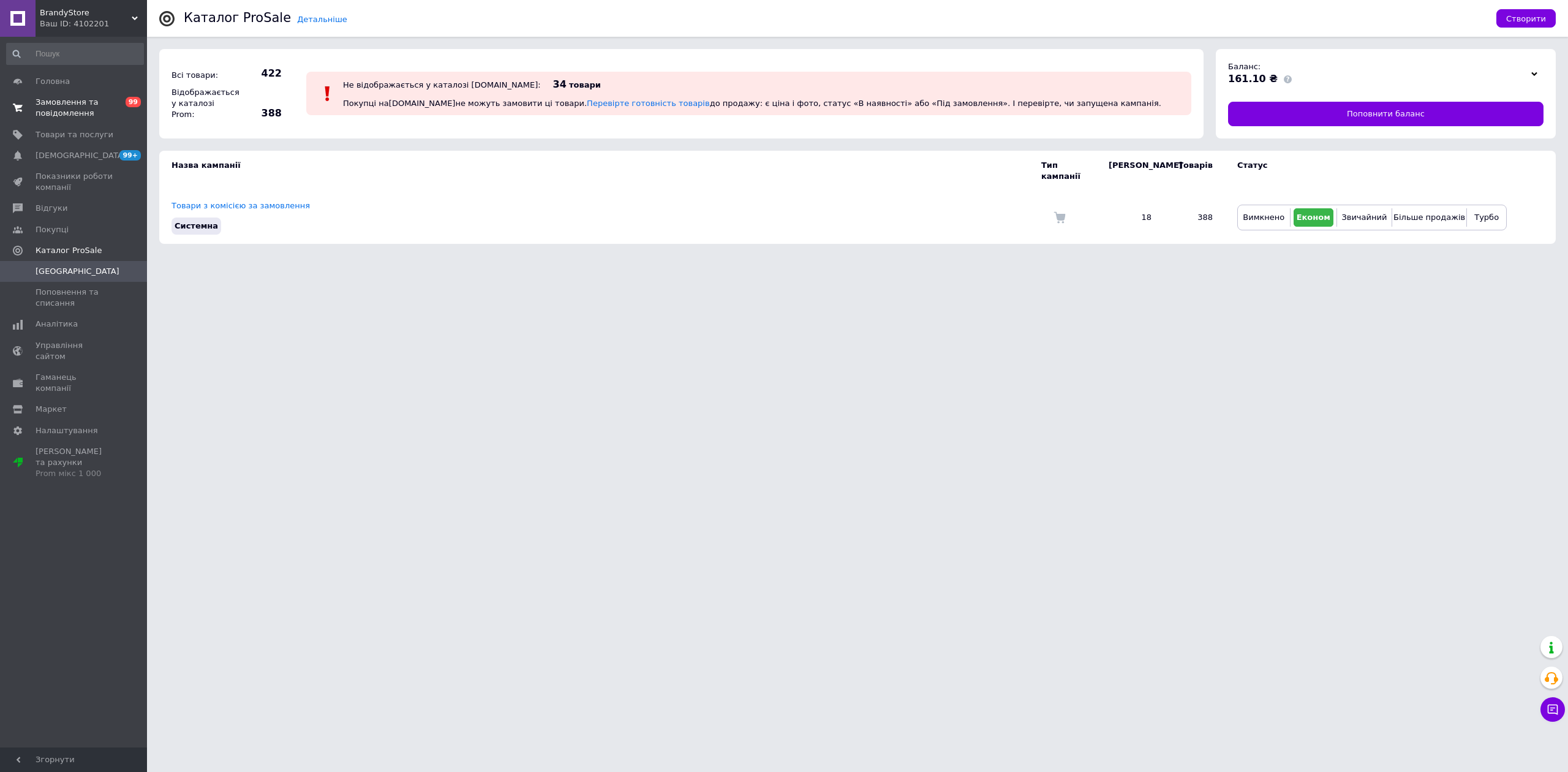
click at [116, 111] on span "0 99" at bounding box center [130, 108] width 34 height 22
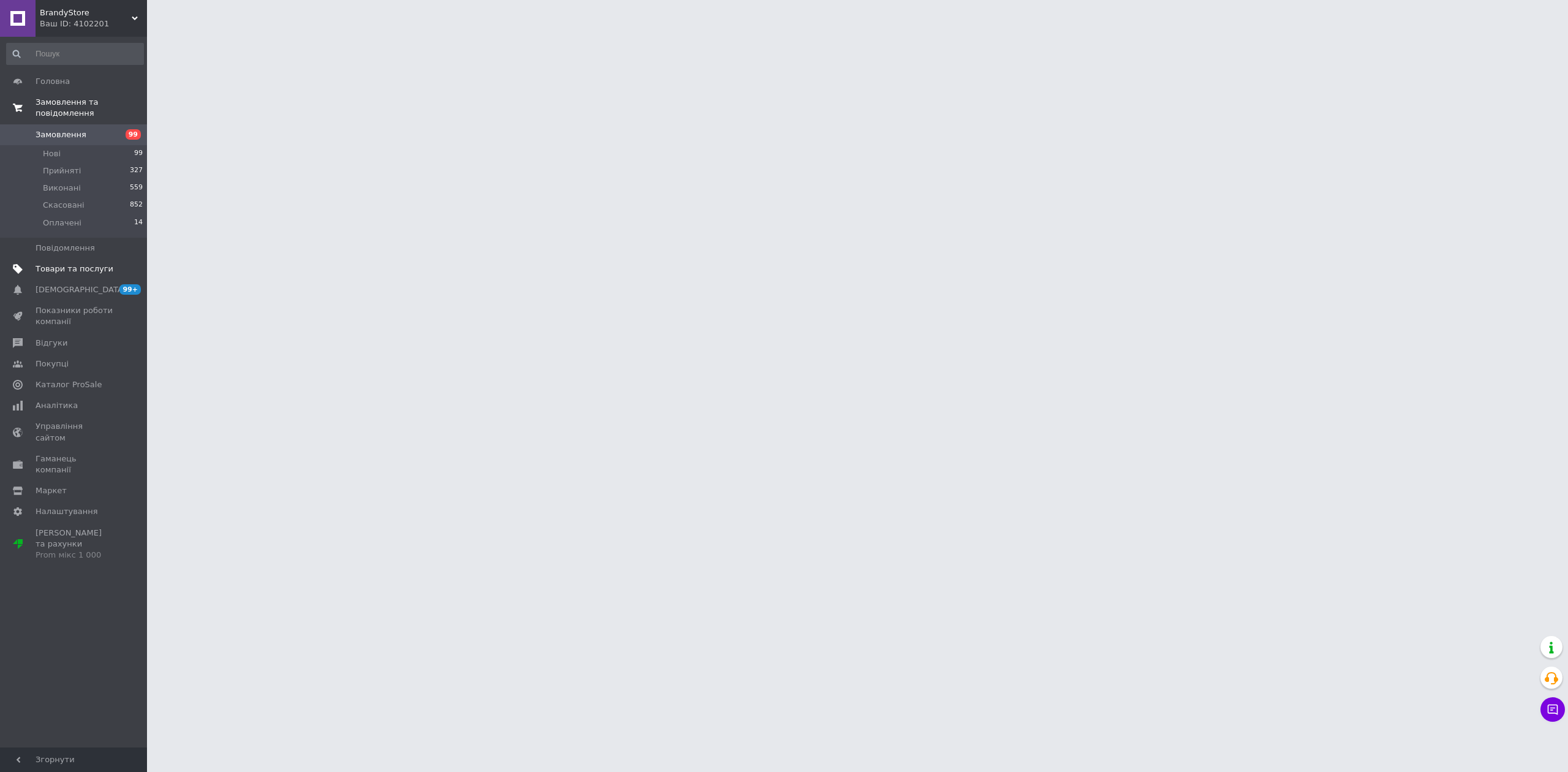
click at [91, 259] on link "Товари та послуги" at bounding box center [75, 269] width 150 height 21
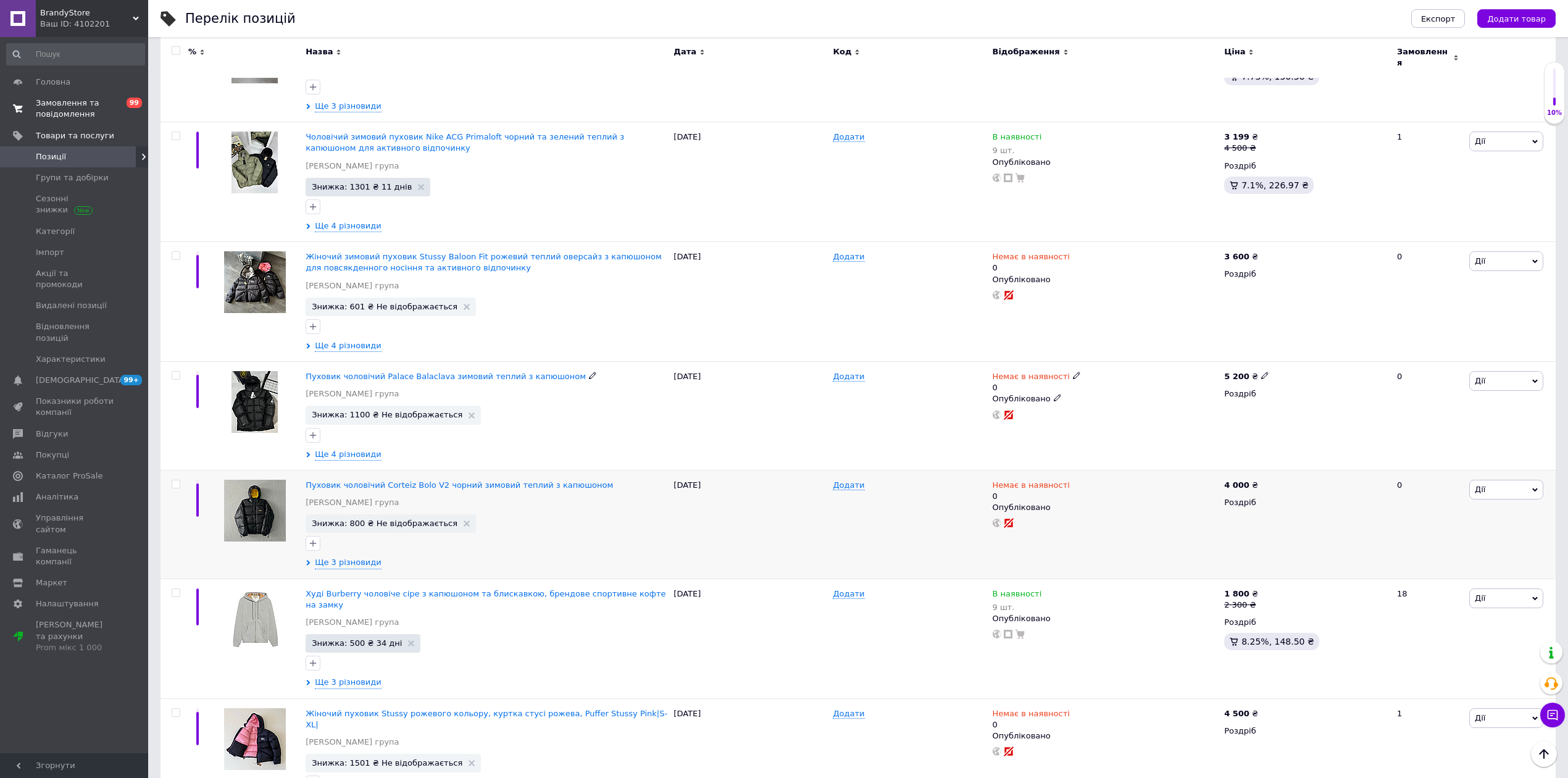
scroll to position [988, 0]
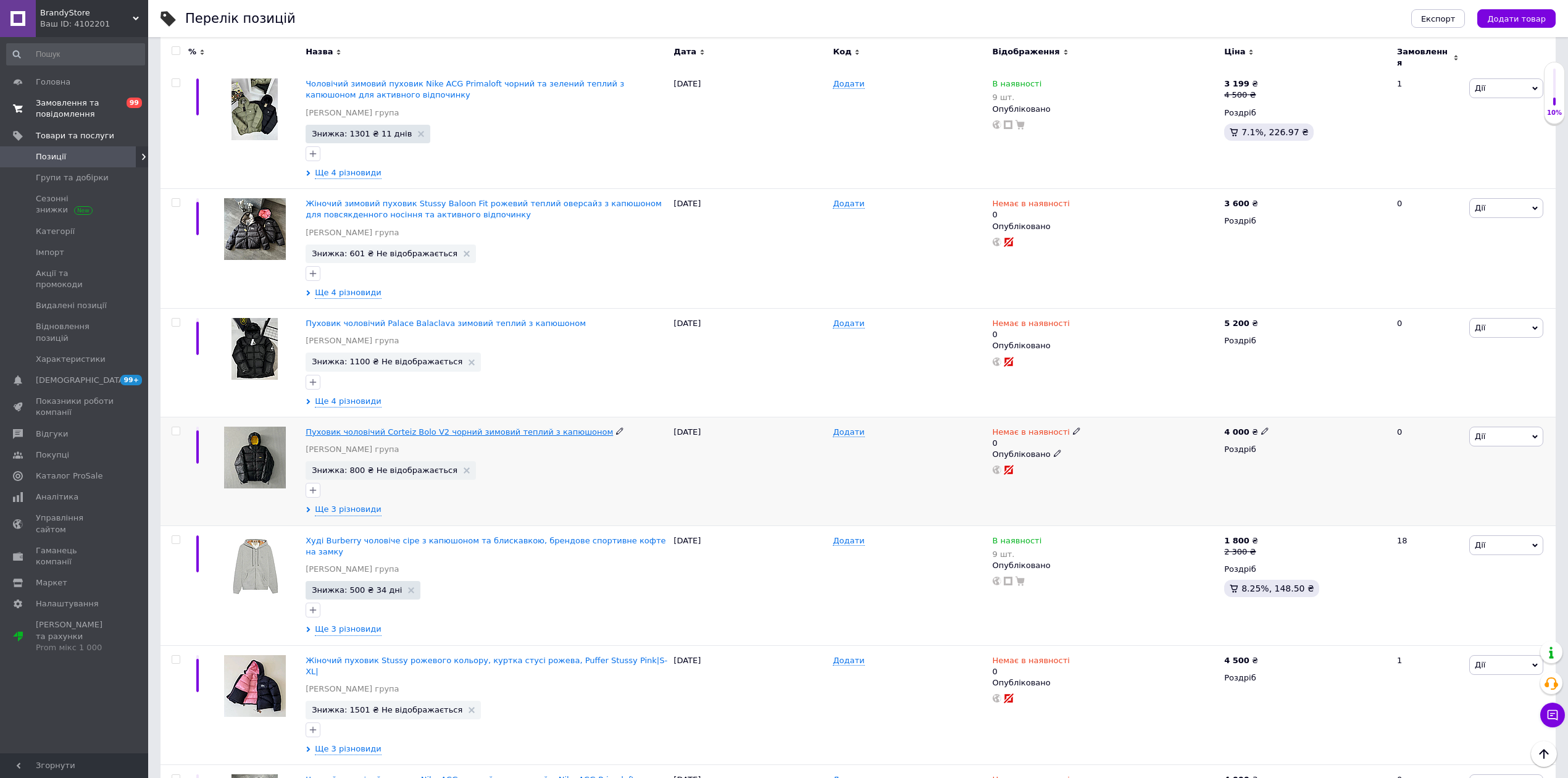
click at [489, 427] on span "Пуховик чоловічий Corteiz Bolo V2 чорний зимовий теплий з капюшоном" at bounding box center [460, 431] width 308 height 9
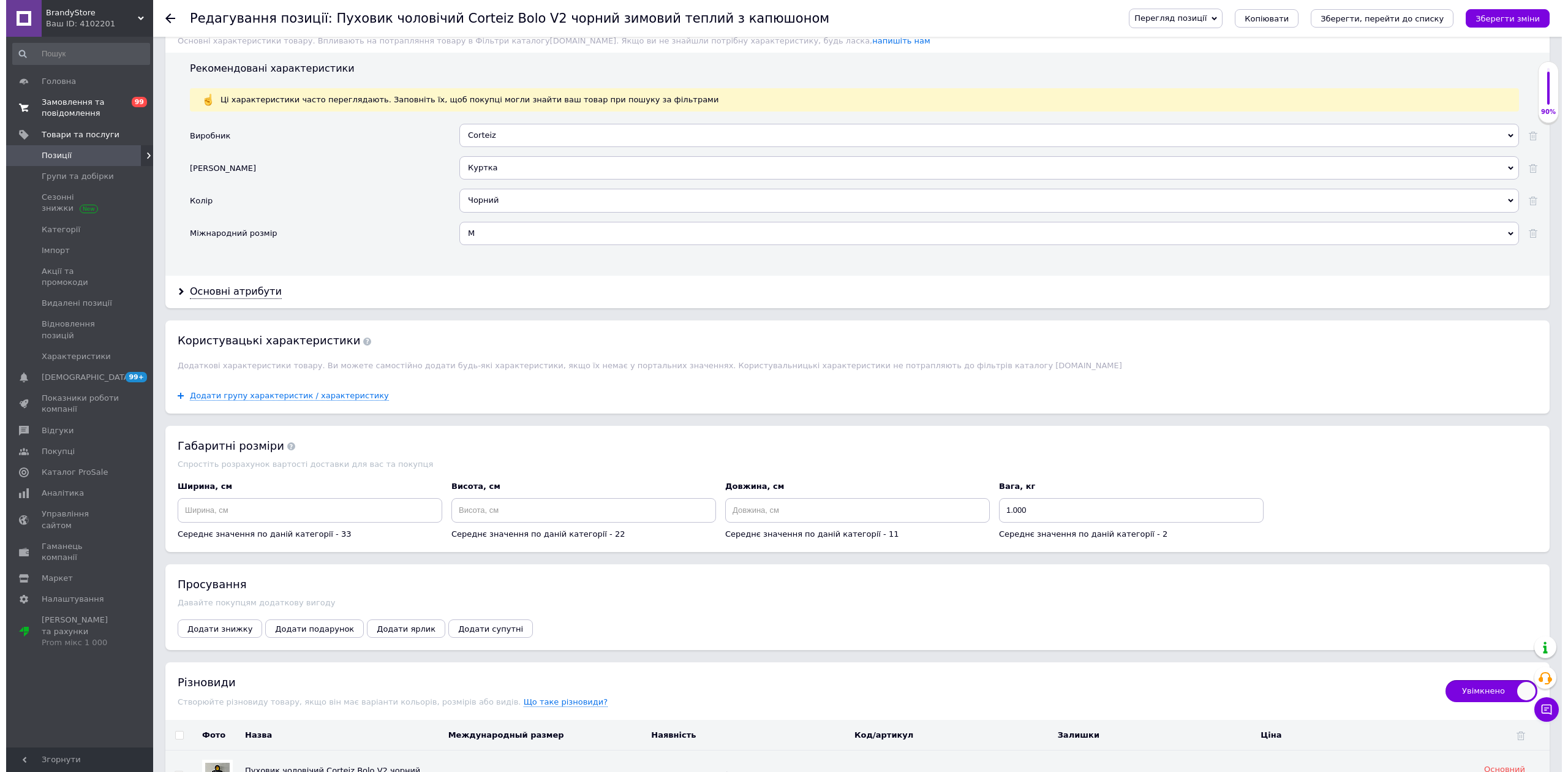
scroll to position [1466, 0]
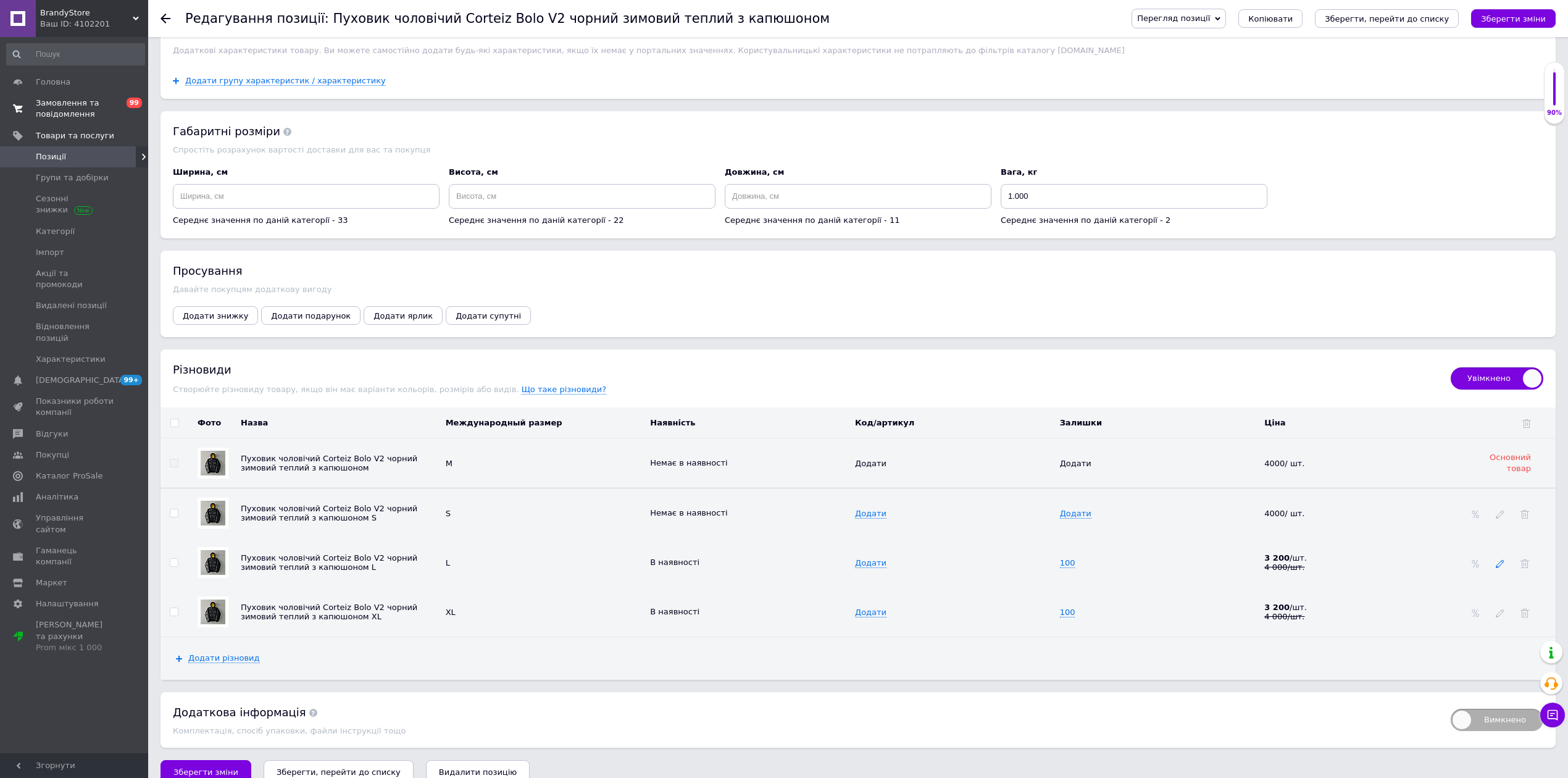
click at [1501, 568] on span at bounding box center [1500, 562] width 8 height 10
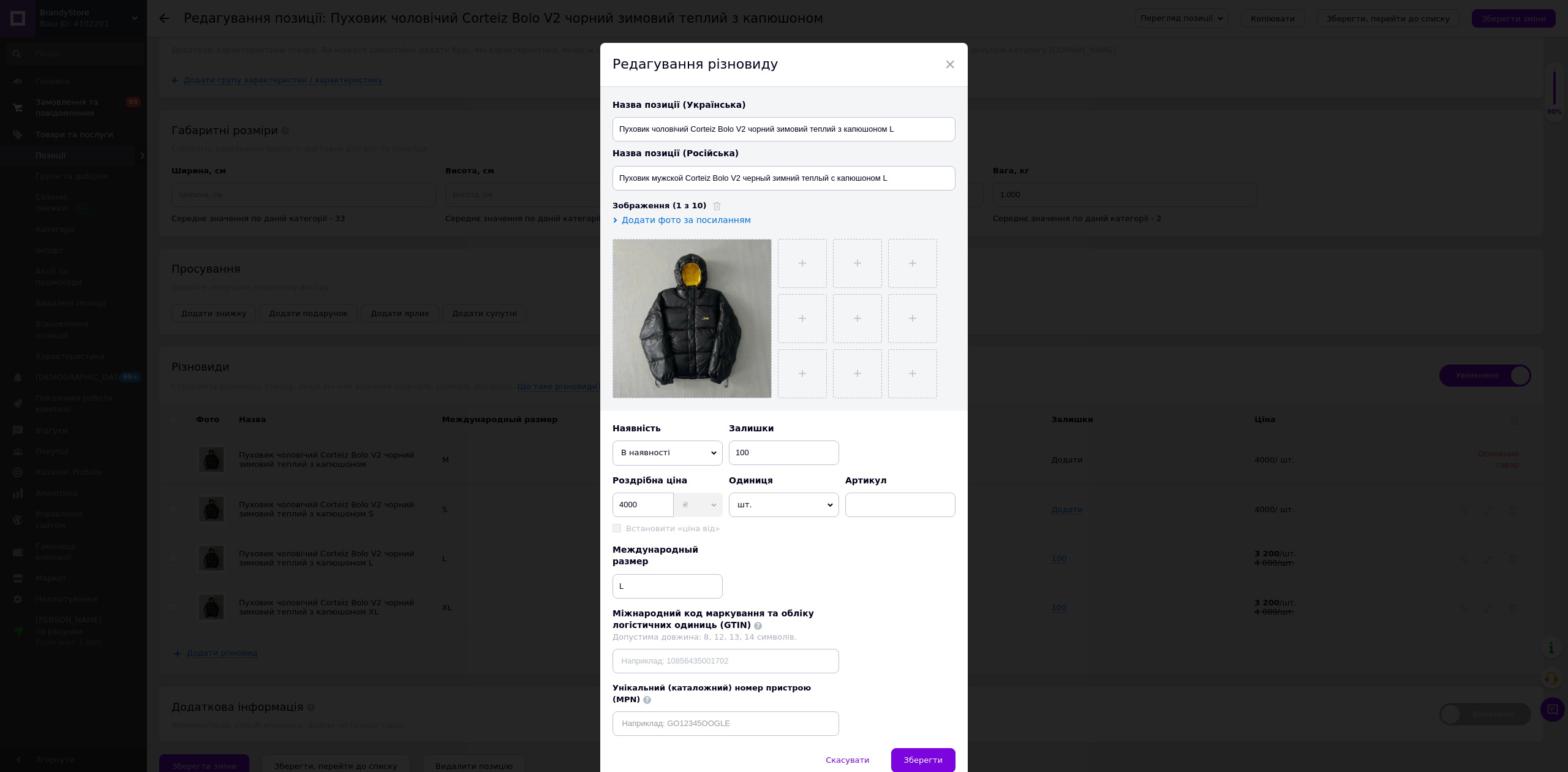
click at [688, 452] on span "В наявності" at bounding box center [667, 453] width 111 height 25
click at [696, 476] on li "Немає в наявності" at bounding box center [667, 477] width 111 height 18
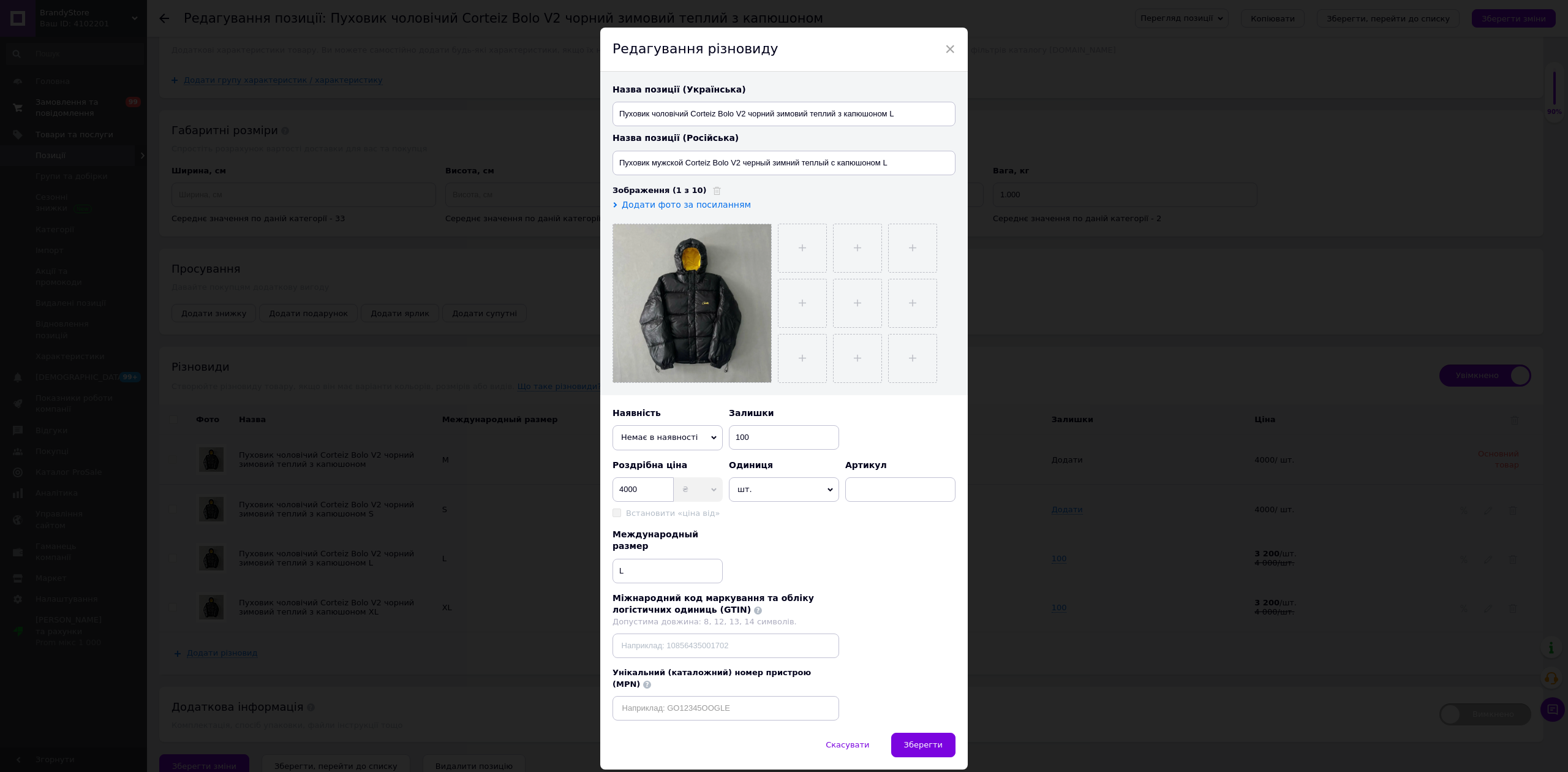
scroll to position [38, 0]
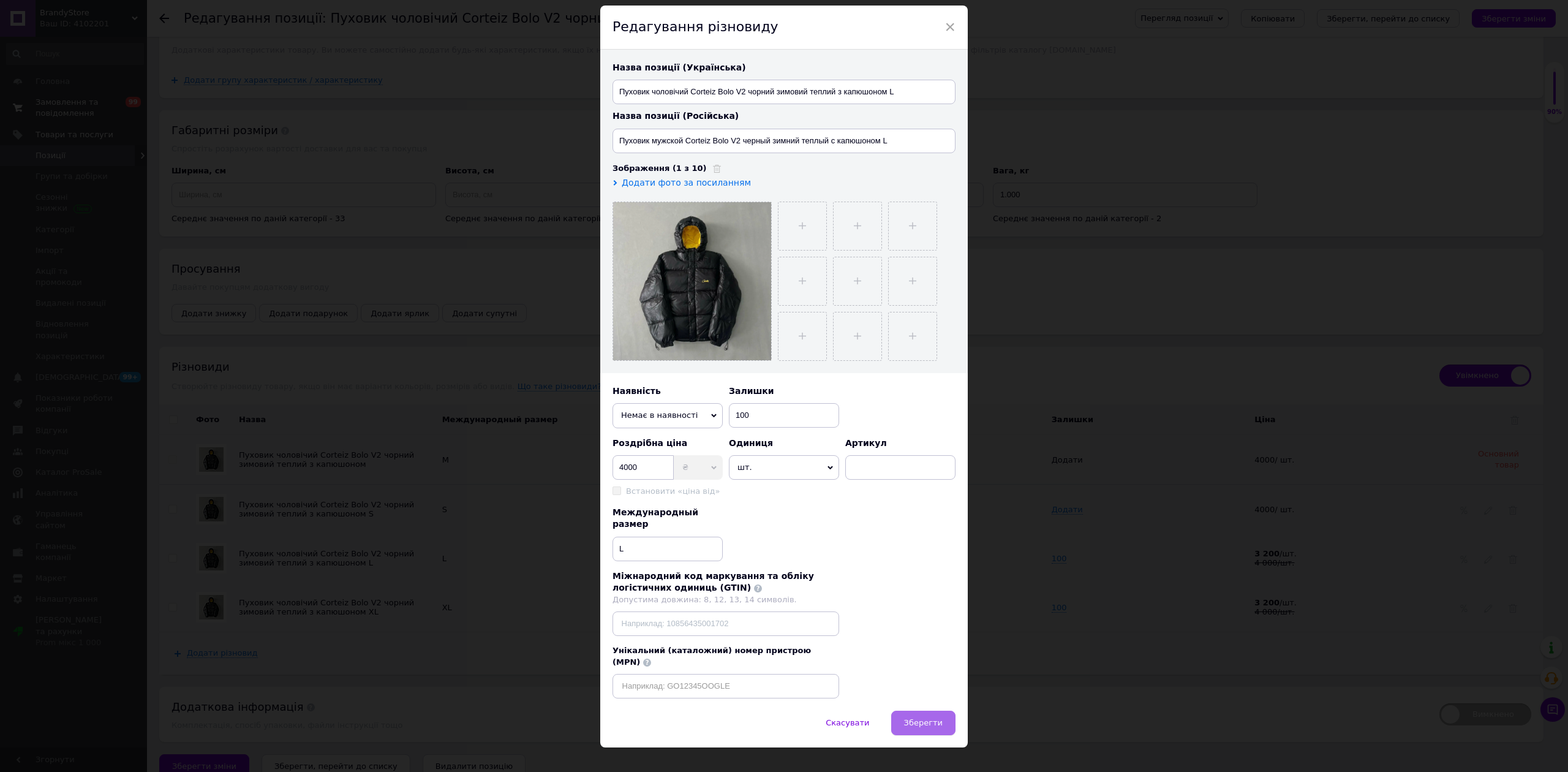
click at [921, 718] on span "Зберегти" at bounding box center [923, 723] width 38 height 9
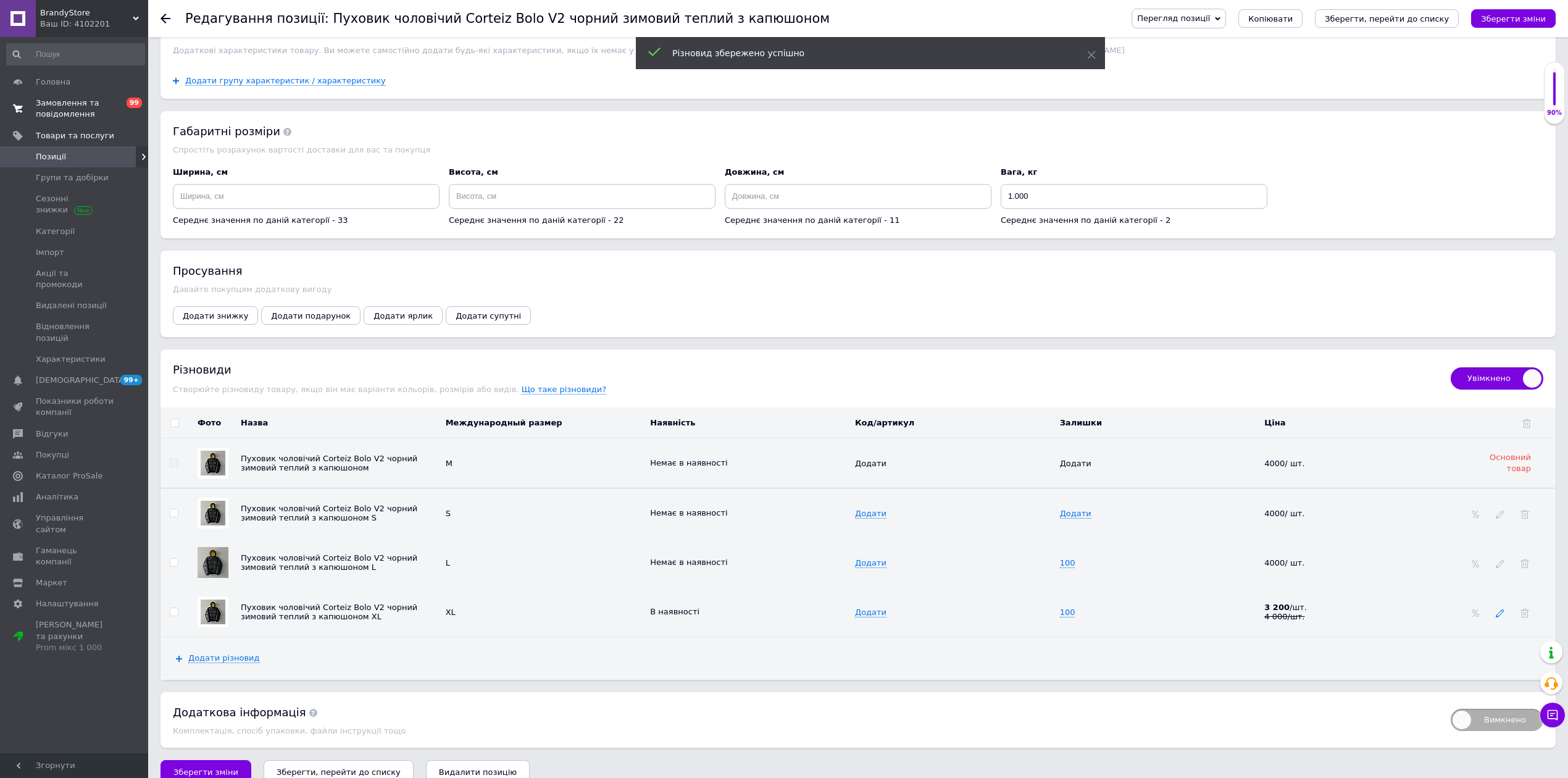
click at [1500, 618] on icon at bounding box center [1500, 612] width 8 height 8
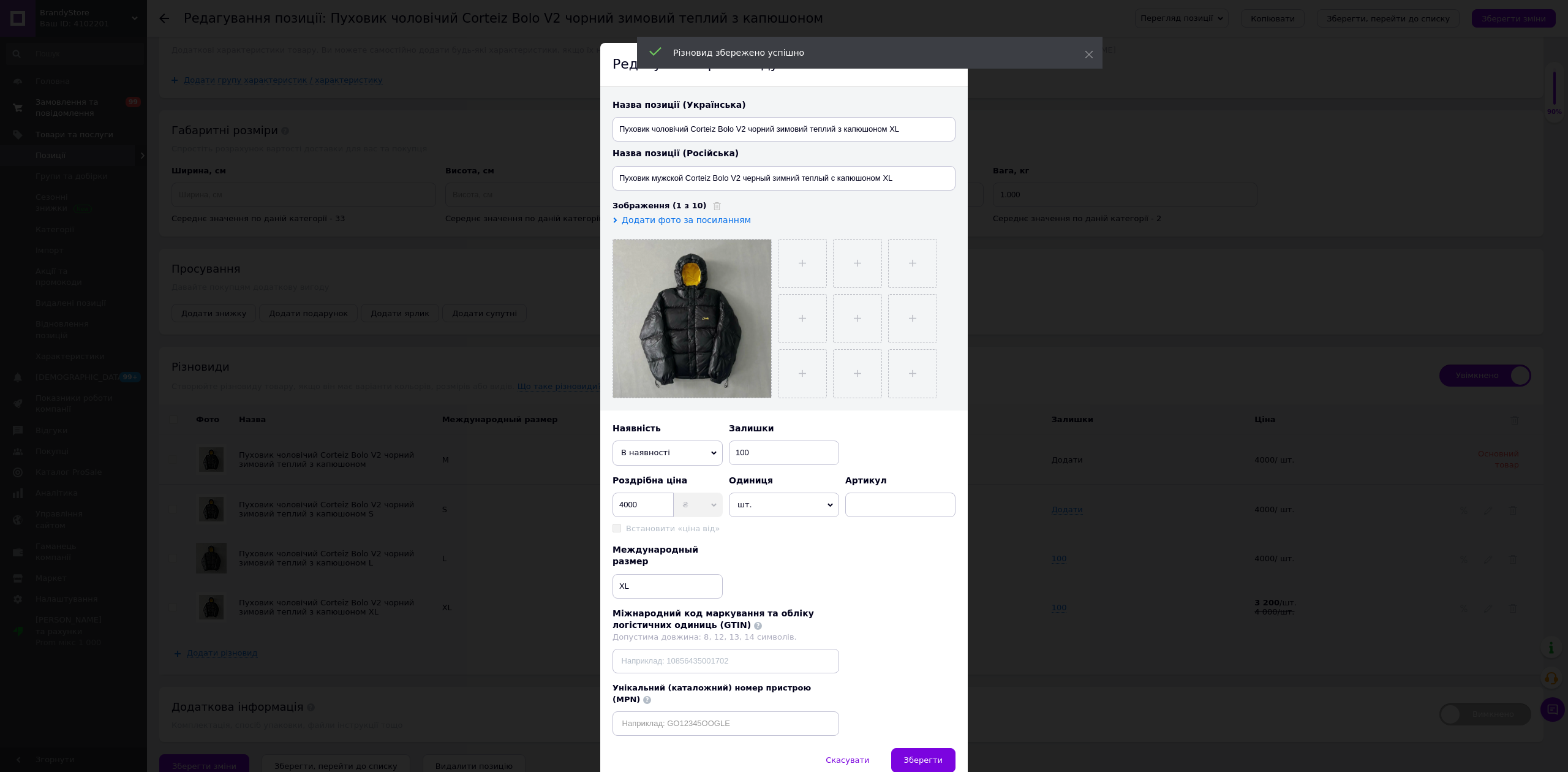
click at [674, 452] on span "В наявності" at bounding box center [667, 453] width 111 height 25
click at [683, 479] on li "Немає в наявності" at bounding box center [667, 477] width 111 height 18
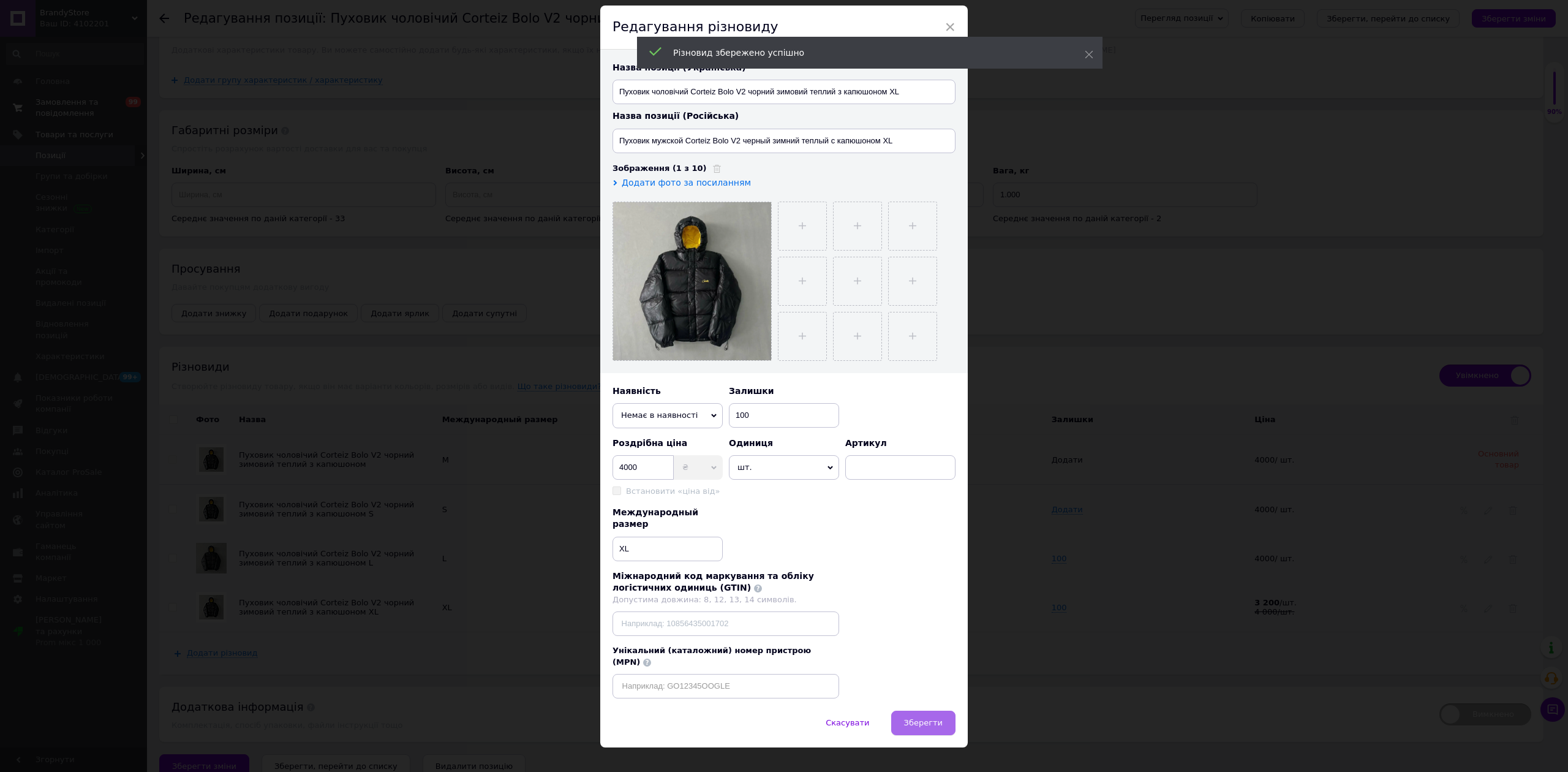
click at [923, 711] on button "Зберегти" at bounding box center [923, 723] width 64 height 25
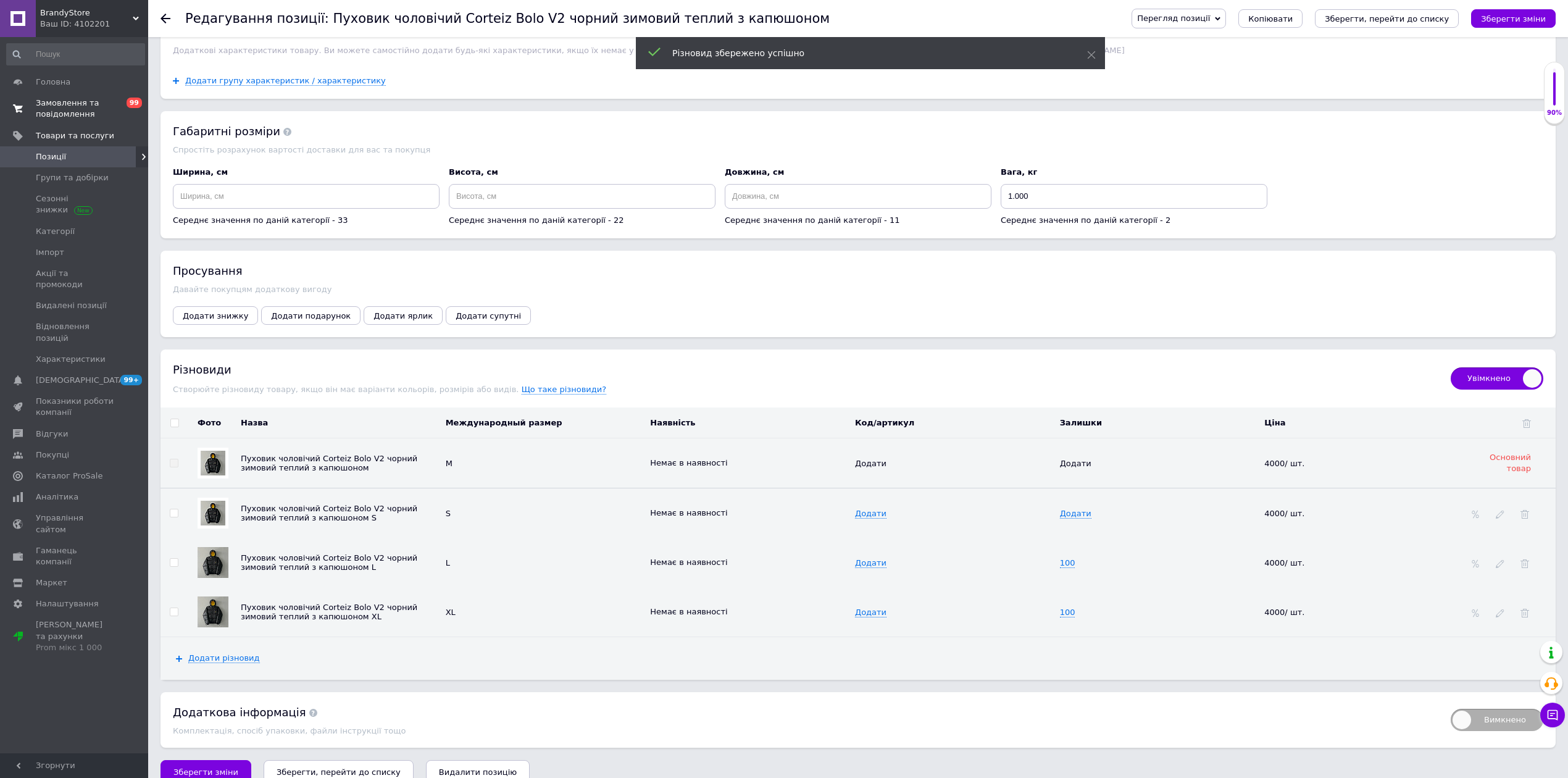
click at [165, 23] on div at bounding box center [172, 18] width 25 height 37
click at [153, 21] on div "Редагування позиції: Пуховик чоловічий Corteiz Bolo V2 чорний зимовий теплий з …" at bounding box center [858, 18] width 1420 height 37
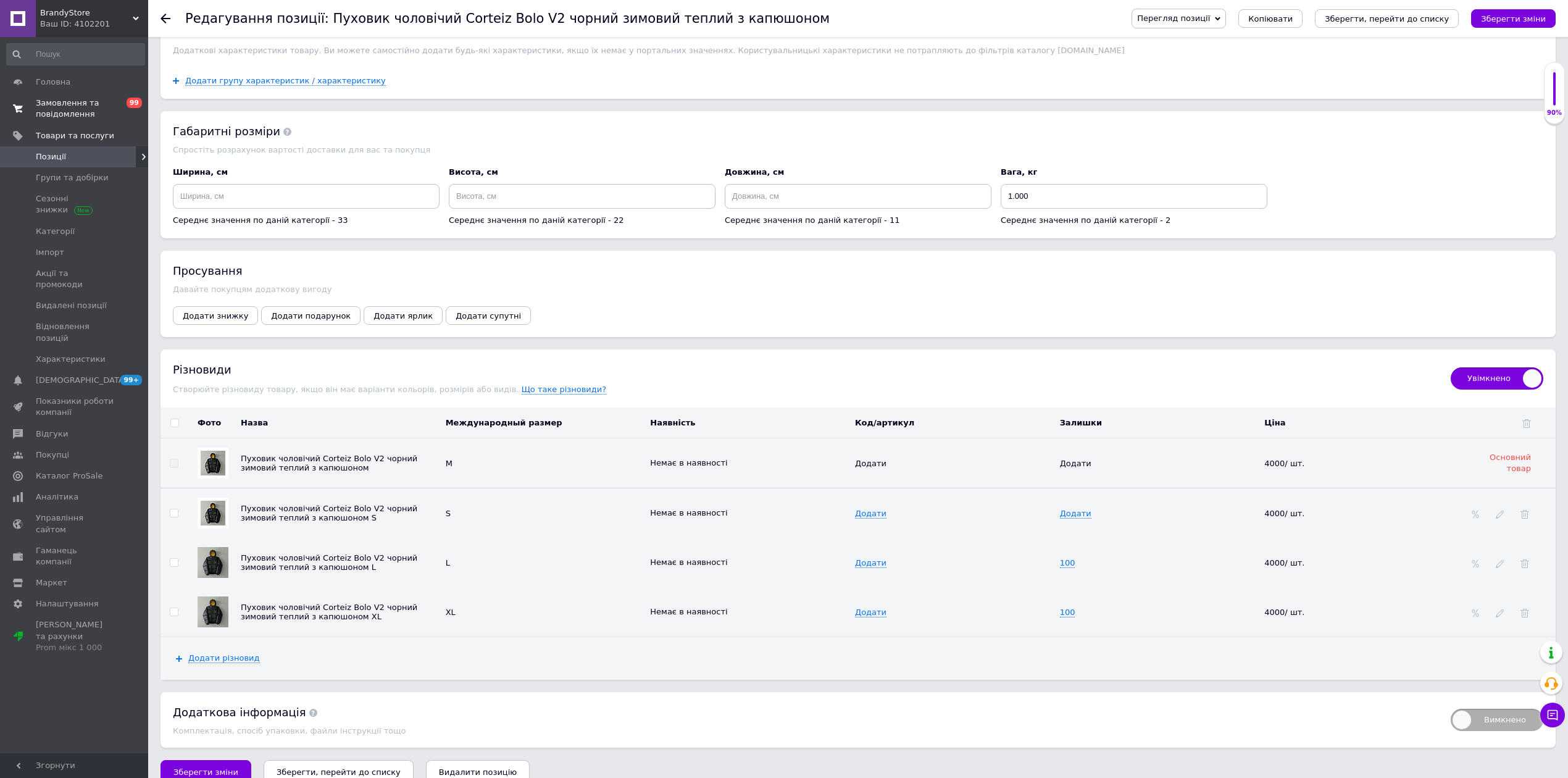
click at [116, 110] on span "0 99" at bounding box center [131, 109] width 34 height 22
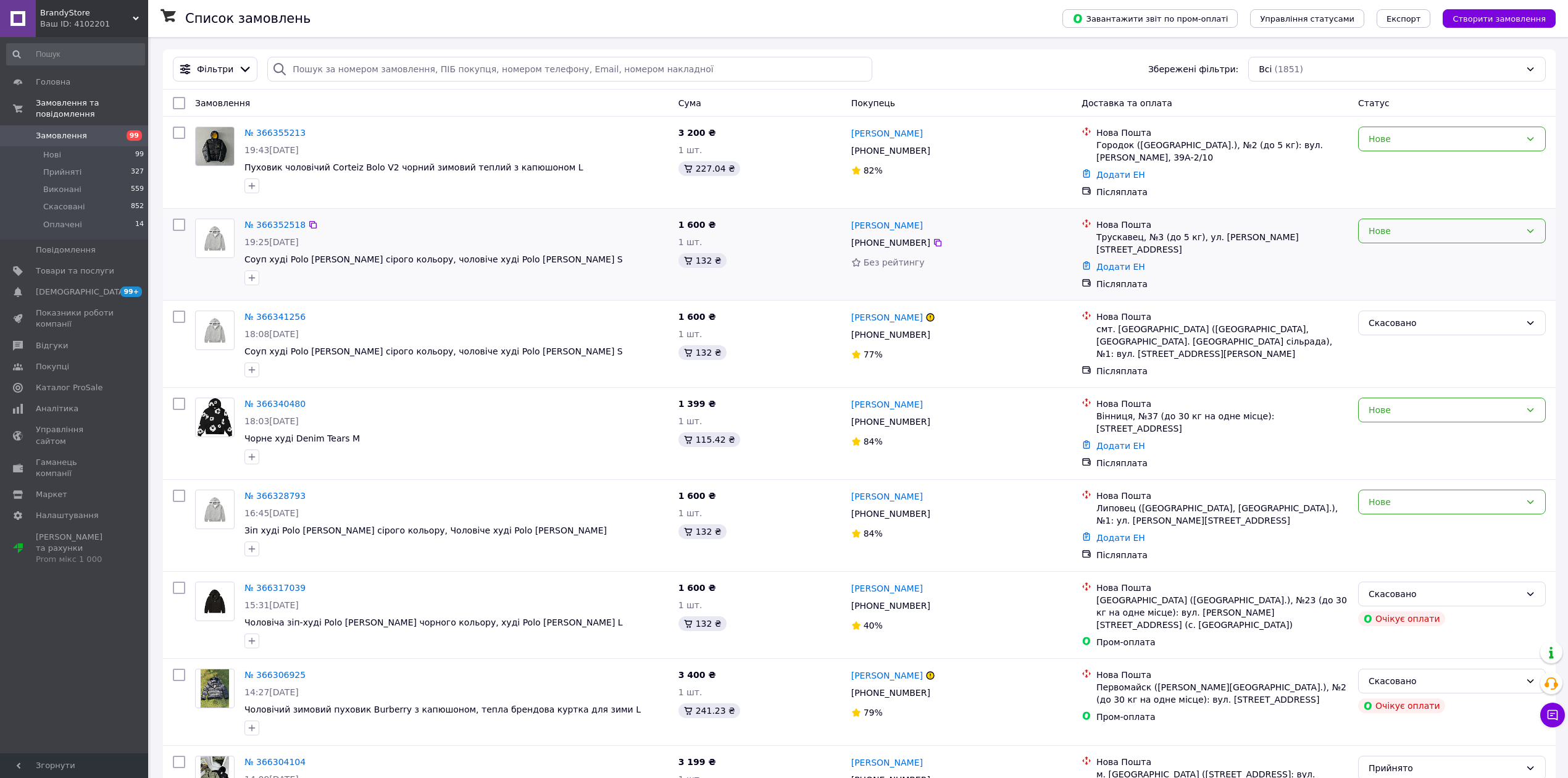
drag, startPoint x: 1372, startPoint y: 235, endPoint x: 1375, endPoint y: 243, distance: 8.5
click at [1373, 235] on div "Нове" at bounding box center [1444, 230] width 152 height 14
click at [1382, 257] on li "Прийнято" at bounding box center [1452, 259] width 186 height 22
click at [102, 267] on link "Товари та послуги" at bounding box center [76, 271] width 151 height 21
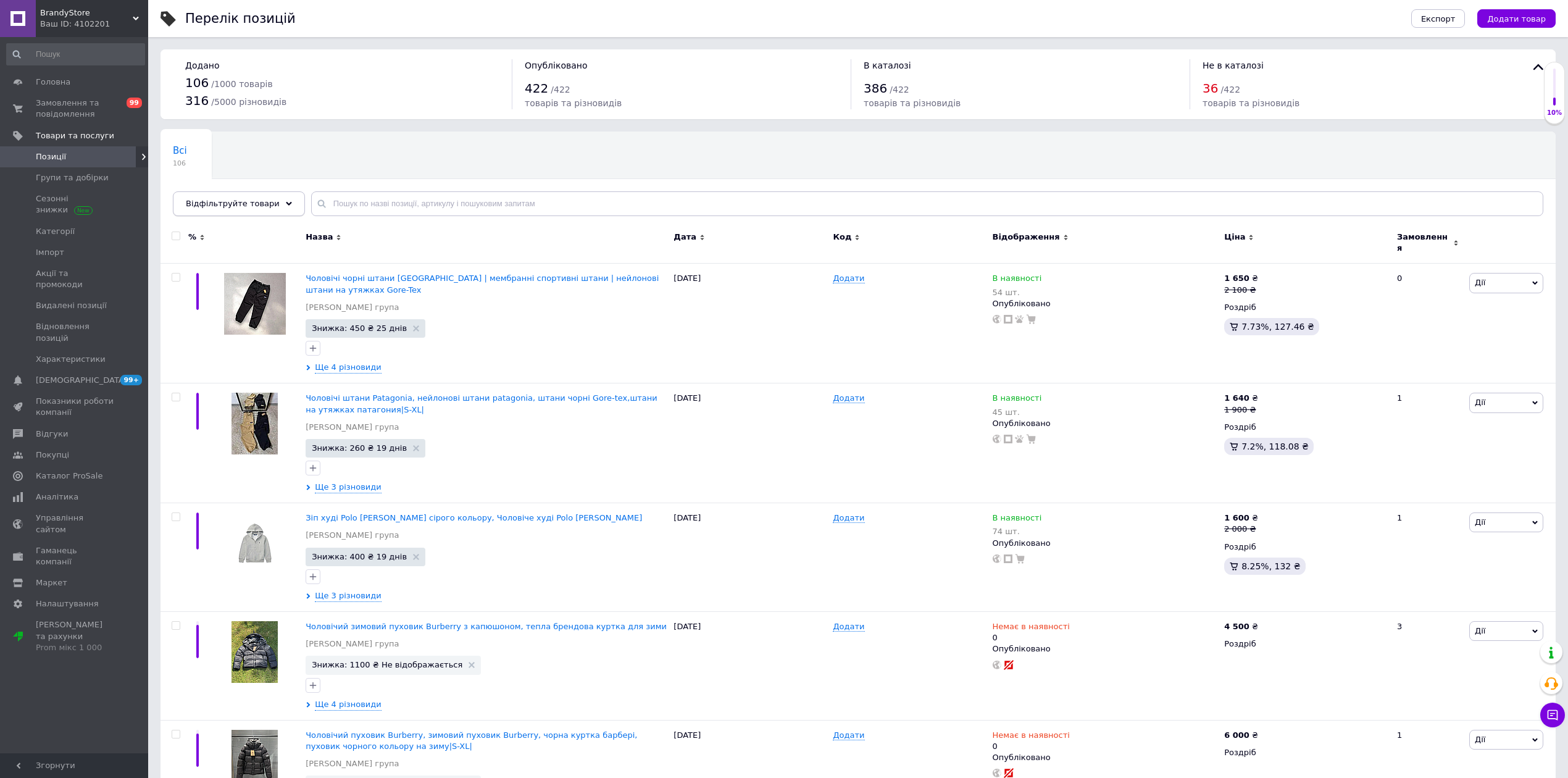
click at [223, 208] on span "Відфільтруйте товари" at bounding box center [233, 204] width 94 height 9
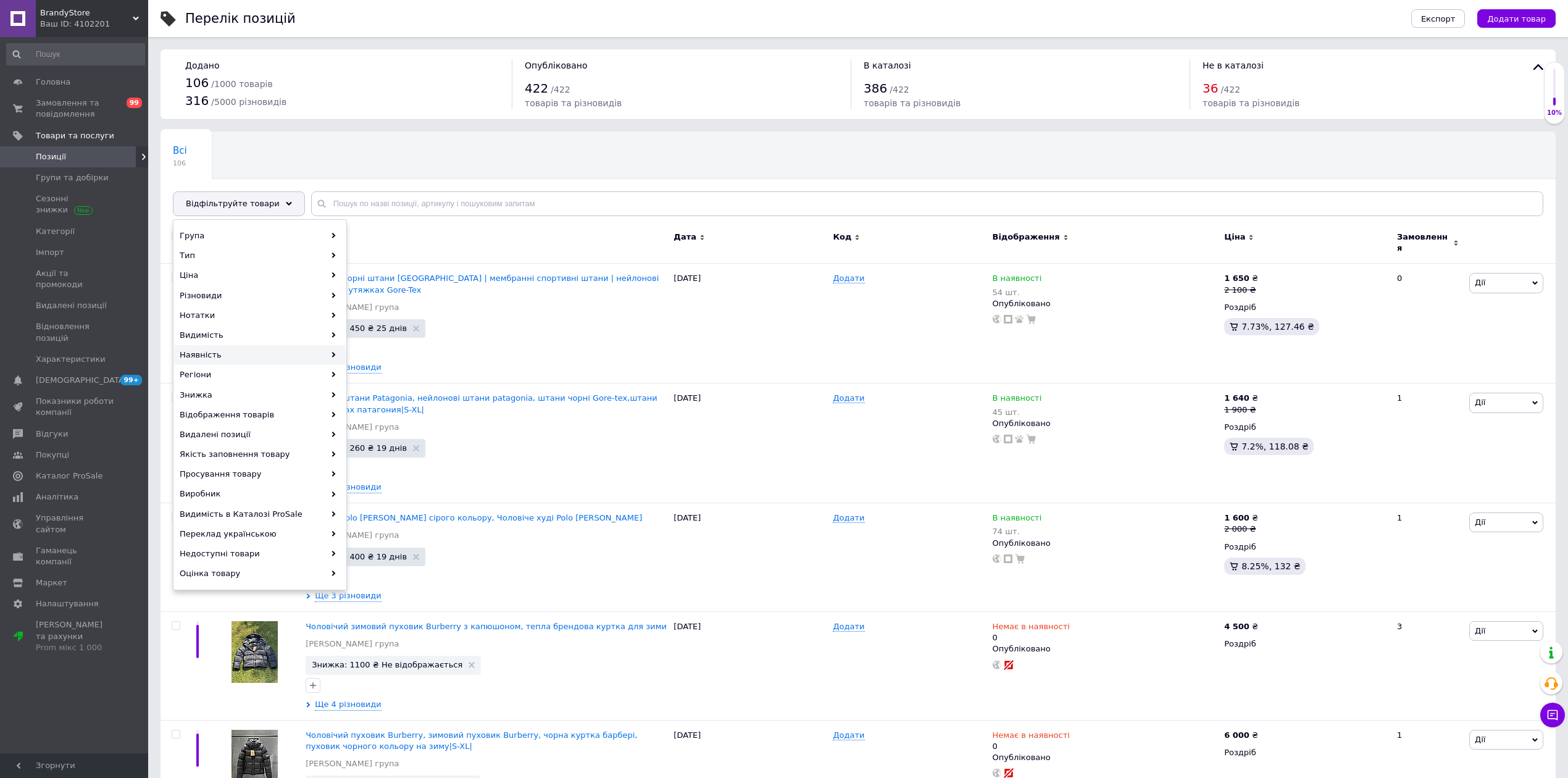
click at [232, 347] on div "Наявність" at bounding box center [260, 354] width 171 height 19
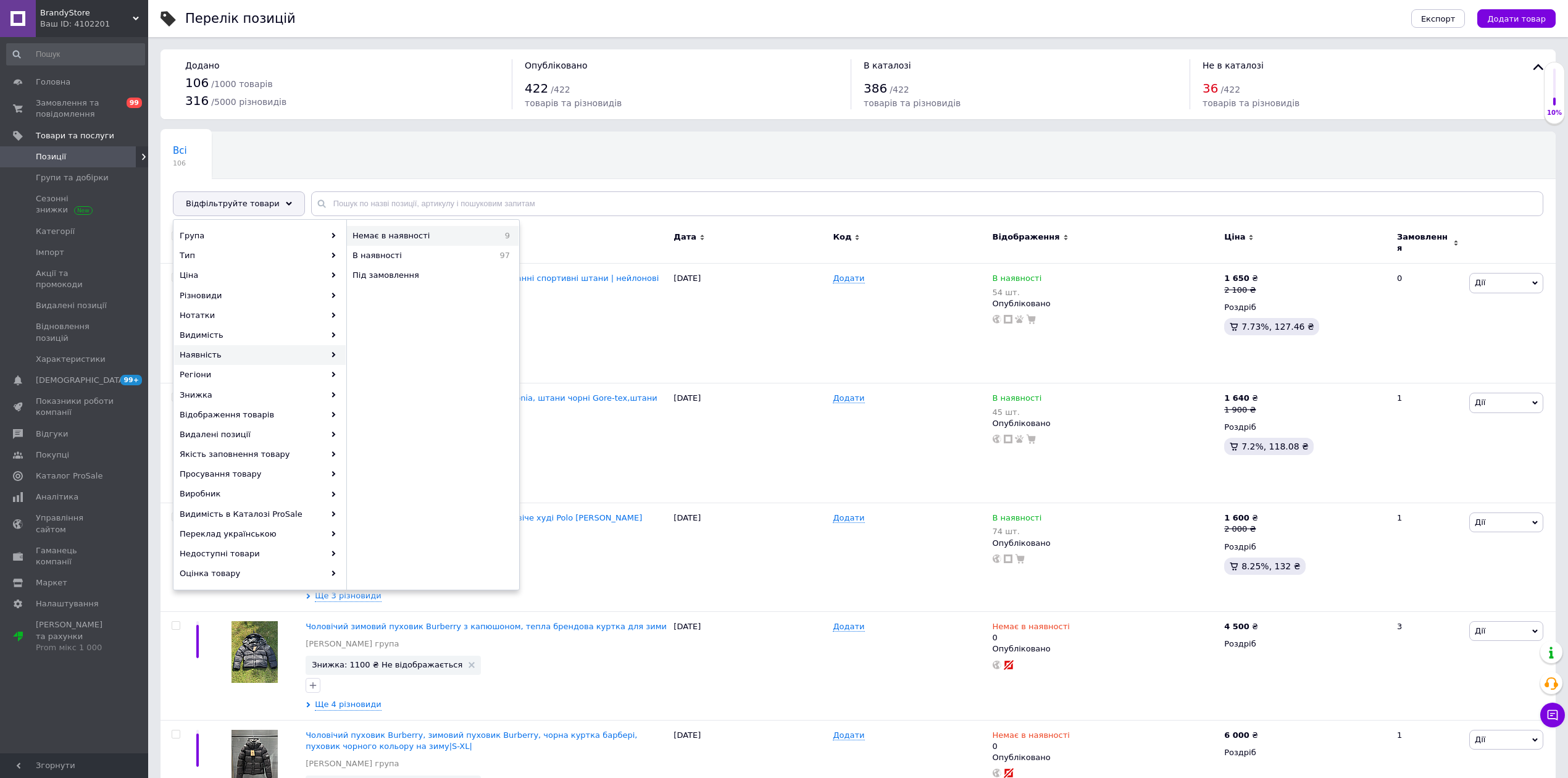
click at [404, 240] on span "Немає в наявності" at bounding box center [420, 236] width 137 height 11
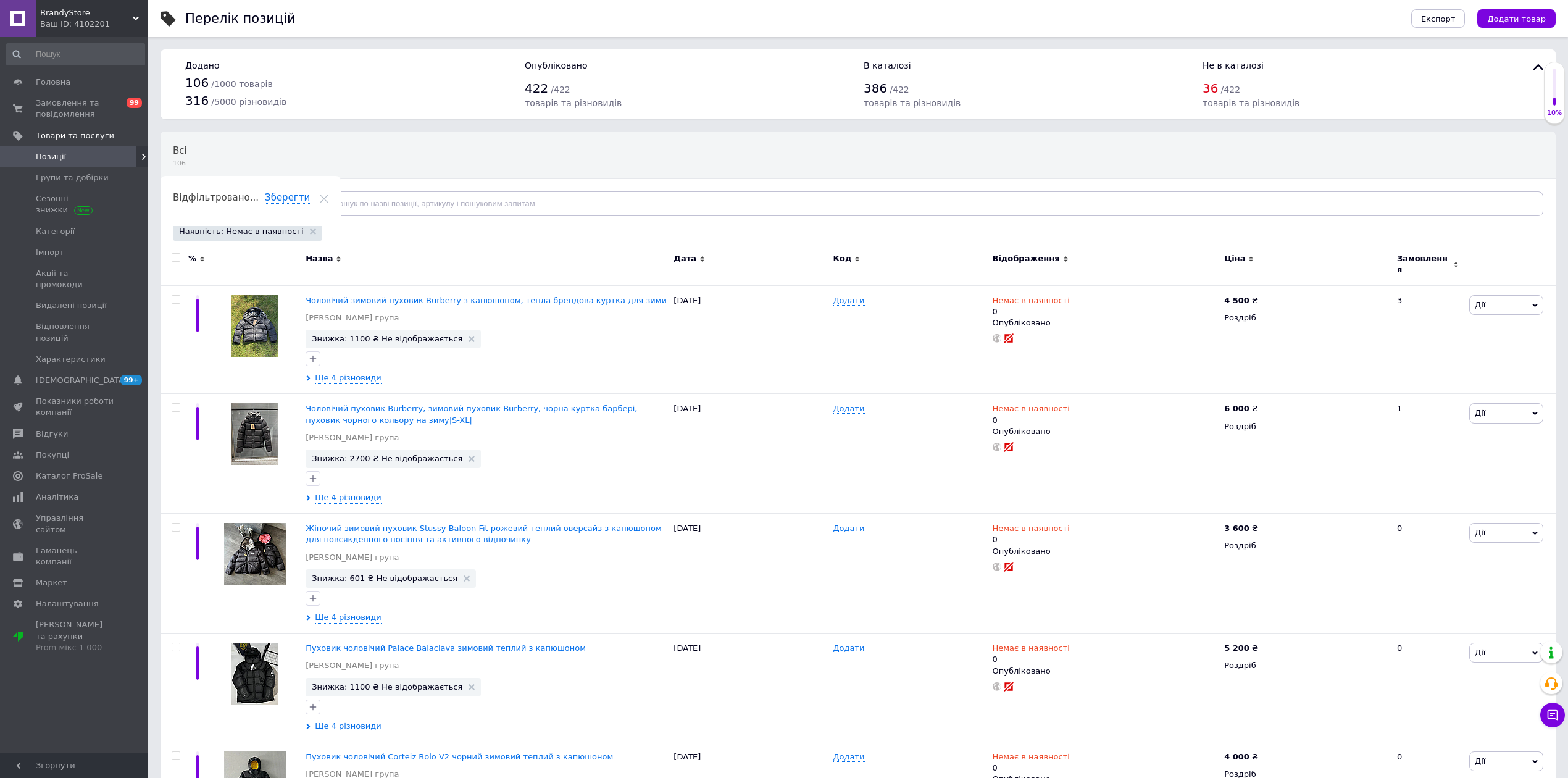
click at [328, 194] on icon at bounding box center [324, 198] width 8 height 8
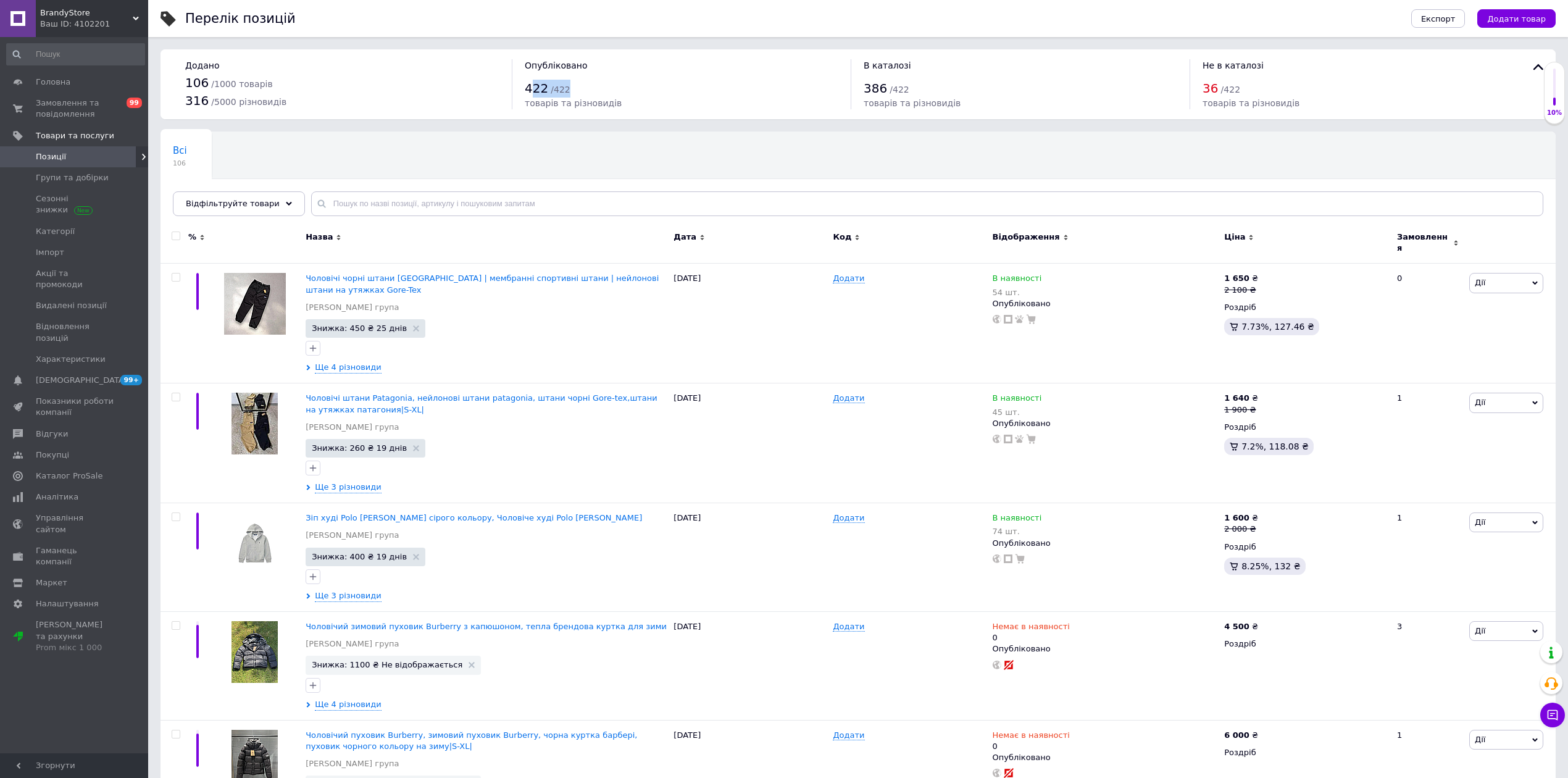
drag, startPoint x: 535, startPoint y: 88, endPoint x: 568, endPoint y: 87, distance: 33.0
click at [568, 87] on div "422 / 422" at bounding box center [681, 88] width 313 height 18
click at [556, 117] on div "Додано 106 / 1000 товарів 316 / 5000 різновидів Опубліковано 422 / 422 товарів …" at bounding box center [858, 85] width 1396 height 70
click at [88, 112] on span "Замовлення та повідомлення" at bounding box center [75, 109] width 78 height 22
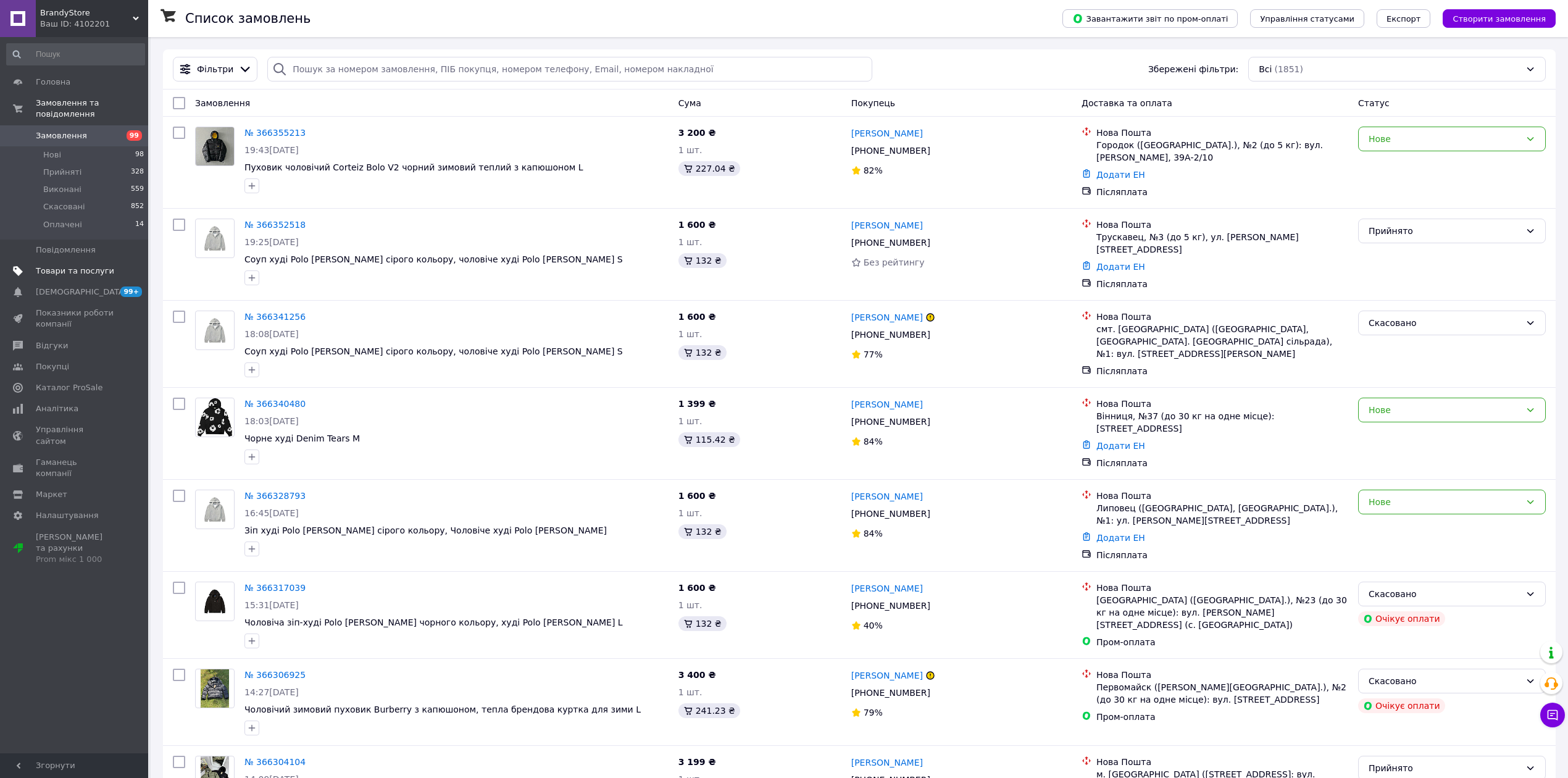
click at [87, 265] on span "Товари та послуги" at bounding box center [75, 271] width 78 height 11
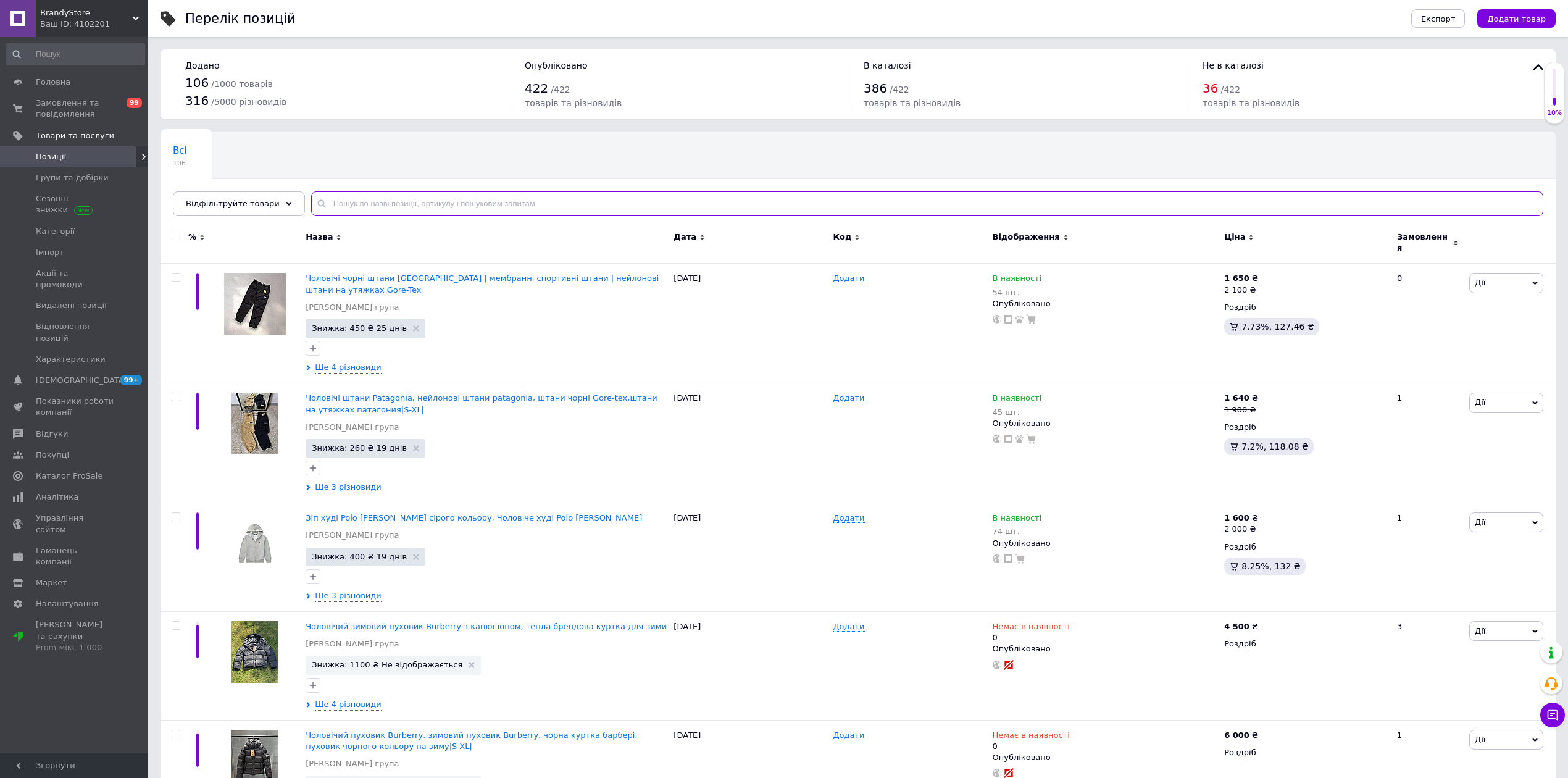
click at [381, 214] on input "text" at bounding box center [927, 204] width 1232 height 25
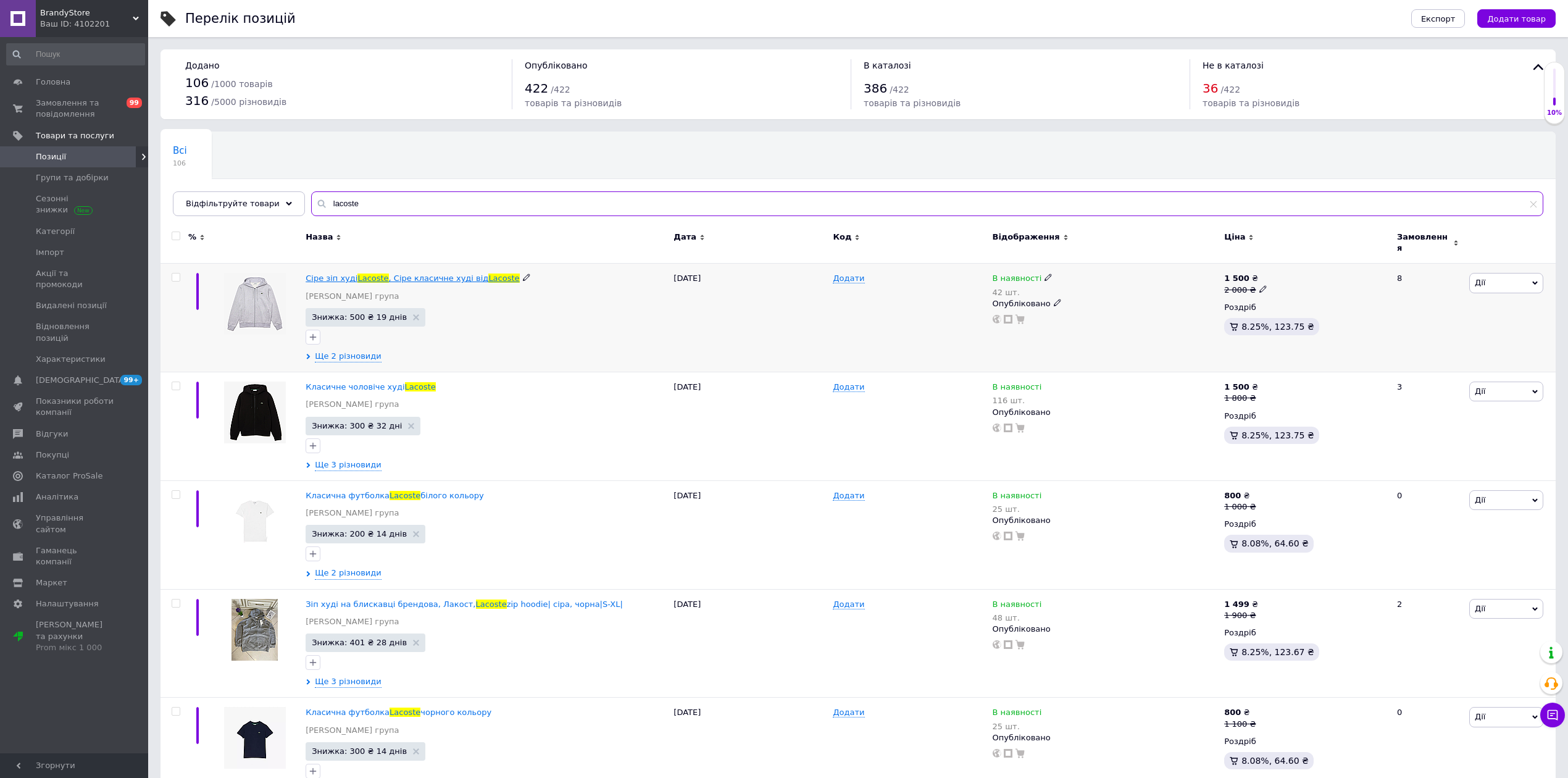
type input "lacoste"
click at [347, 275] on span "Сіре зіп худі" at bounding box center [332, 278] width 52 height 9
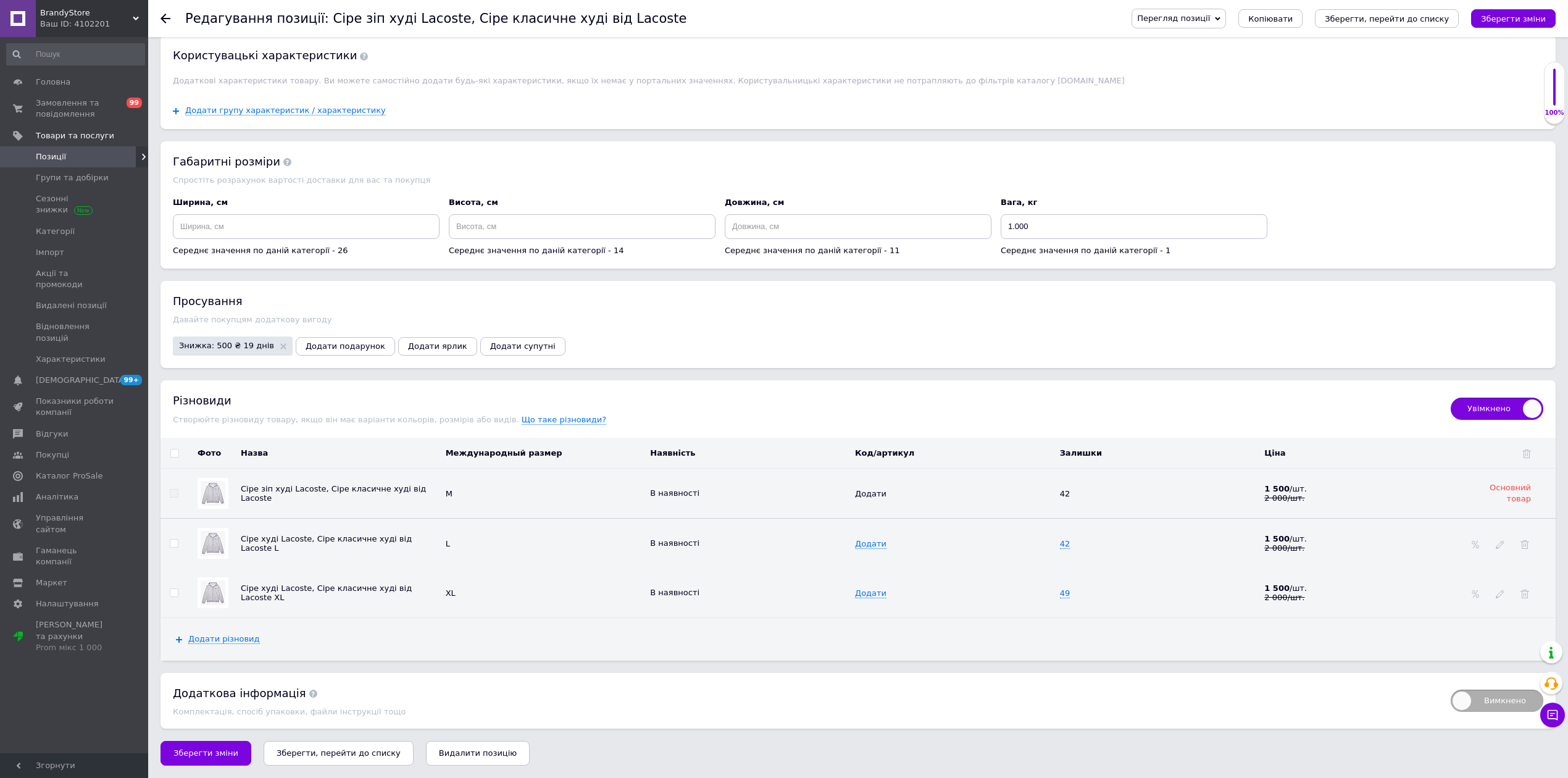
scroll to position [1510, 0]
click at [163, 19] on icon at bounding box center [165, 18] width 10 height 10
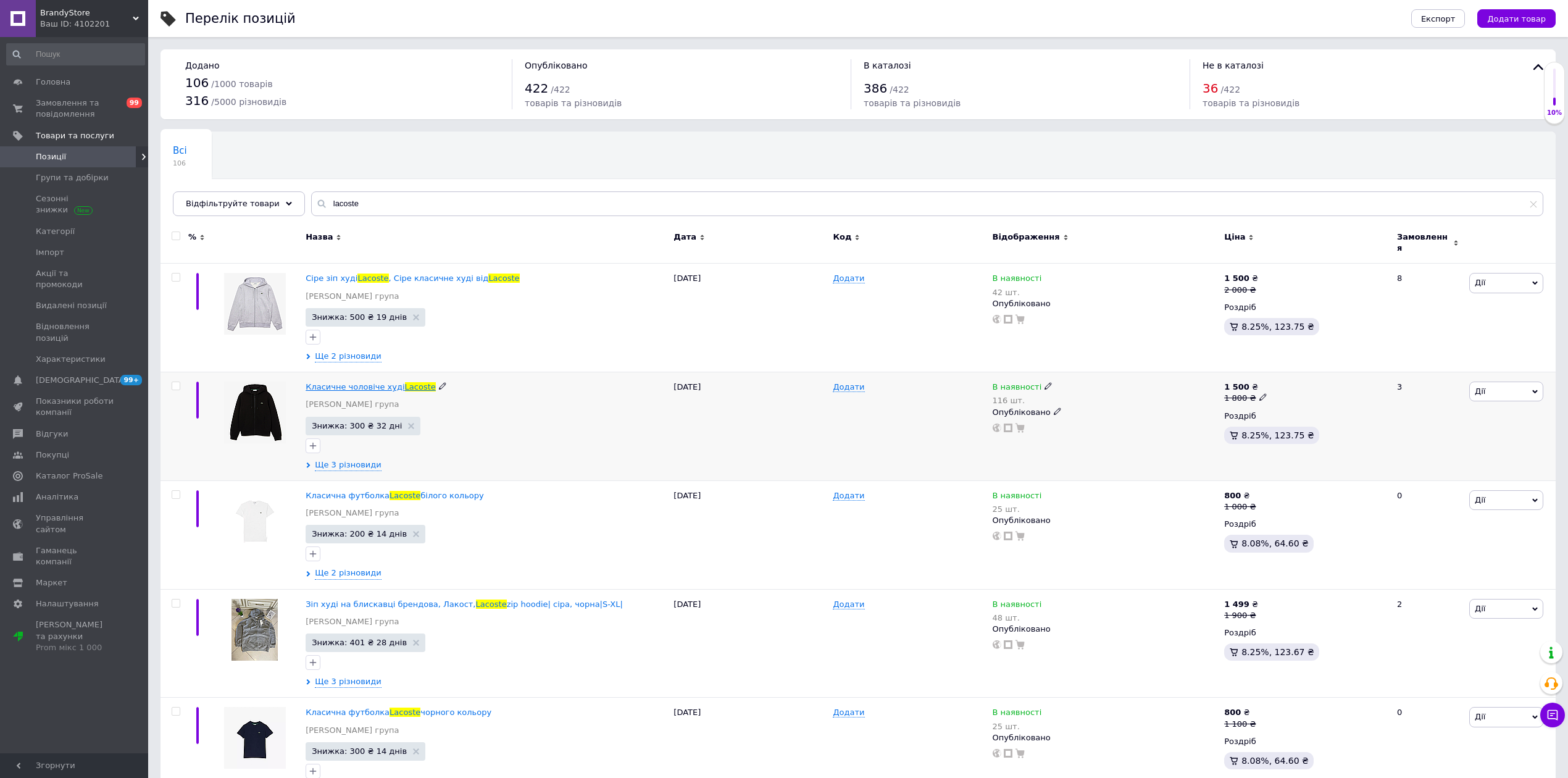
click at [324, 383] on span "Класичне чоловіче худі" at bounding box center [355, 387] width 99 height 9
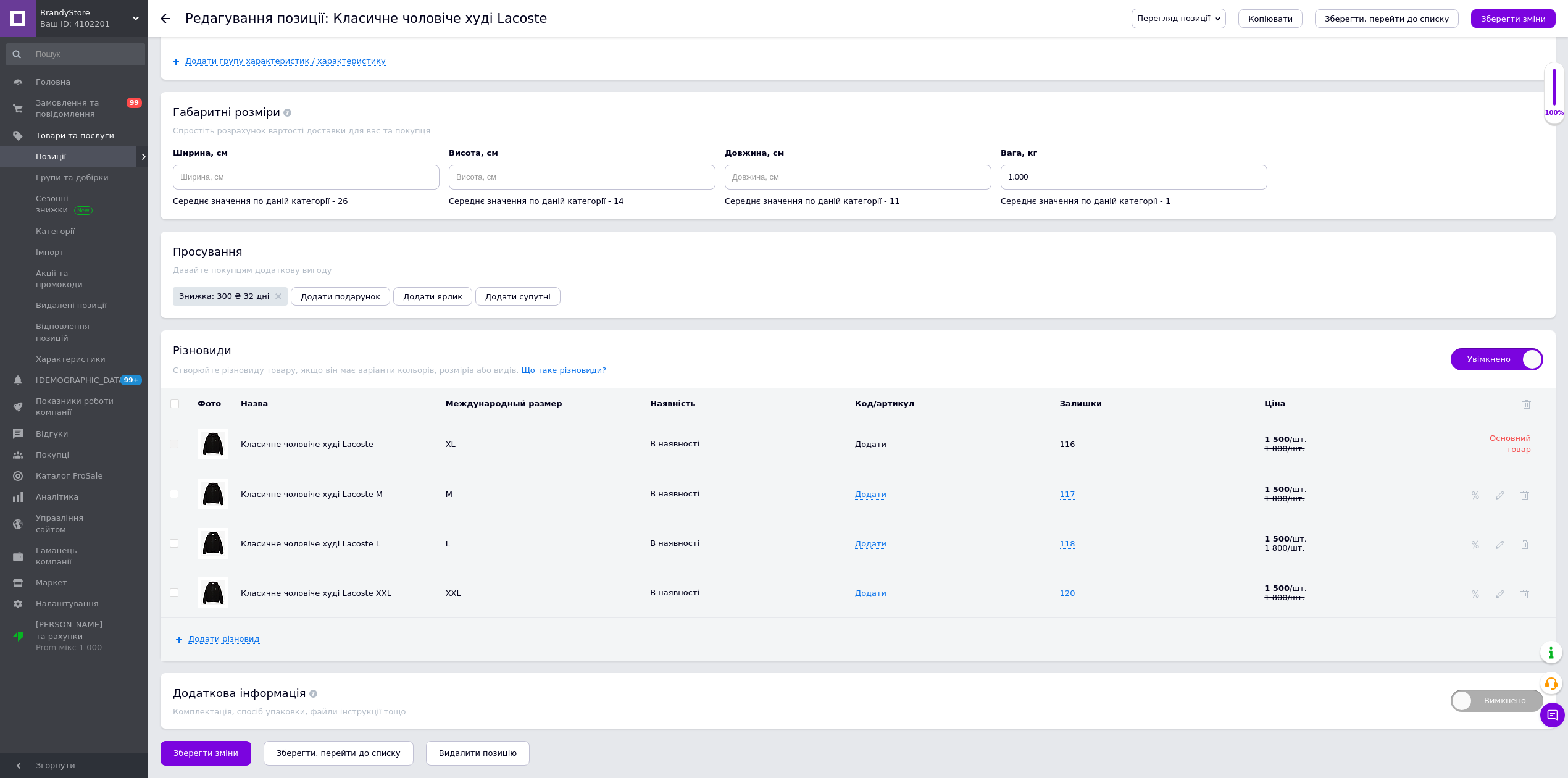
scroll to position [1541, 0]
click at [169, 22] on icon at bounding box center [165, 18] width 10 height 10
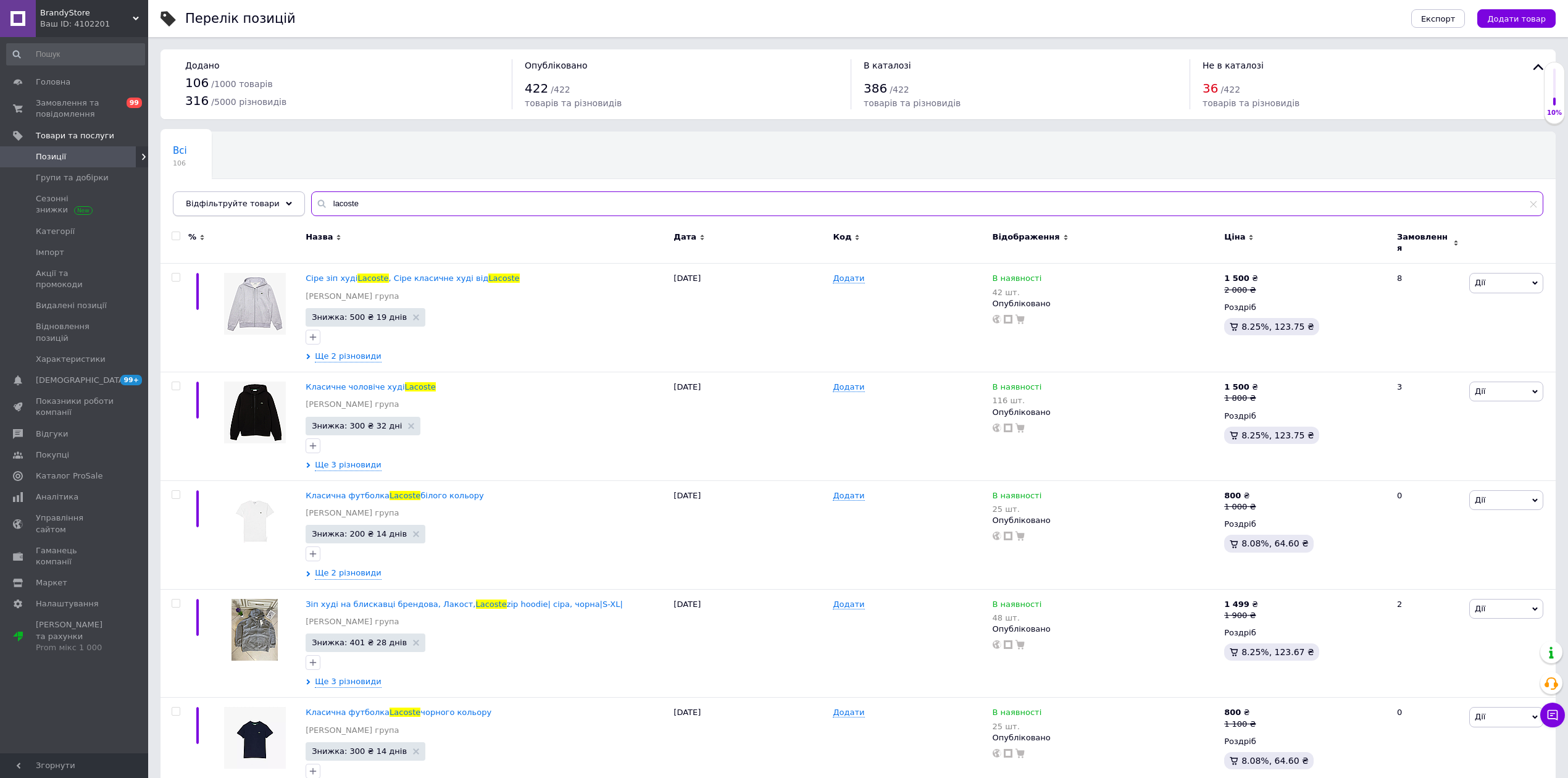
drag, startPoint x: 363, startPoint y: 201, endPoint x: 198, endPoint y: 204, distance: 165.0
click at [226, 210] on div "Відфільтруйте товари lacoste" at bounding box center [858, 204] width 1371 height 25
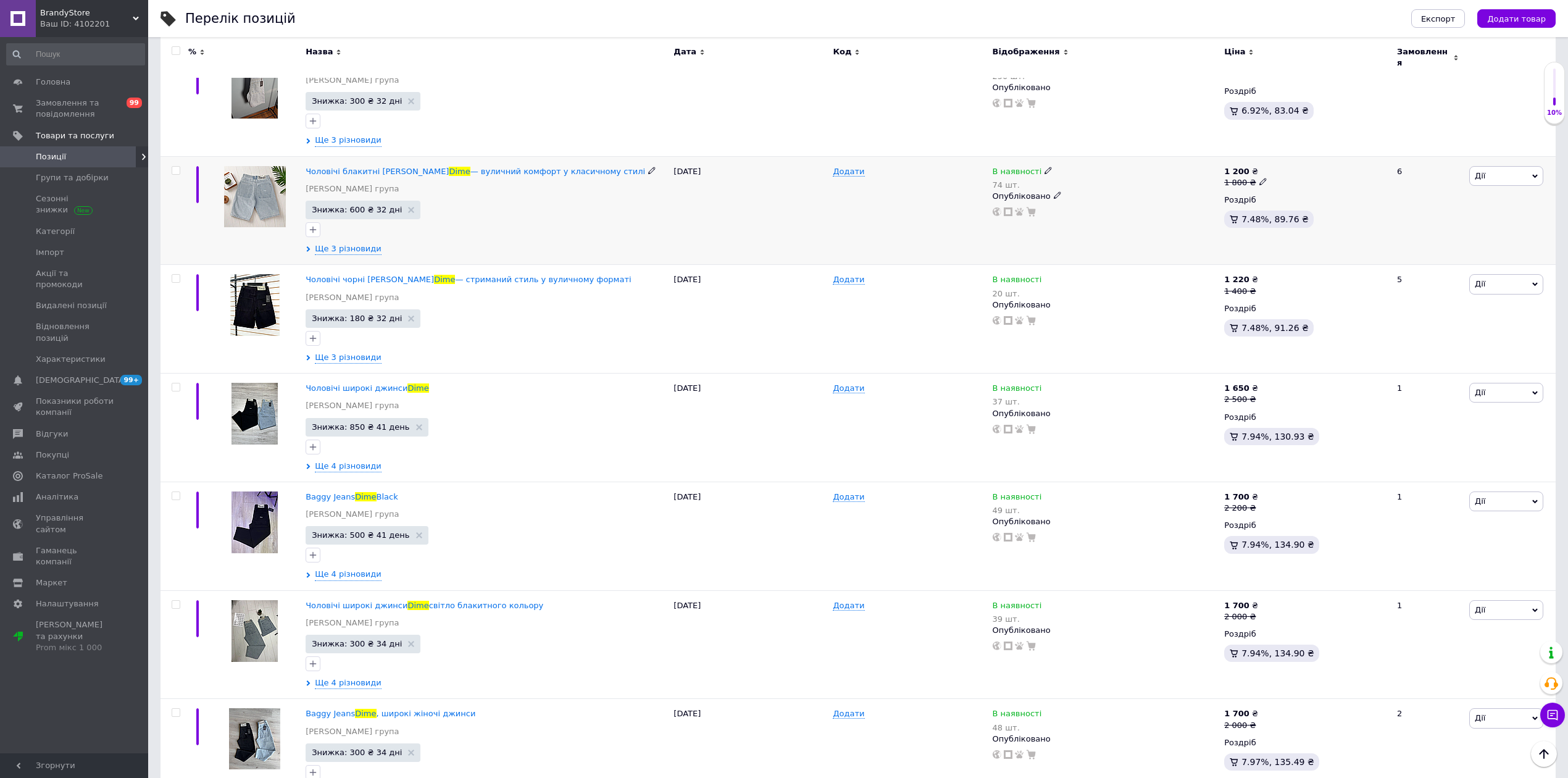
scroll to position [472, 0]
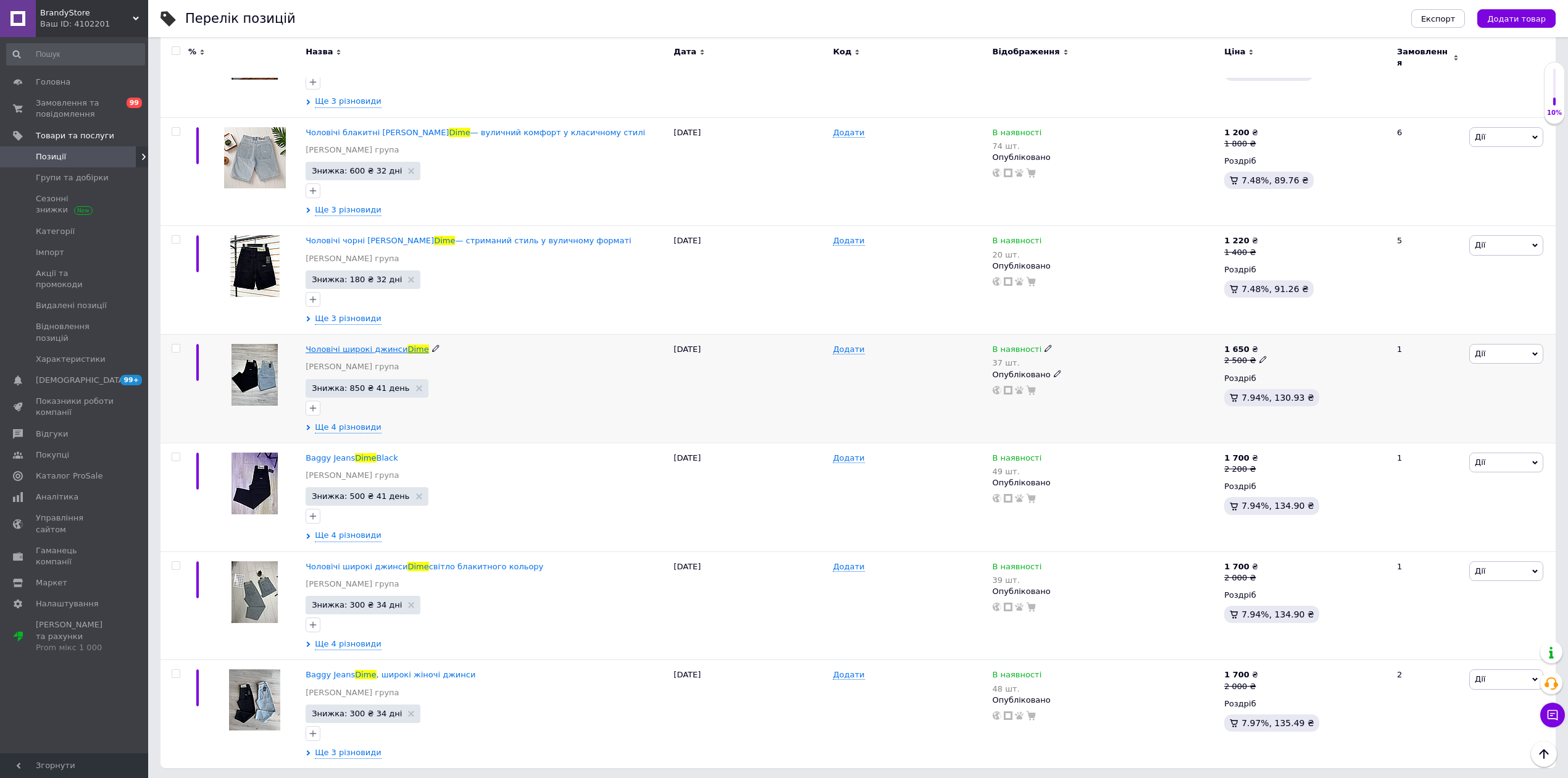
type input "dime"
click at [331, 345] on span "Чоловічі широкі джинси" at bounding box center [357, 349] width 102 height 9
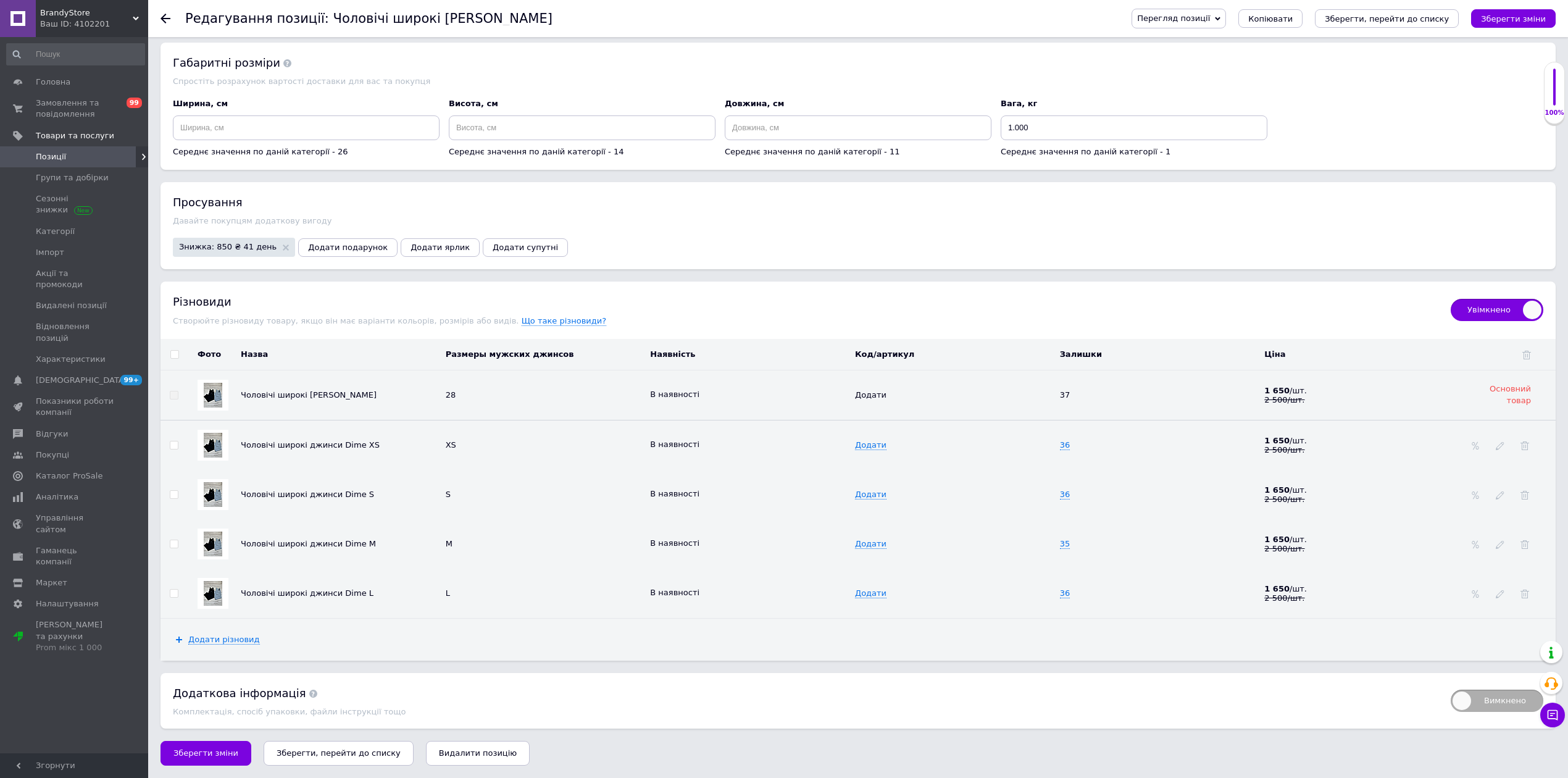
scroll to position [1628, 0]
click at [110, 98] on span "Замовлення та повідомлення" at bounding box center [75, 109] width 78 height 22
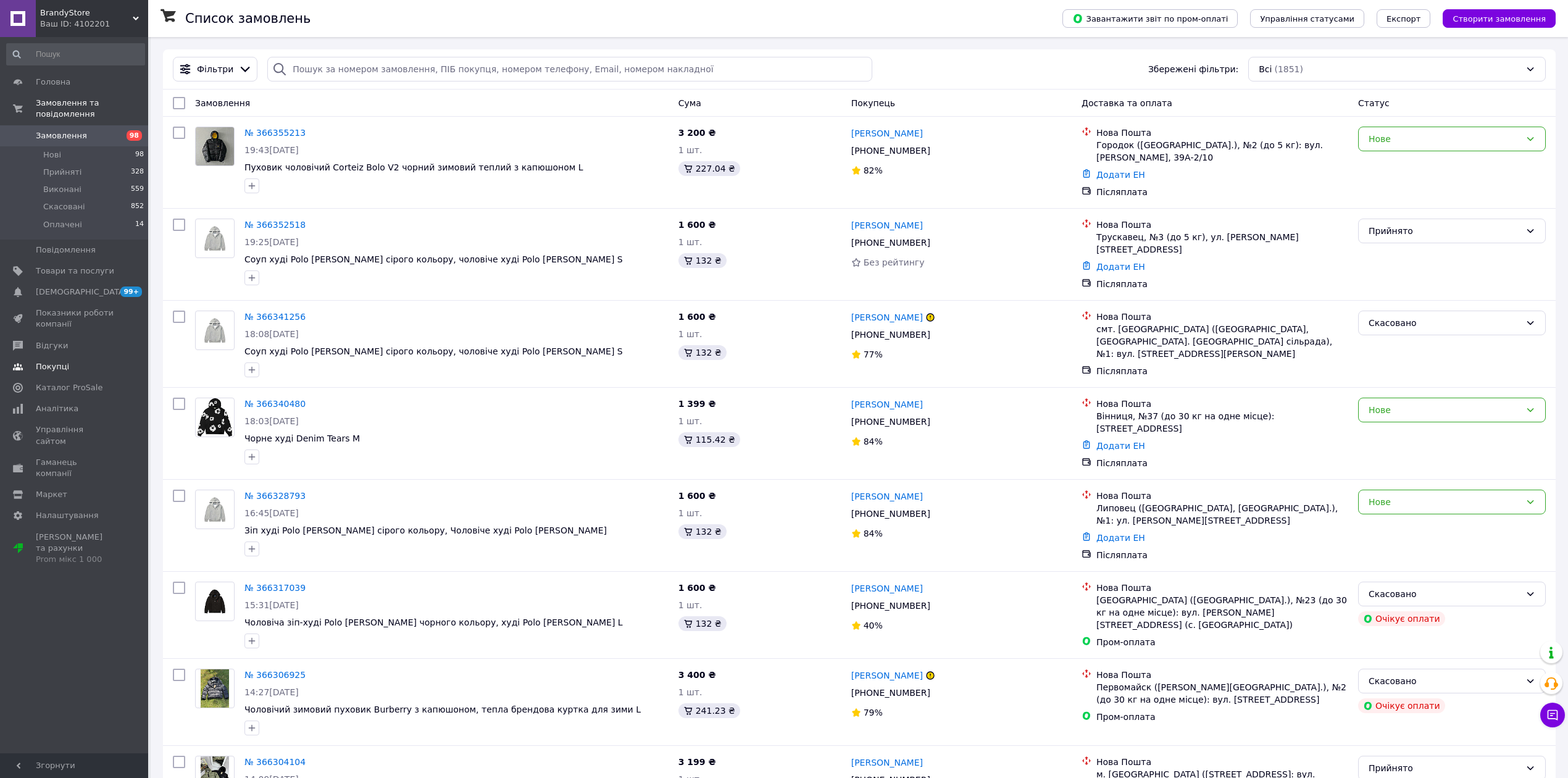
click at [59, 361] on span "Покупці" at bounding box center [53, 367] width 33 height 11
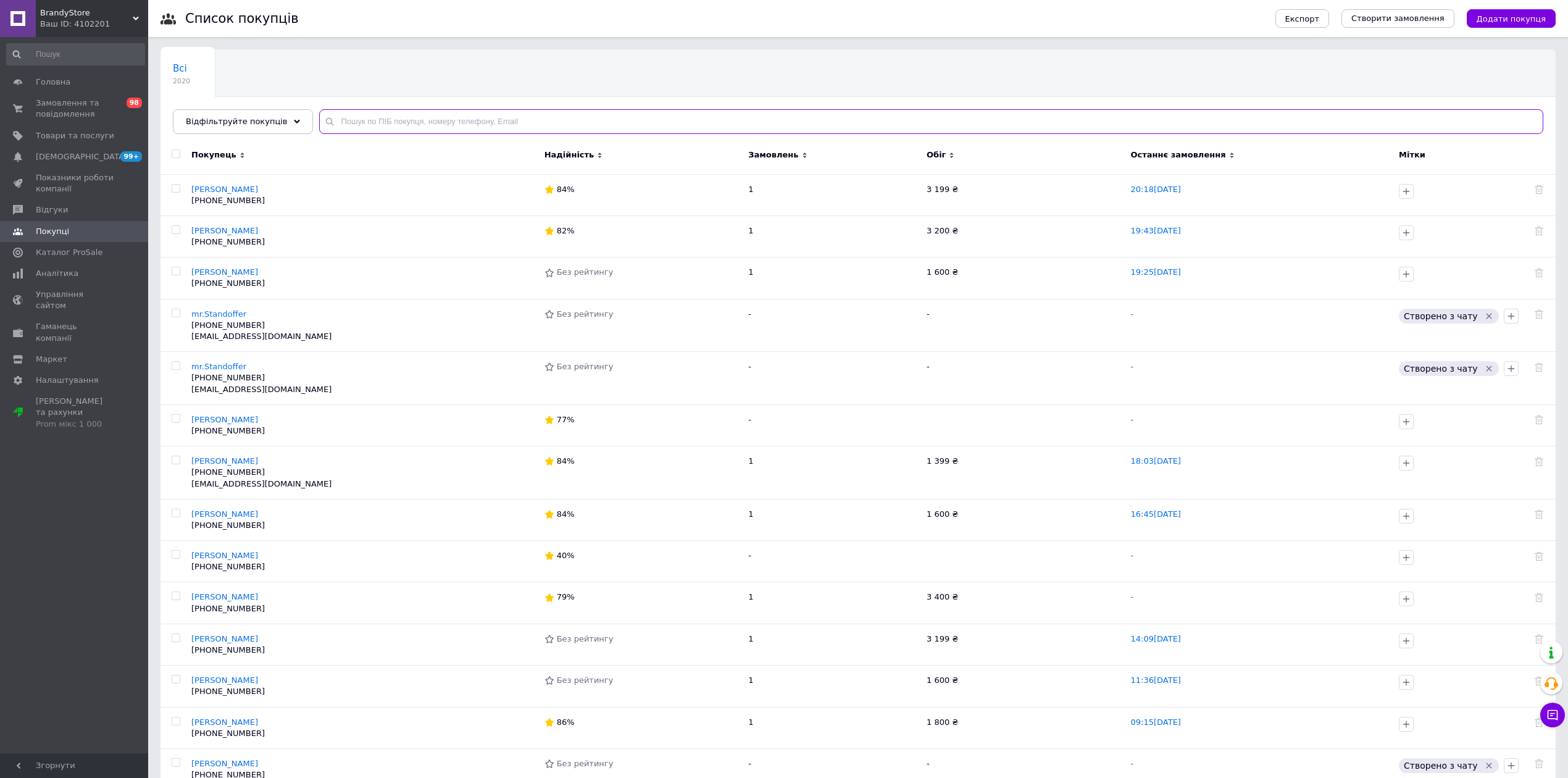
click at [339, 126] on input "text" at bounding box center [931, 122] width 1224 height 25
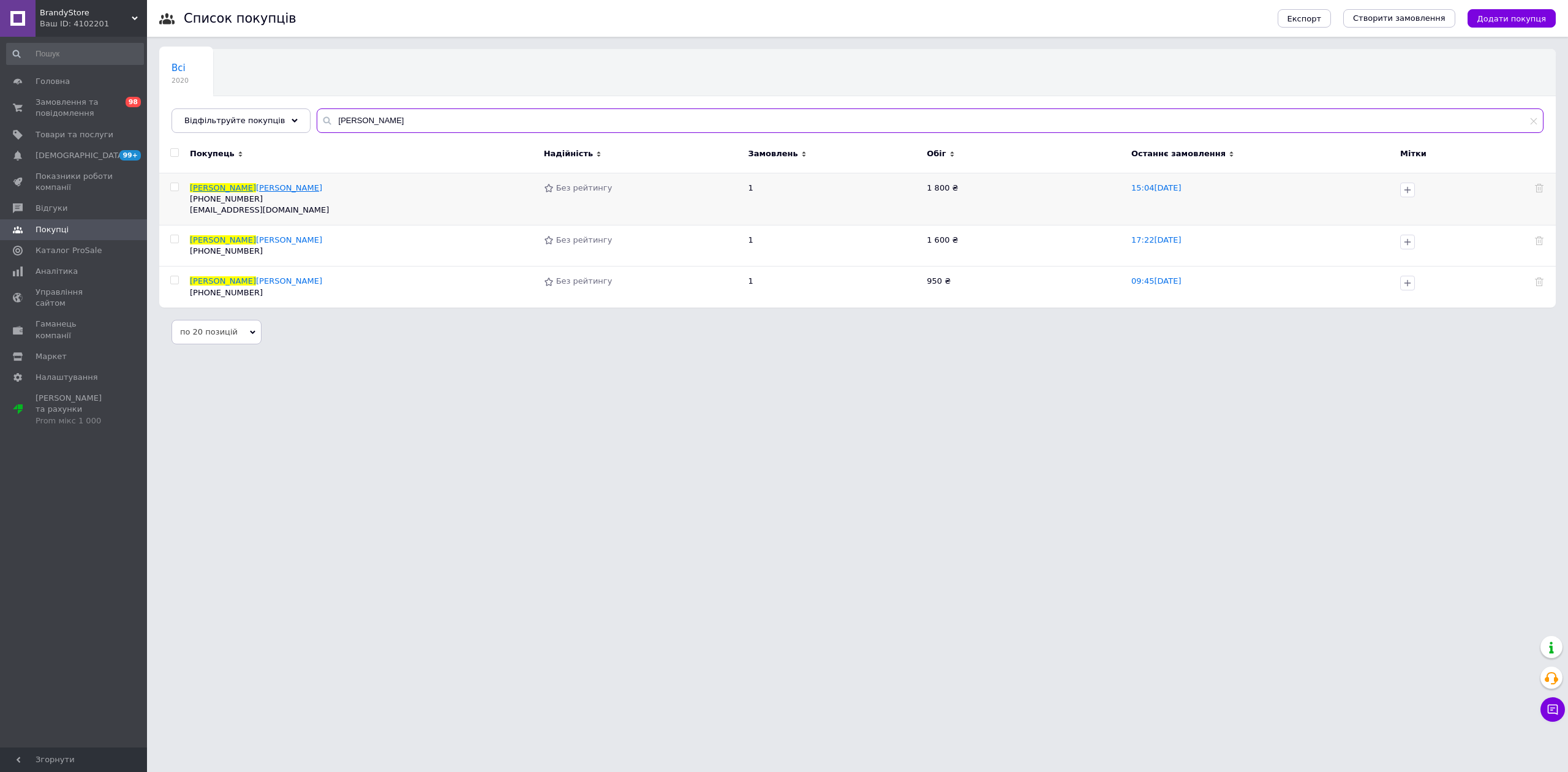
type input "[PERSON_NAME]"
click at [256, 188] on span "[PERSON_NAME]" at bounding box center [289, 188] width 66 height 9
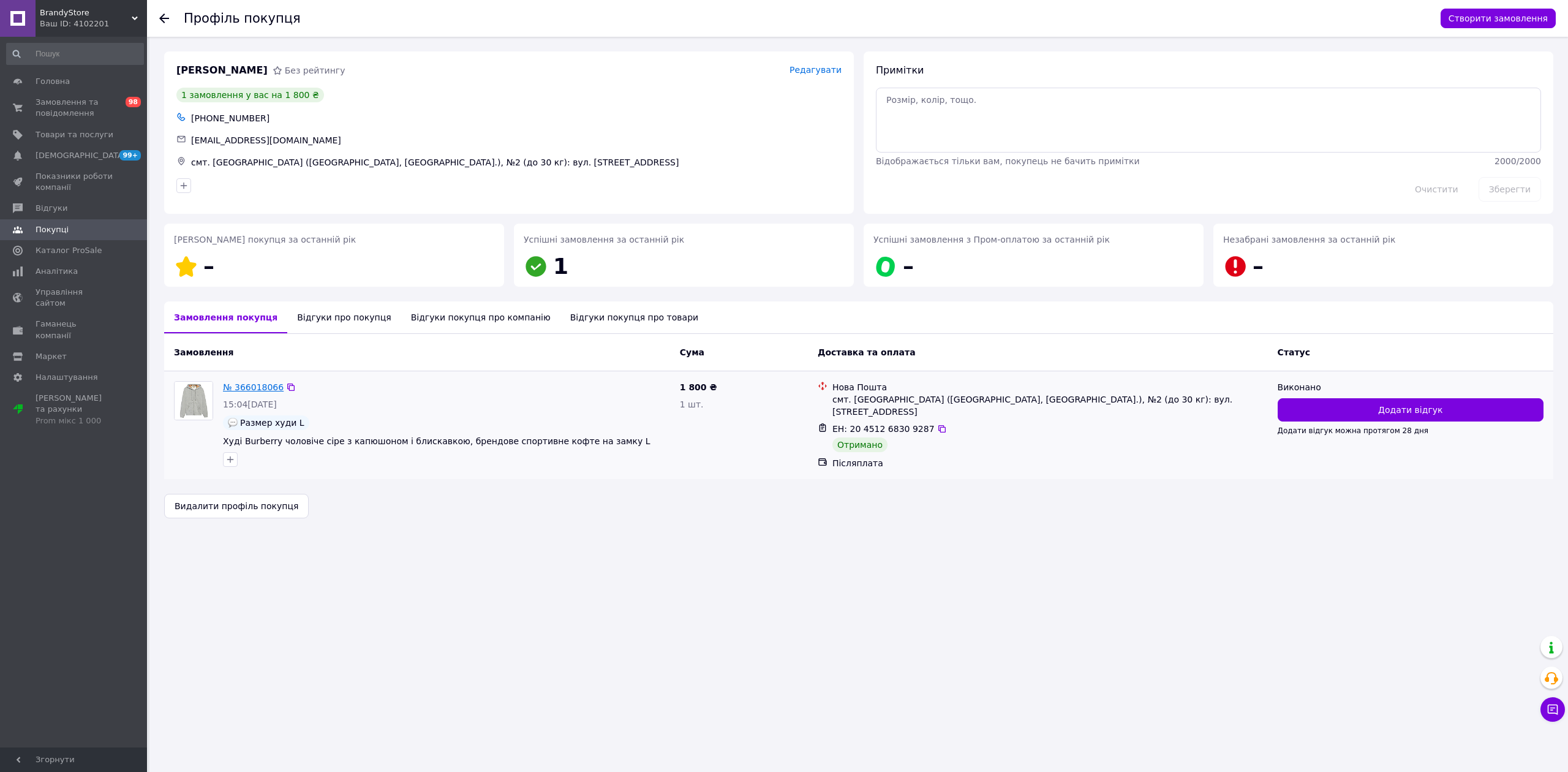
click at [241, 391] on link "№ 366018066" at bounding box center [253, 387] width 60 height 10
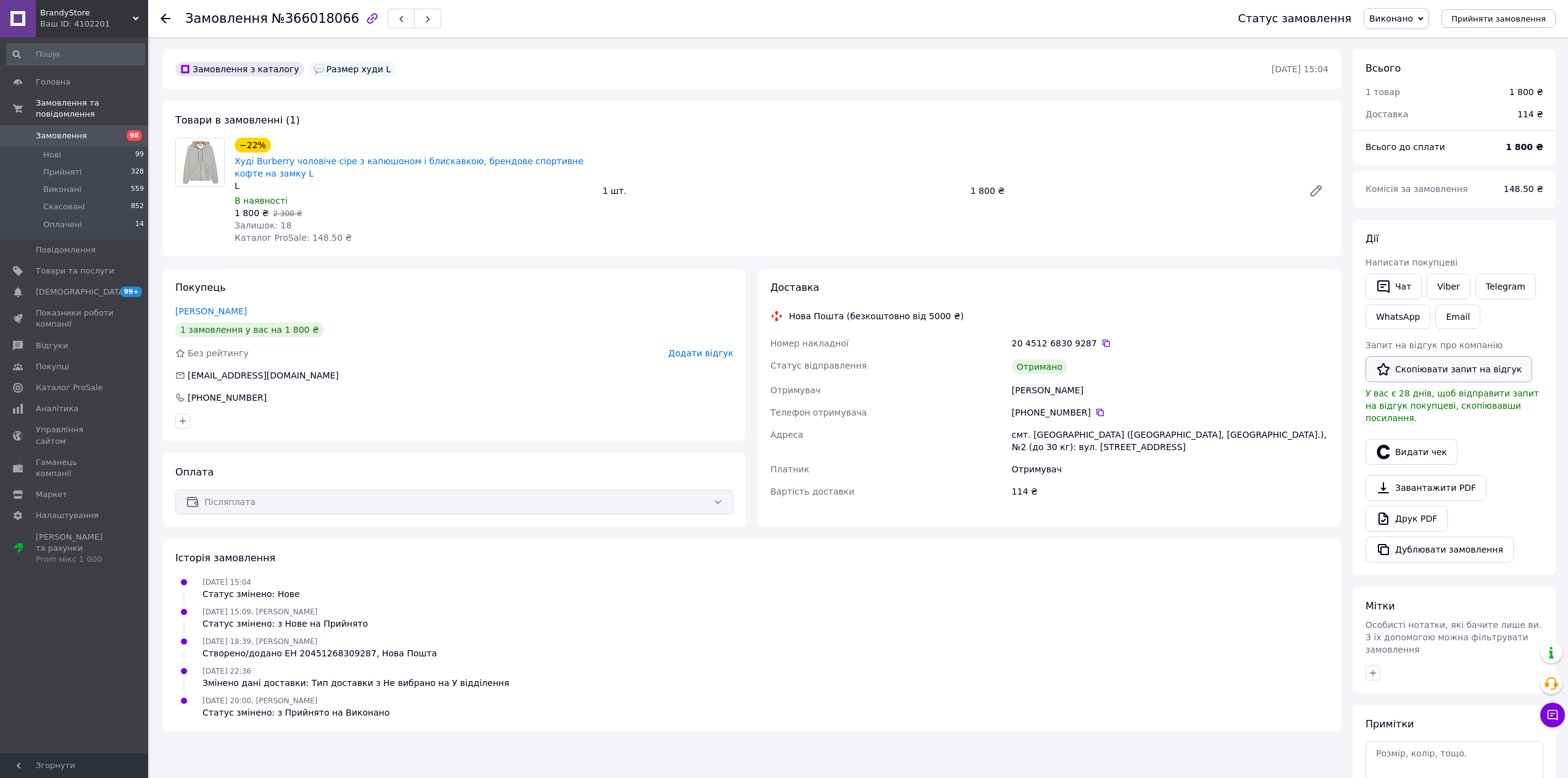
drag, startPoint x: 1444, startPoint y: 371, endPoint x: 1418, endPoint y: 371, distance: 26.0
click at [1444, 373] on button "Скопіювати запит на відгук" at bounding box center [1449, 369] width 167 height 26
click at [1441, 285] on link "Viber" at bounding box center [1448, 287] width 43 height 26
click at [161, 18] on use at bounding box center [165, 18] width 10 height 10
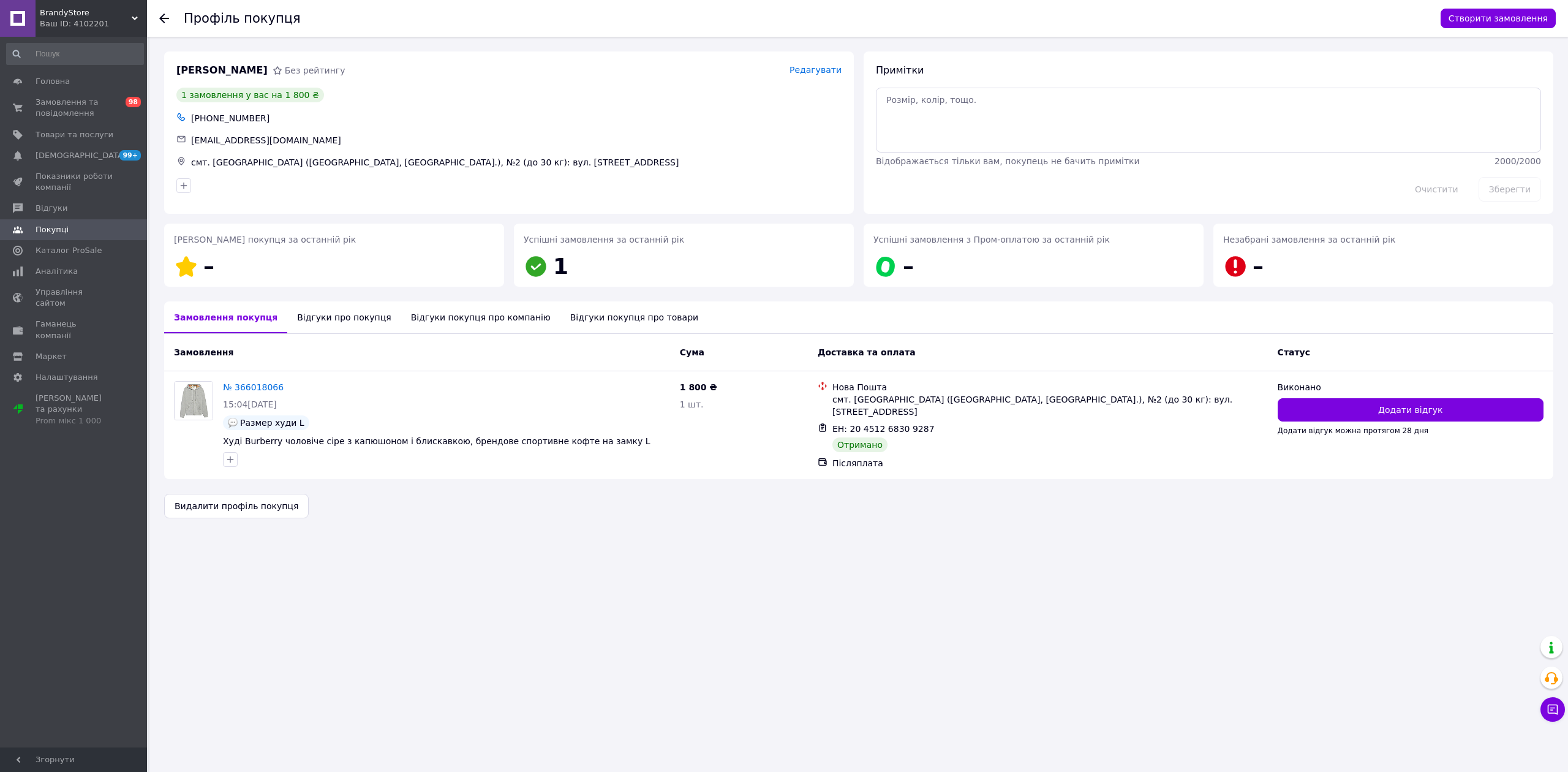
click at [72, 231] on span "Покупці" at bounding box center [74, 230] width 78 height 11
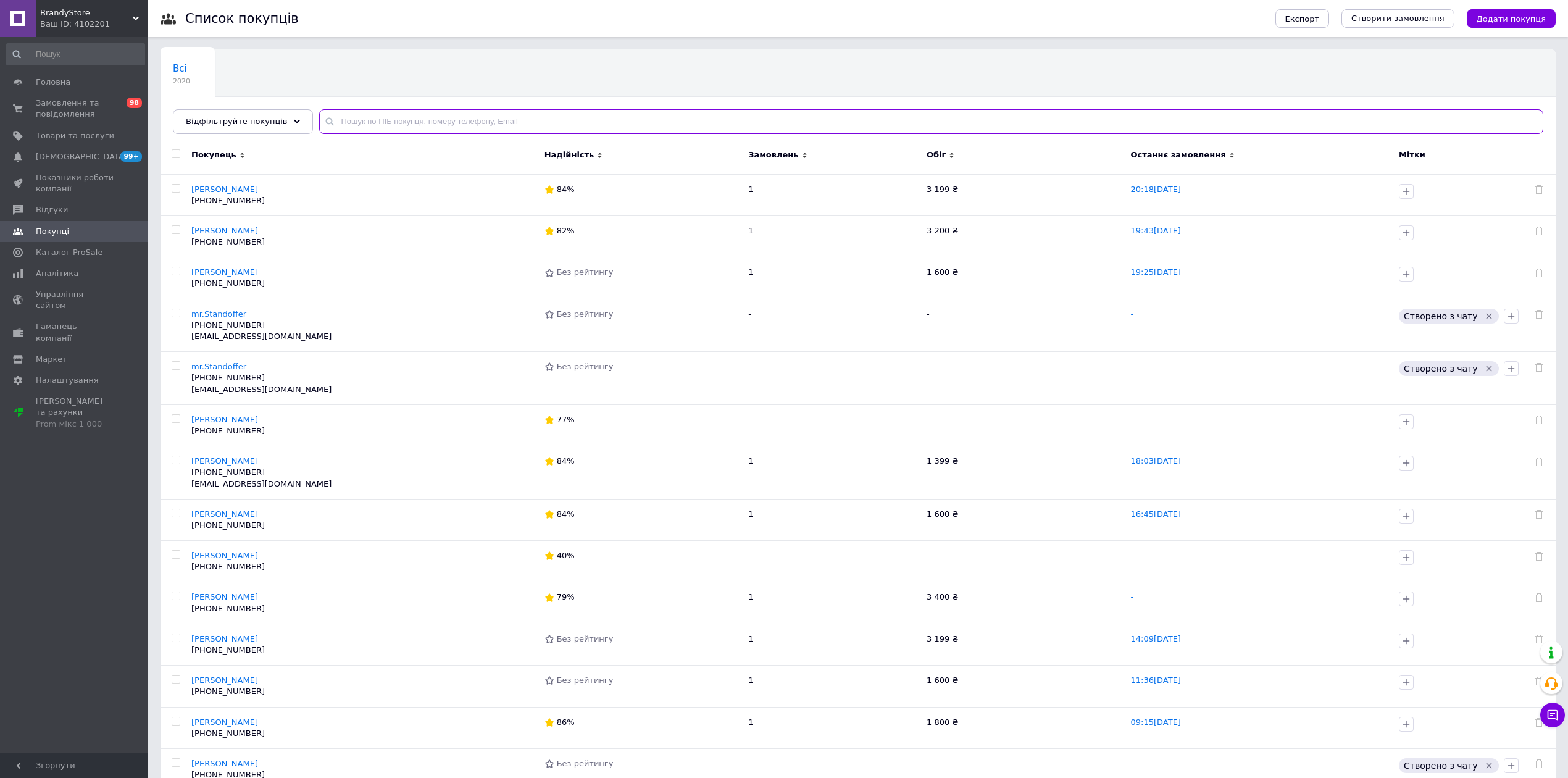
click at [323, 124] on input "text" at bounding box center [931, 122] width 1224 height 25
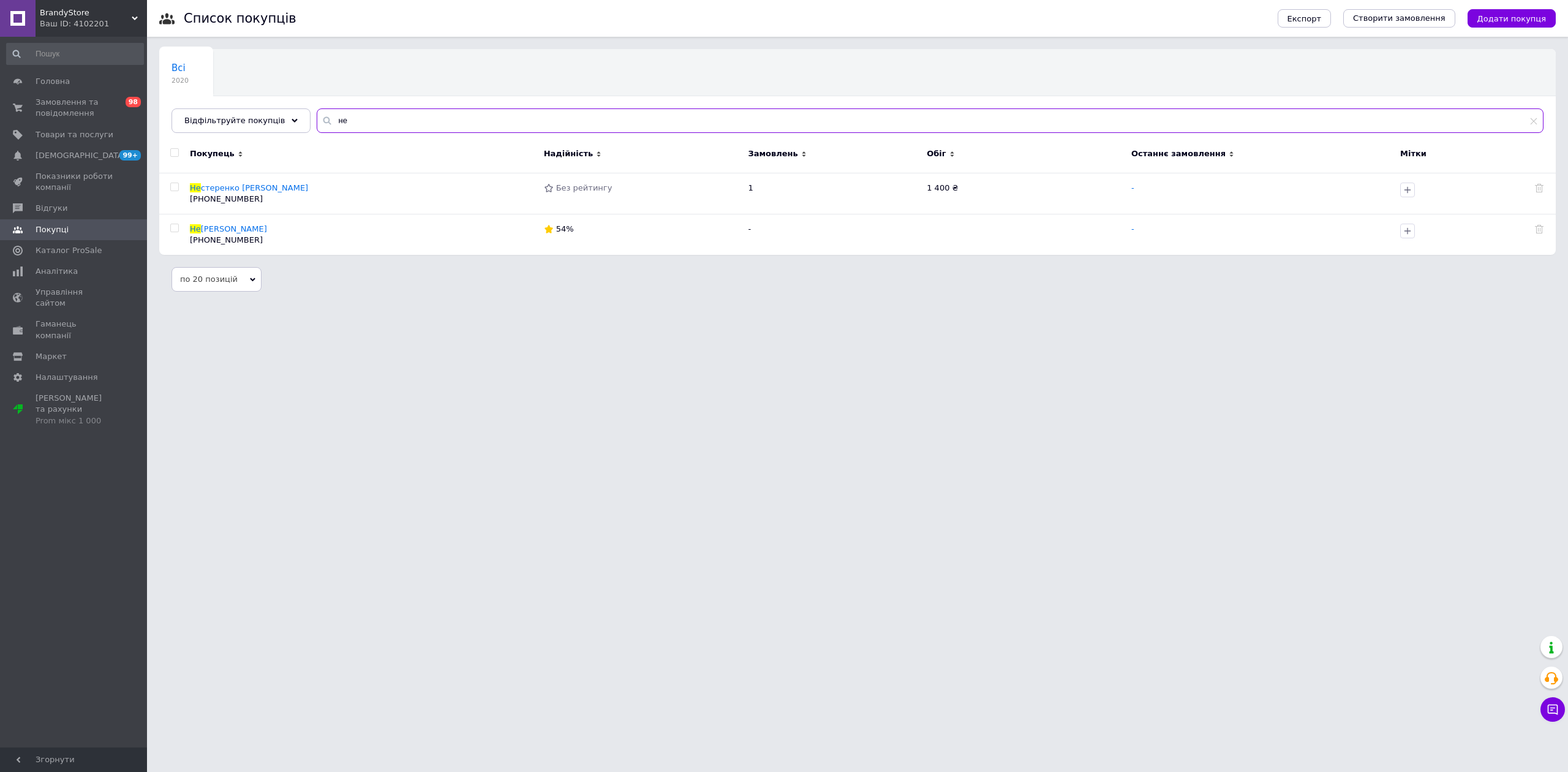
type input "н"
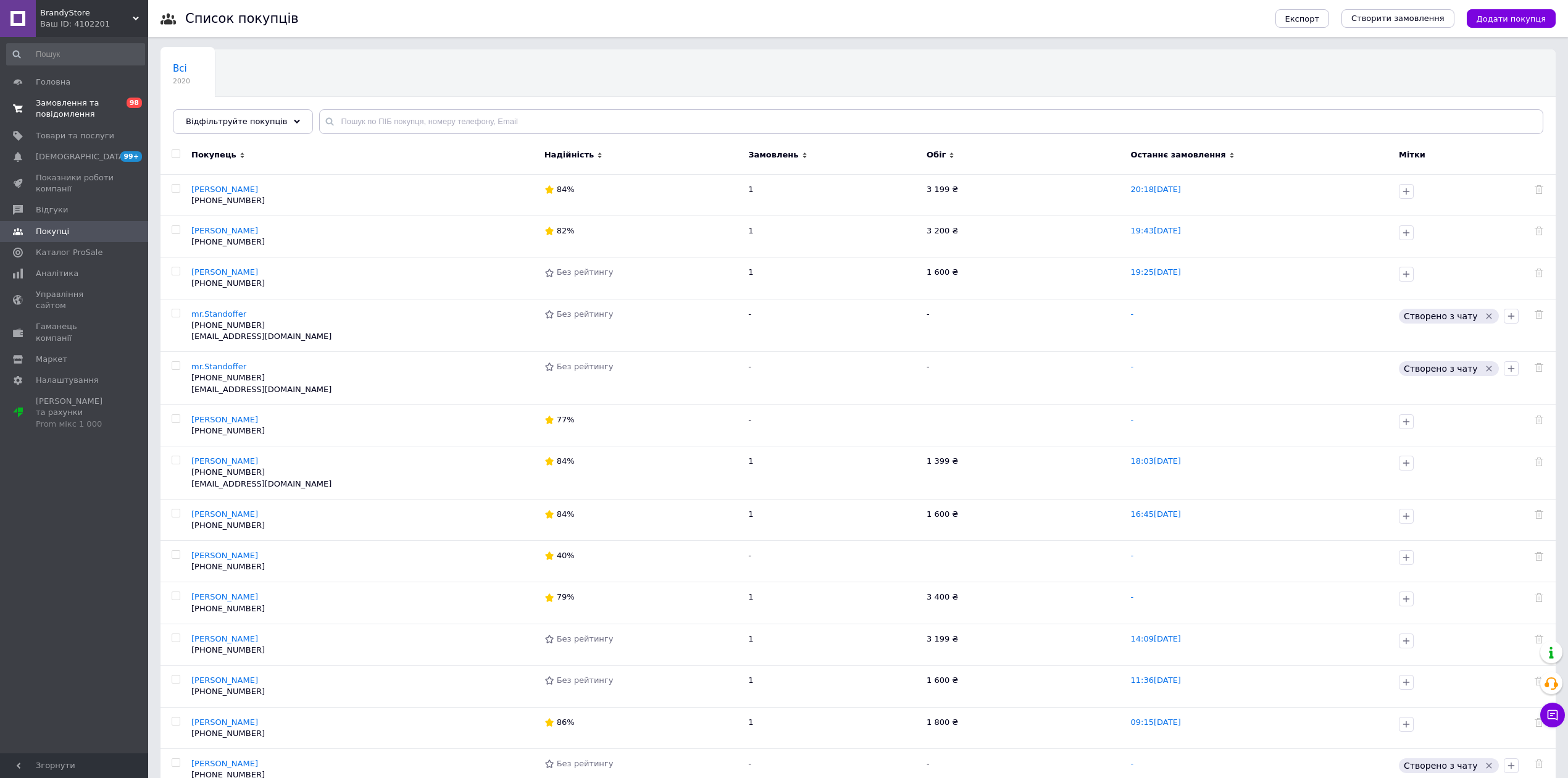
click at [85, 113] on span "Замовлення та повідомлення" at bounding box center [75, 109] width 78 height 22
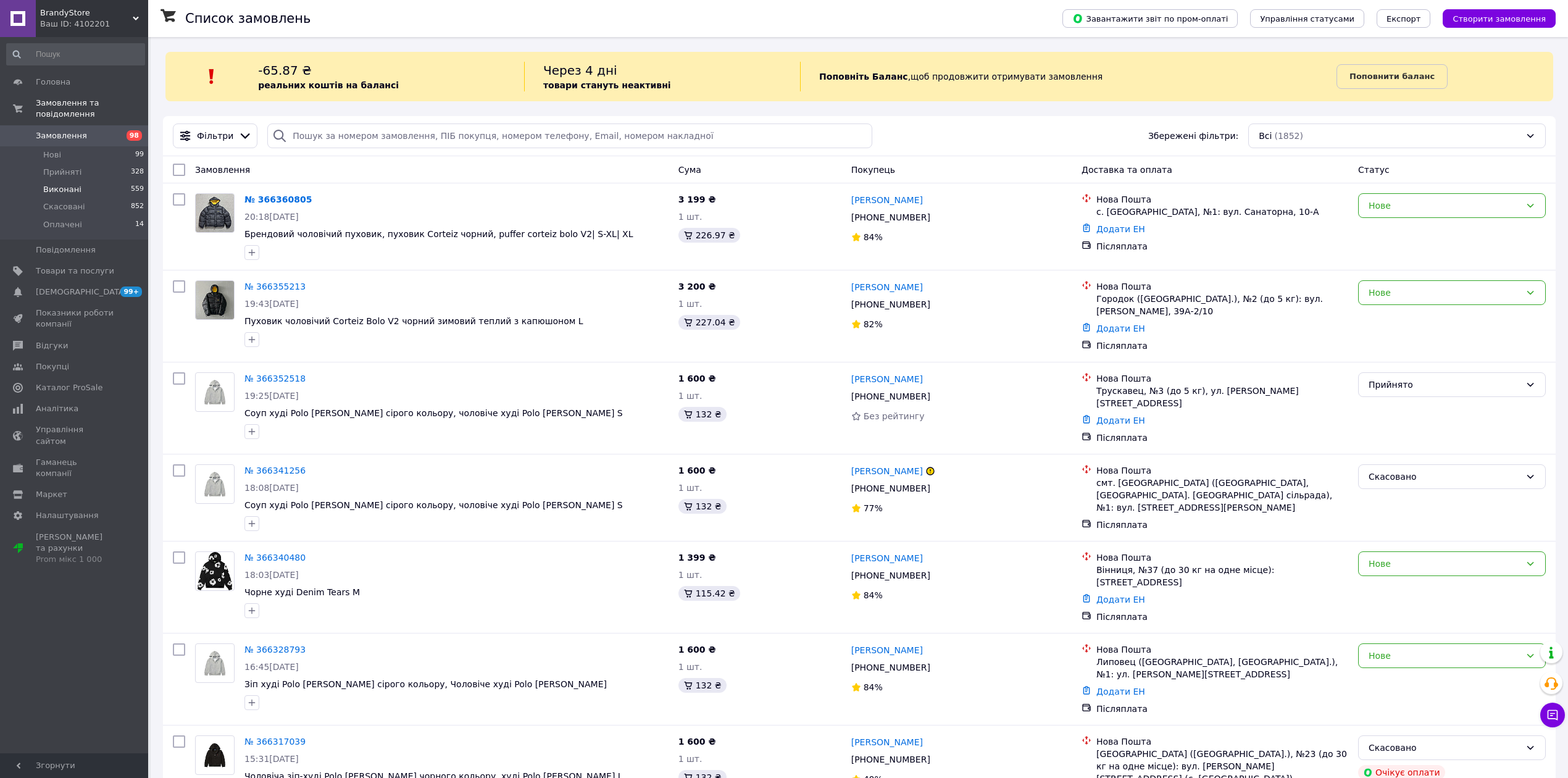
click at [70, 184] on span "Виконані" at bounding box center [63, 190] width 39 height 11
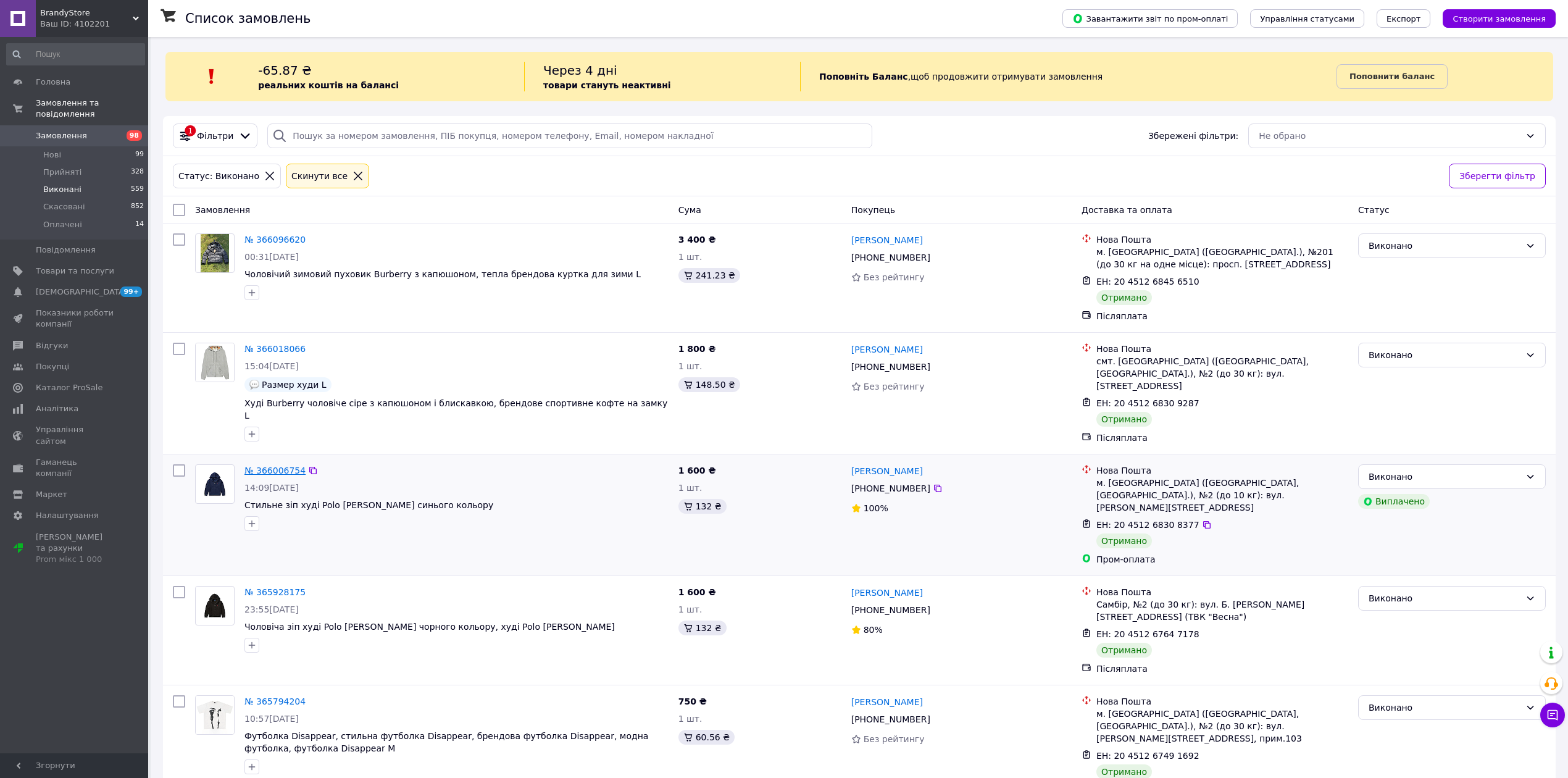
click at [280, 466] on link "№ 366006754" at bounding box center [275, 470] width 61 height 10
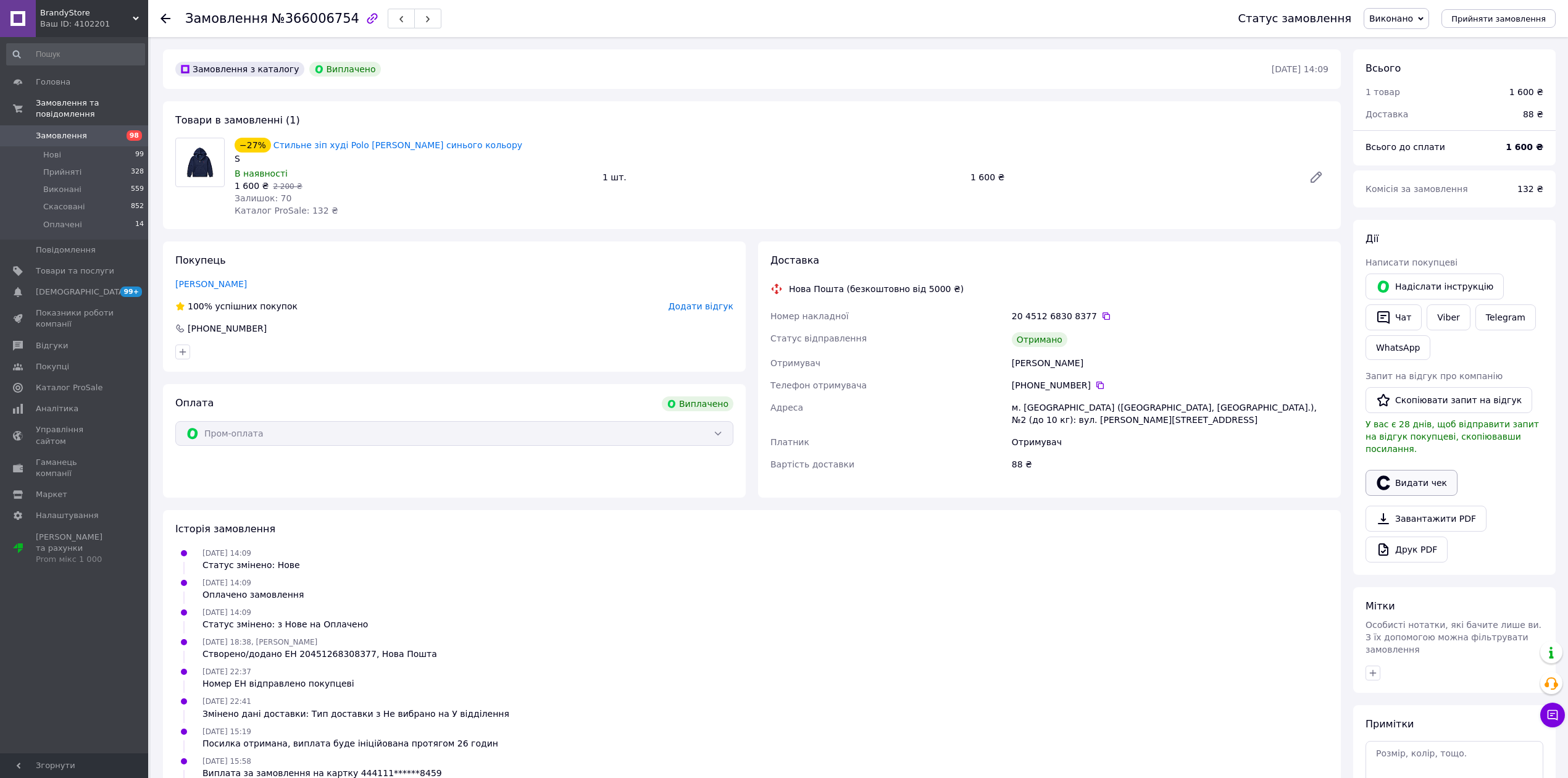
click at [1394, 476] on button "Видати чек" at bounding box center [1412, 483] width 92 height 26
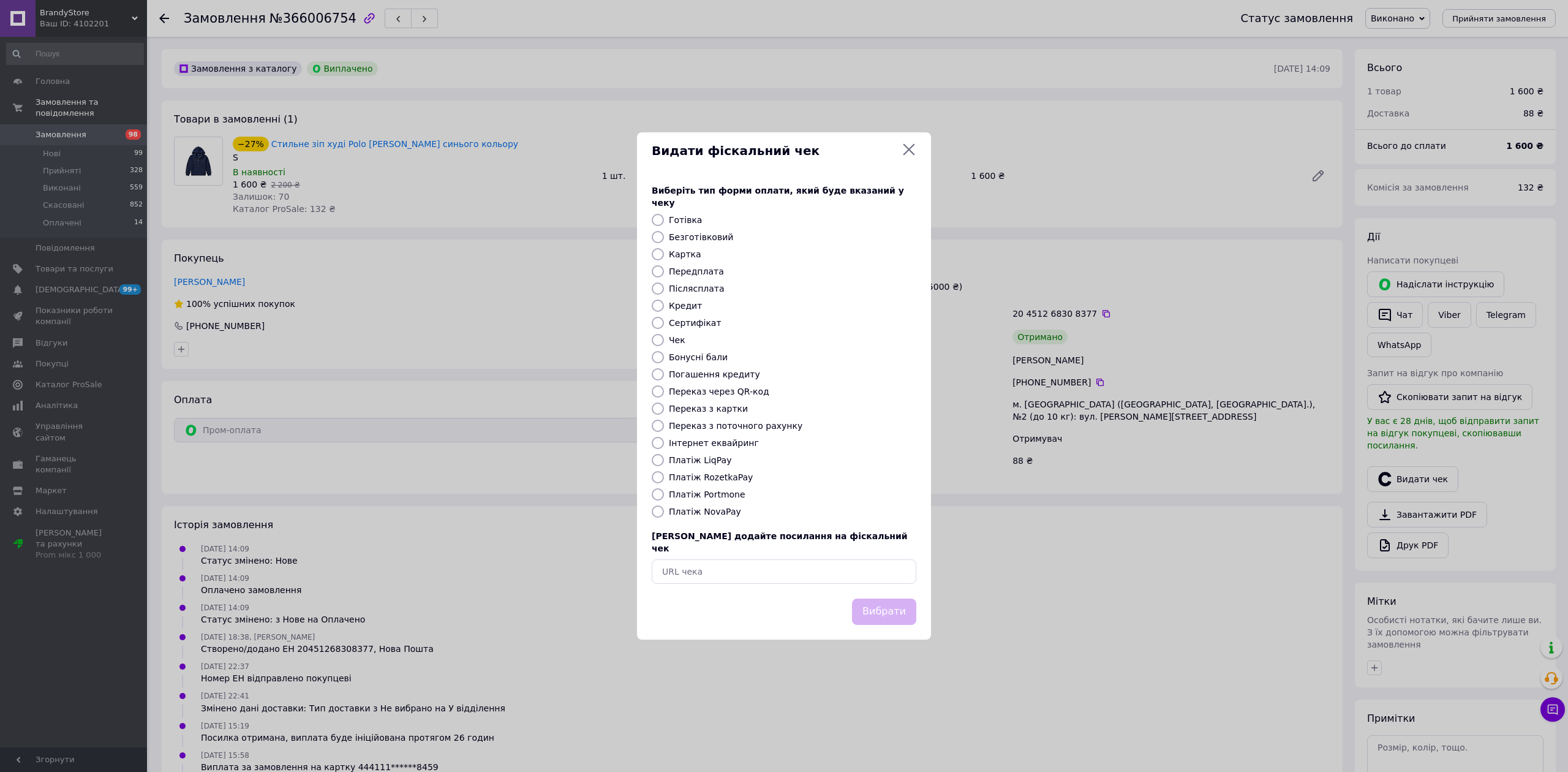
click at [659, 476] on input "Платіж RozetkaPay" at bounding box center [657, 477] width 12 height 12
radio input "true"
click at [880, 602] on button "Вибрати" at bounding box center [884, 611] width 64 height 27
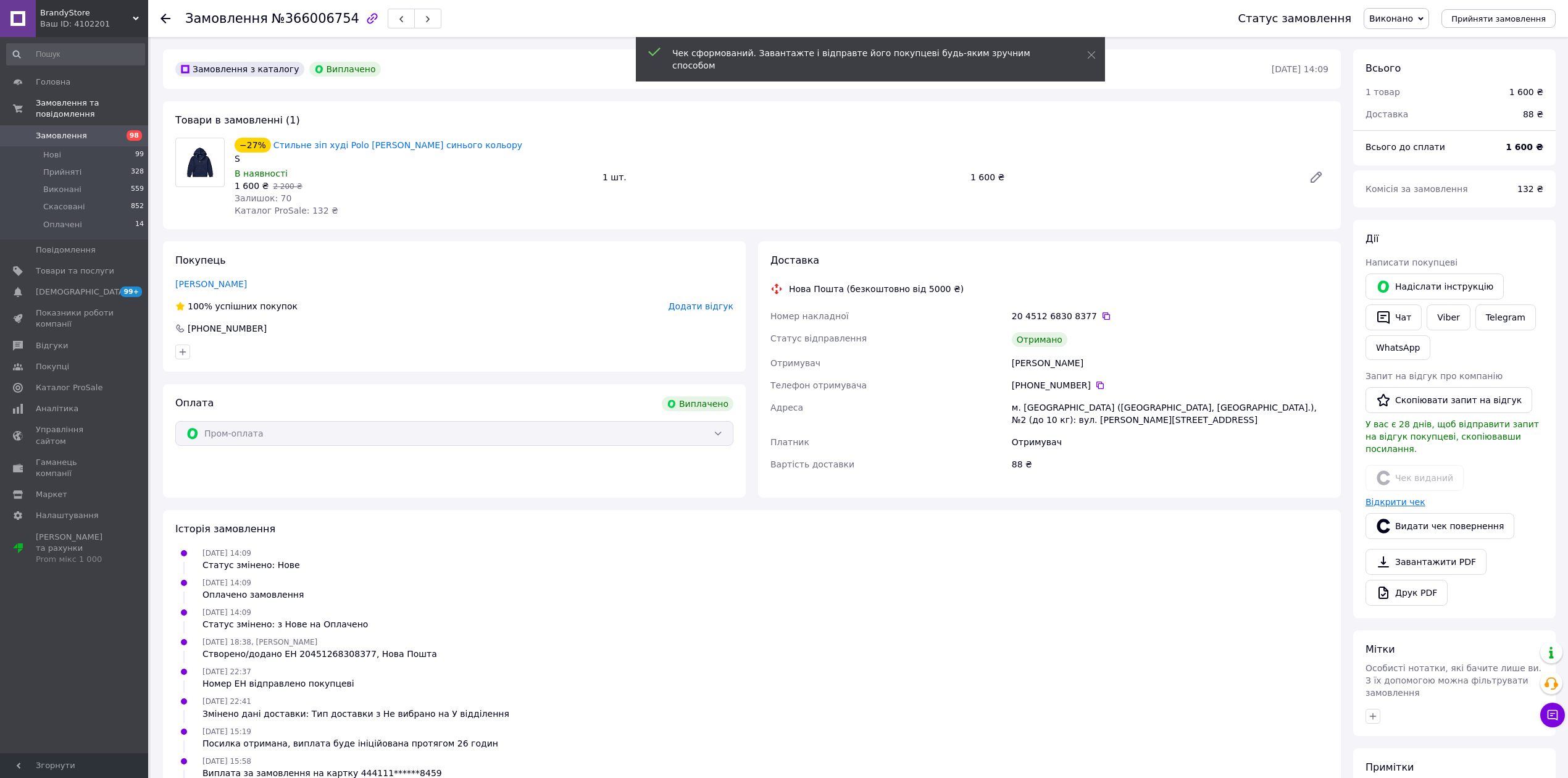
click at [1396, 497] on link "Відкрити чек" at bounding box center [1396, 501] width 60 height 10
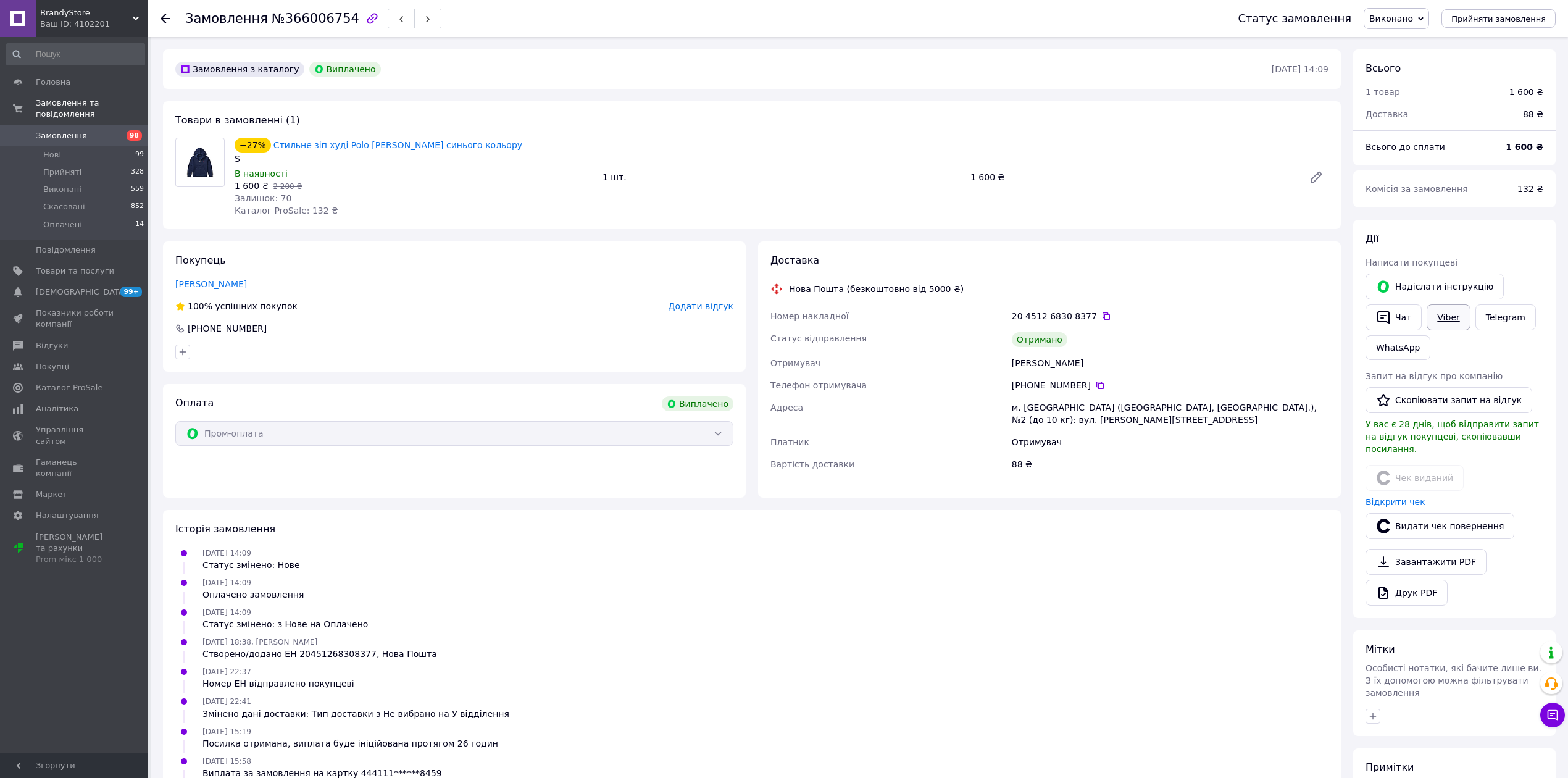
click at [1435, 312] on link "Viber" at bounding box center [1448, 317] width 43 height 26
click at [164, 18] on use at bounding box center [165, 18] width 10 height 10
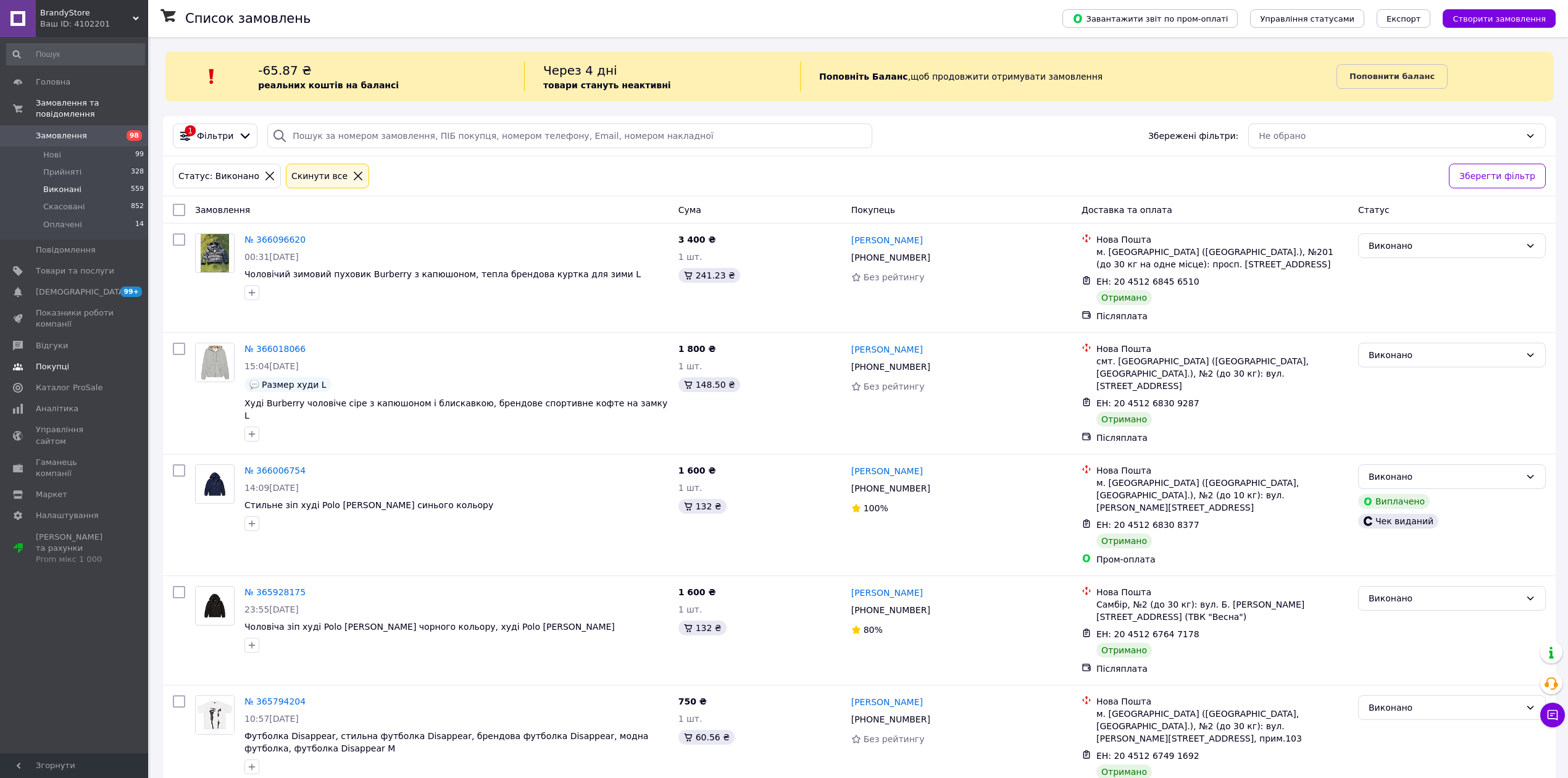
click at [65, 361] on span "Покупці" at bounding box center [53, 367] width 33 height 11
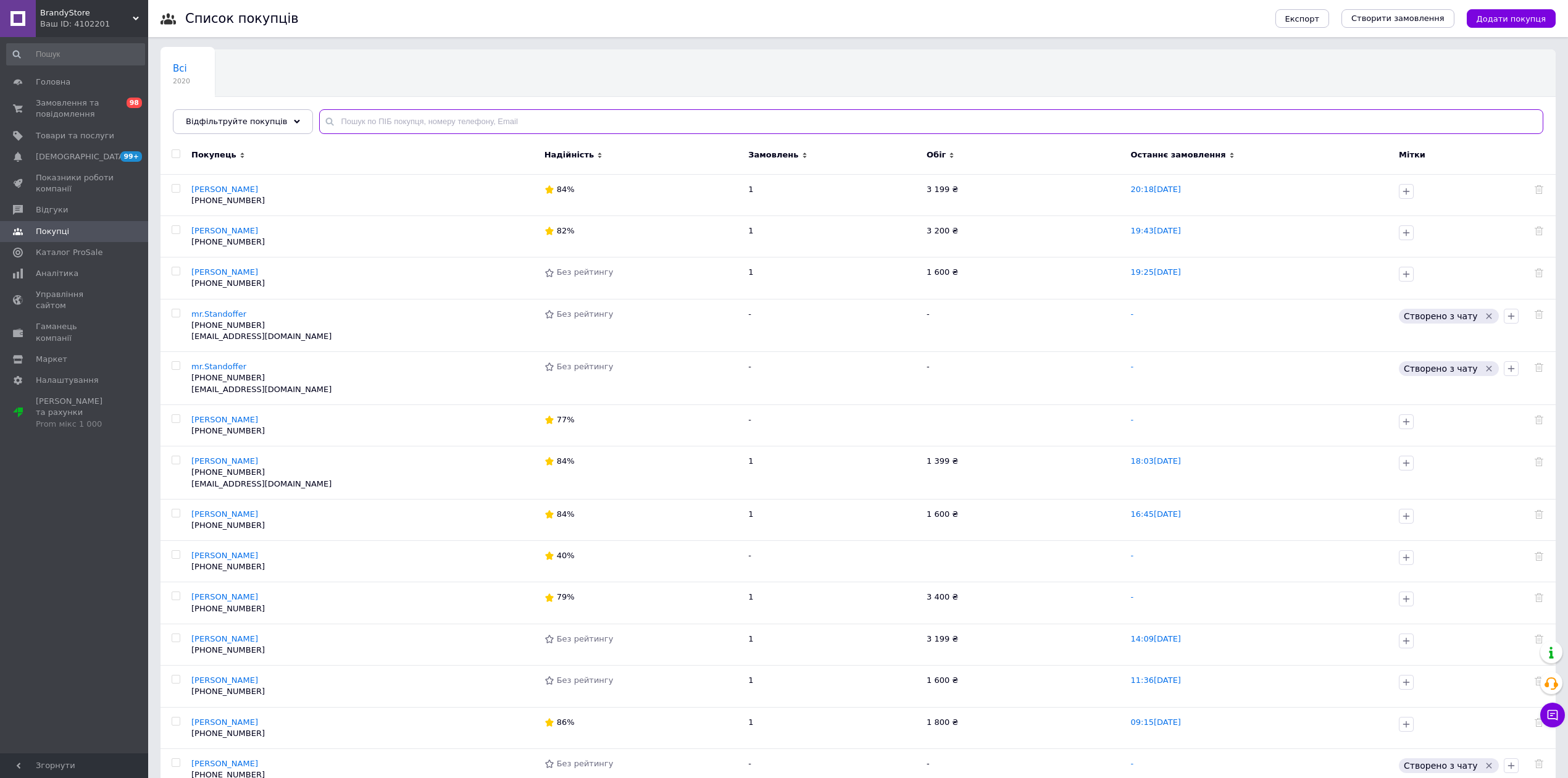
click at [359, 128] on input "text" at bounding box center [931, 122] width 1224 height 25
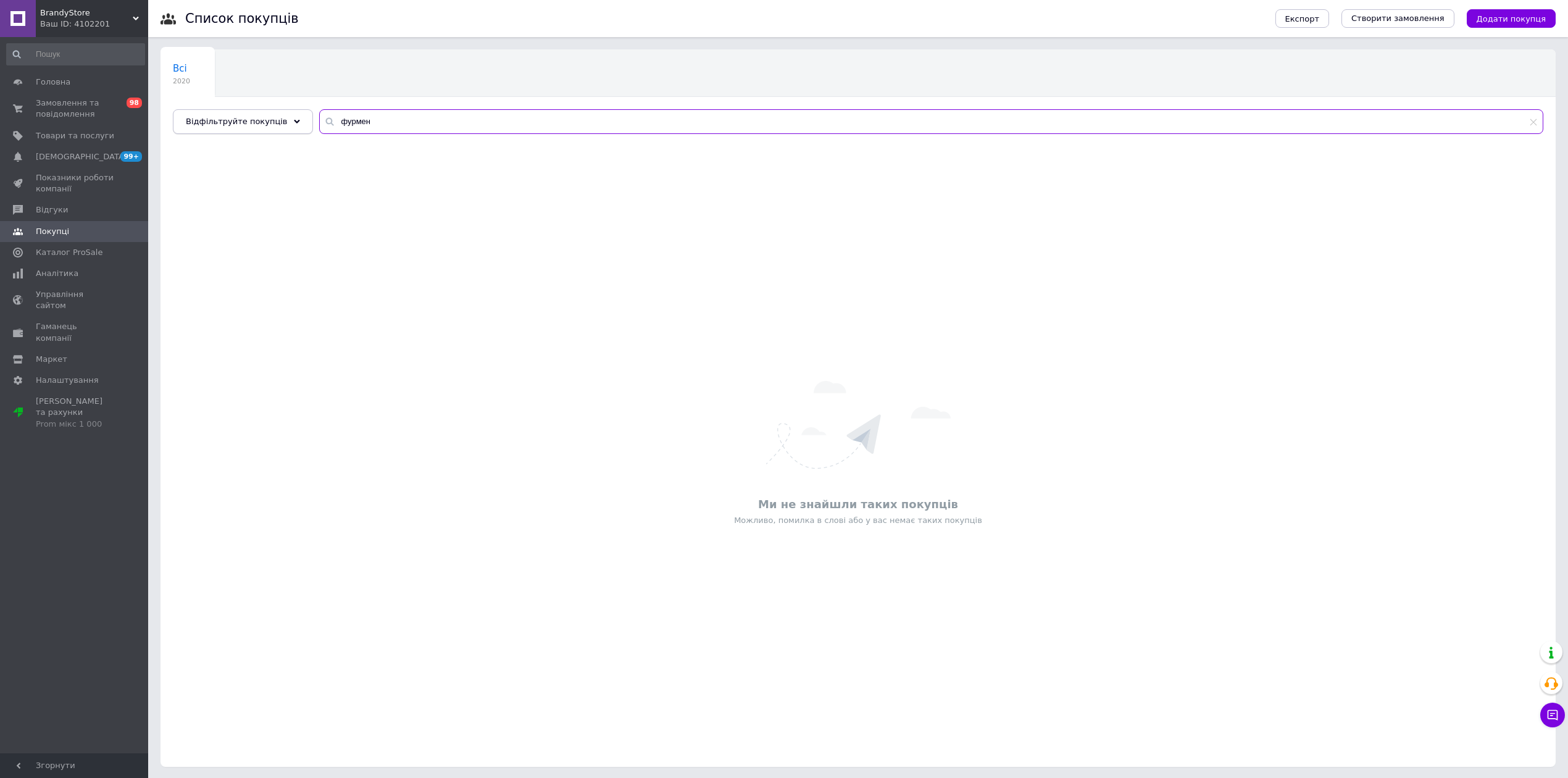
drag, startPoint x: 361, startPoint y: 117, endPoint x: 289, endPoint y: 121, distance: 72.1
click at [292, 120] on div "Відфільтруйте покупців фурмен" at bounding box center [858, 122] width 1371 height 25
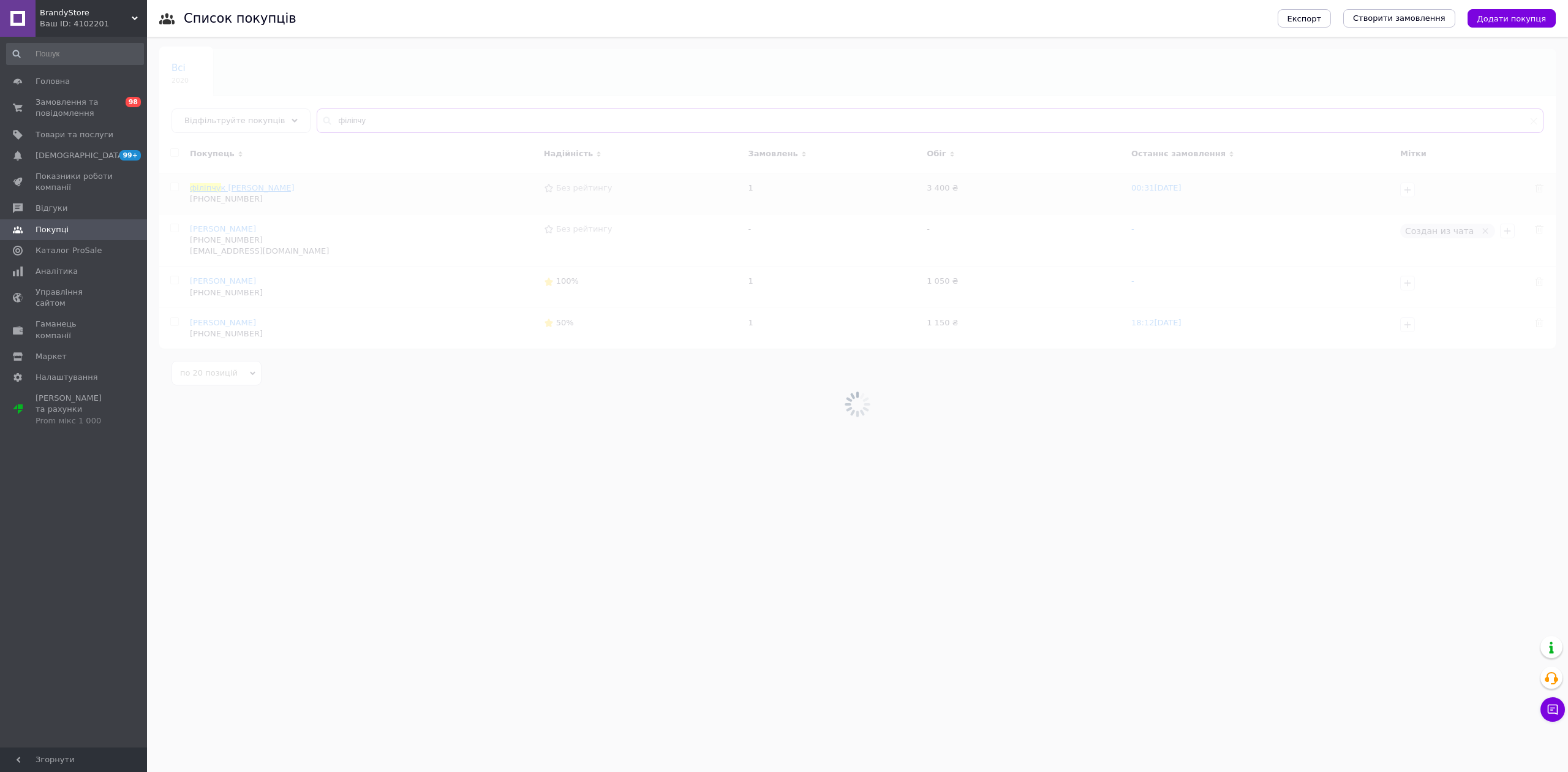
type input "філіпчу"
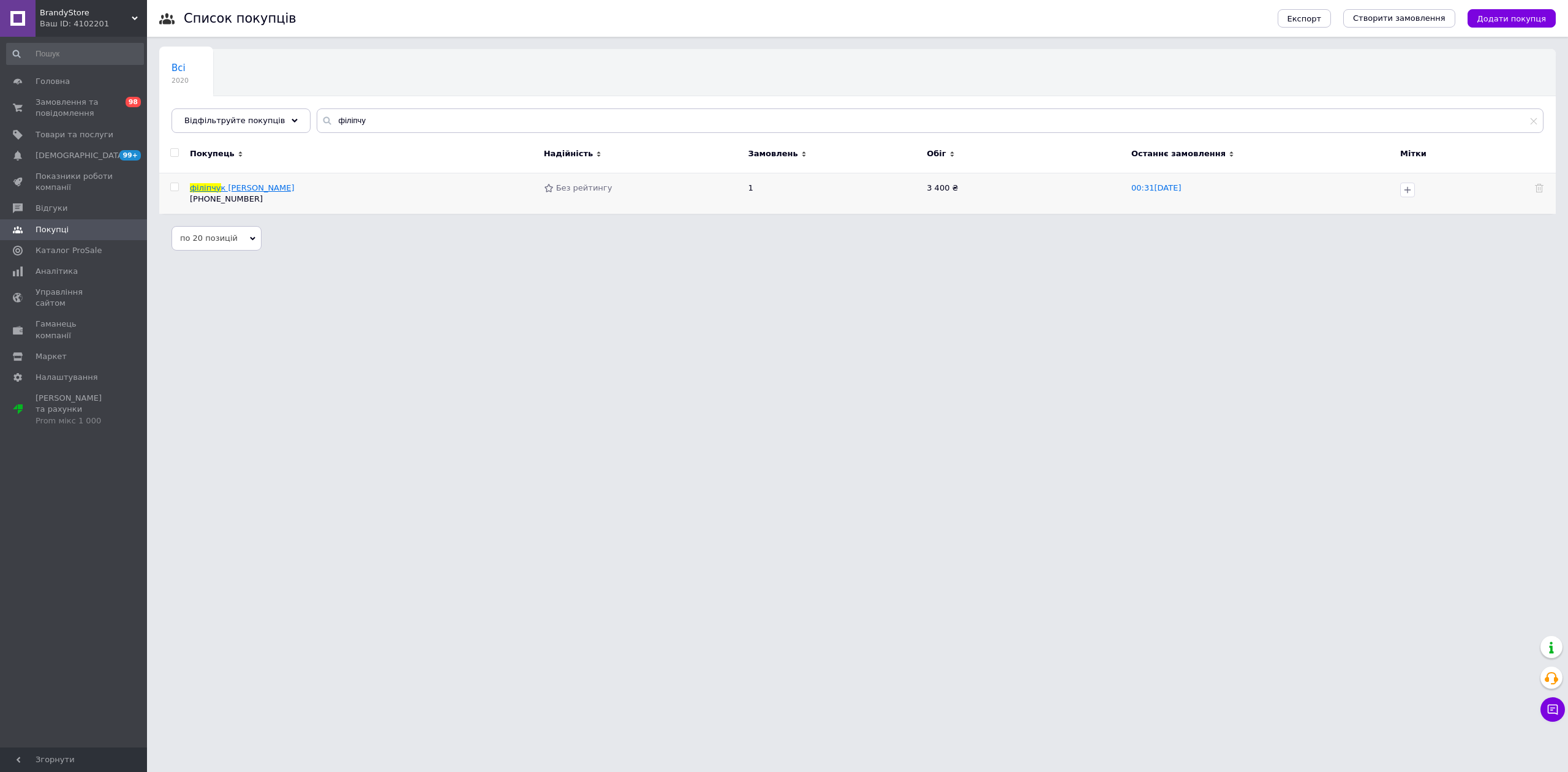
click at [225, 189] on span "к [PERSON_NAME]" at bounding box center [258, 188] width 73 height 9
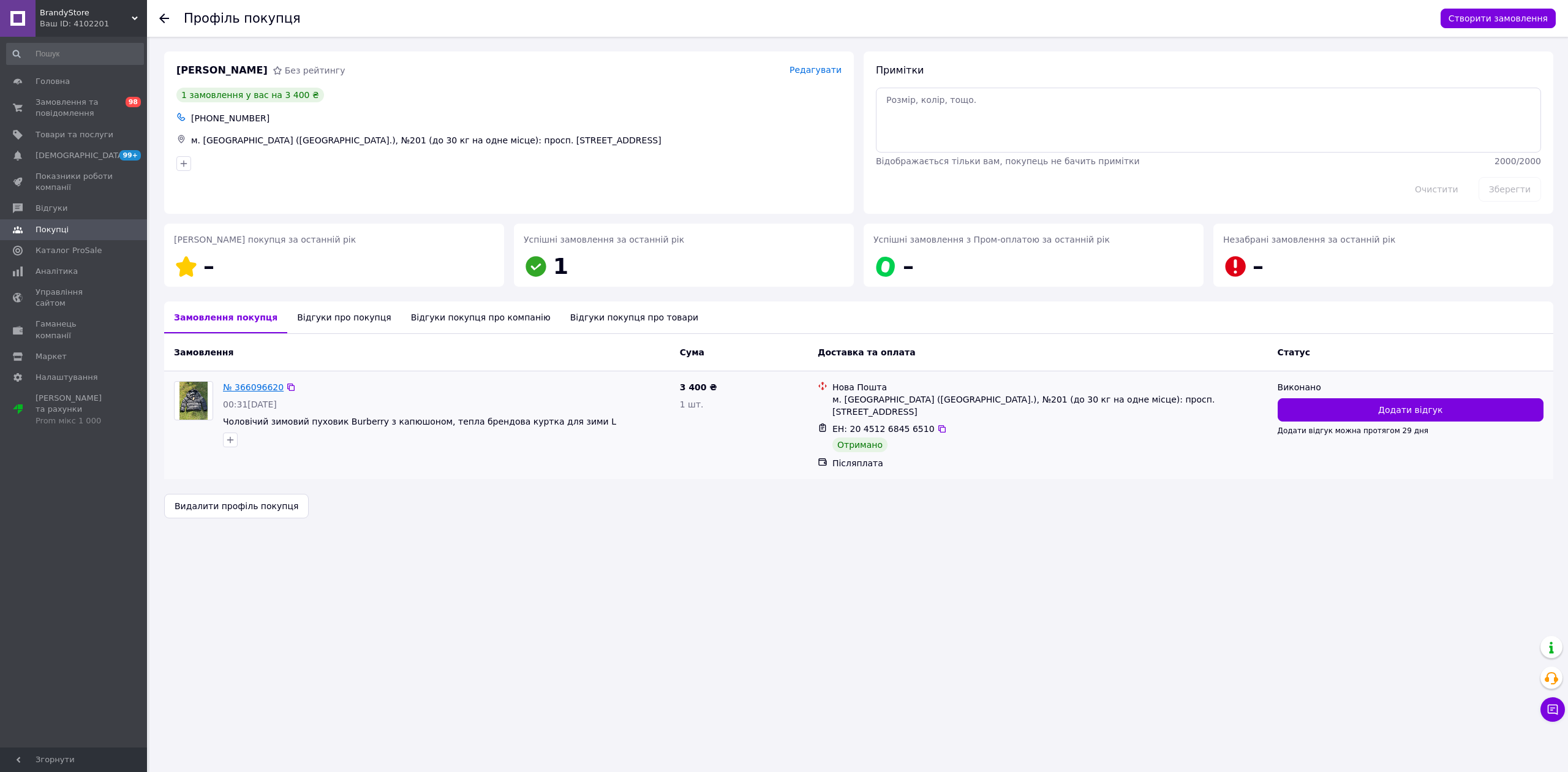
click at [251, 391] on link "№ 366096620" at bounding box center [253, 387] width 60 height 10
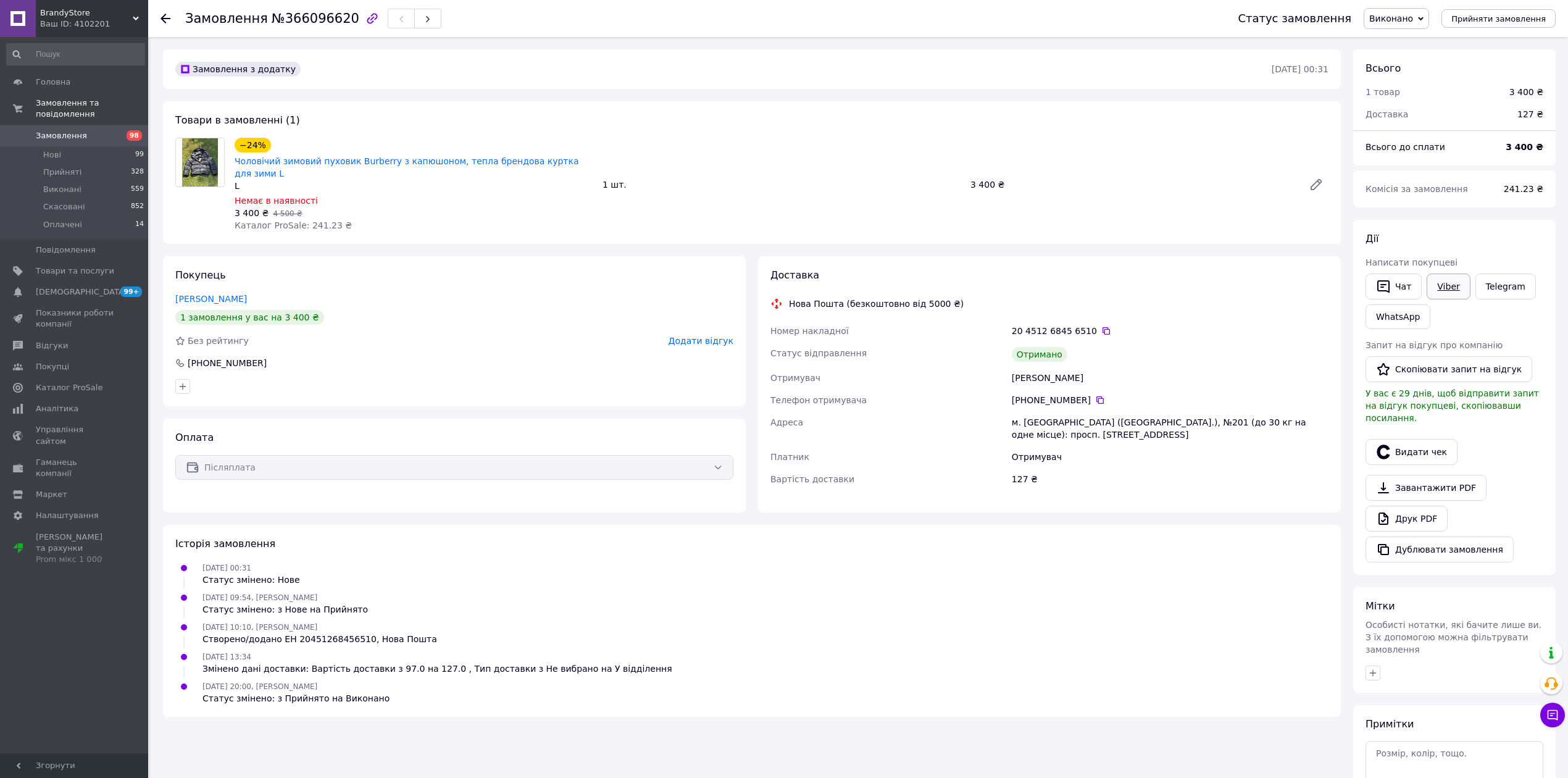
click at [1439, 291] on link "Viber" at bounding box center [1448, 287] width 43 height 26
